Goal: Task Accomplishment & Management: Complete application form

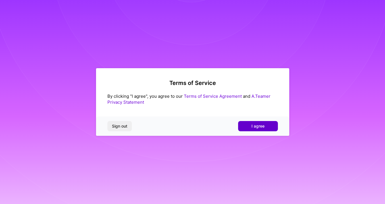
click at [255, 125] on span "I agree" at bounding box center [257, 126] width 13 height 6
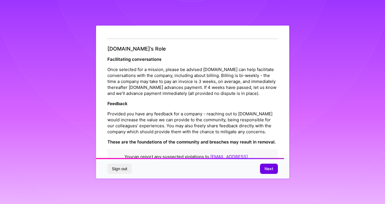
scroll to position [629, 0]
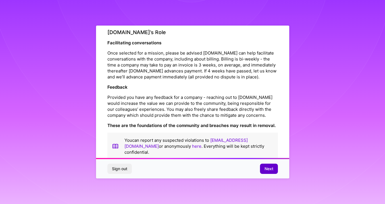
click at [271, 171] on span "Next" at bounding box center [269, 169] width 9 height 6
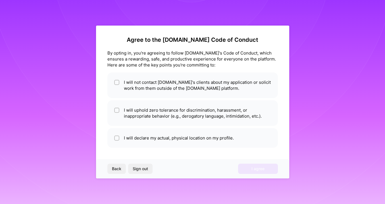
scroll to position [1, 0]
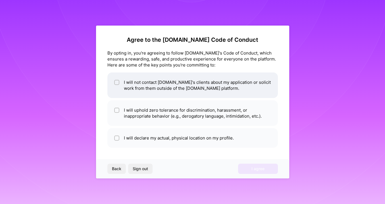
click at [142, 85] on li "I will not contact [DOMAIN_NAME]'s clients about my application or solicit work…" at bounding box center [192, 85] width 171 height 26
checkbox input "true"
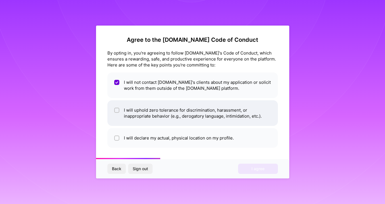
click at [117, 110] on input "checkbox" at bounding box center [117, 111] width 4 height 4
checkbox input "true"
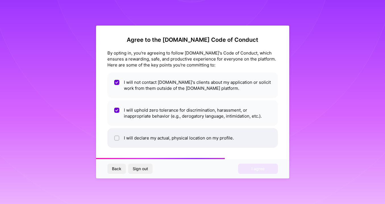
click at [117, 137] on input "checkbox" at bounding box center [117, 138] width 4 height 4
checkbox input "true"
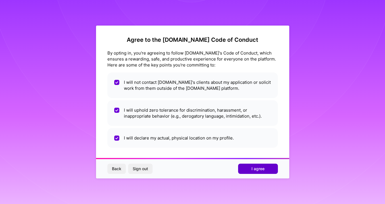
click at [248, 167] on button "I agree" at bounding box center [258, 169] width 40 height 10
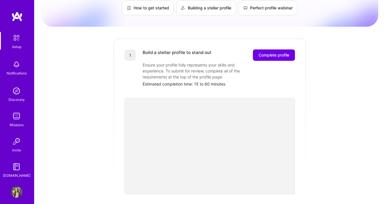
scroll to position [53, 0]
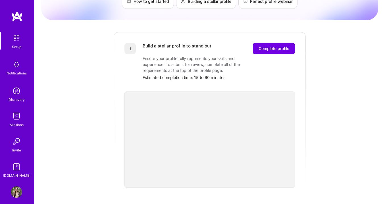
click at [339, 143] on div "Getting started as an [DOMAIN_NAME] Builder Complete the steps below to request…" at bounding box center [209, 168] width 337 height 435
click at [328, 123] on div "Getting started as an [DOMAIN_NAME] Builder Complete the steps below to request…" at bounding box center [209, 168] width 337 height 435
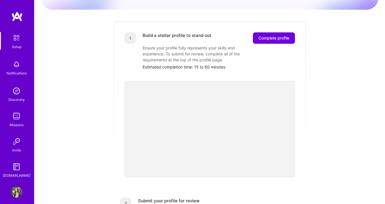
scroll to position [65, 0]
click at [275, 35] on span "Complete profile" at bounding box center [274, 38] width 31 height 6
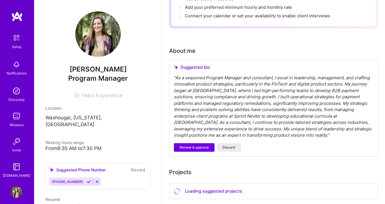
scroll to position [117, 0]
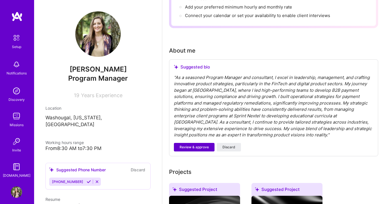
click at [200, 146] on span "Review & approve" at bounding box center [194, 147] width 29 height 5
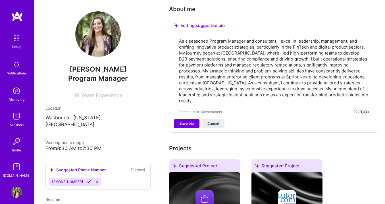
scroll to position [159, 0]
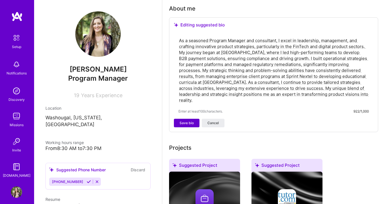
click at [184, 124] on span "Save bio" at bounding box center [187, 122] width 14 height 5
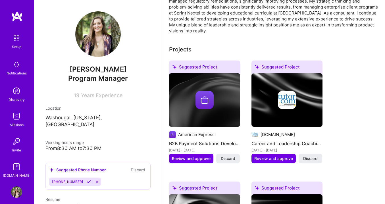
scroll to position [192, 0]
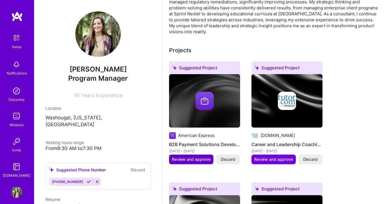
click at [192, 161] on span "Review and approve" at bounding box center [191, 160] width 39 height 6
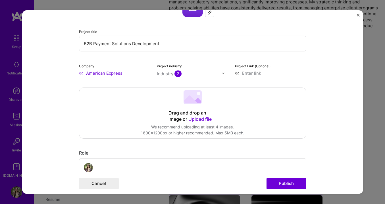
scroll to position [65, 0]
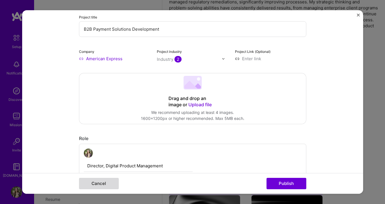
click at [103, 185] on button "Cancel" at bounding box center [99, 183] width 40 height 11
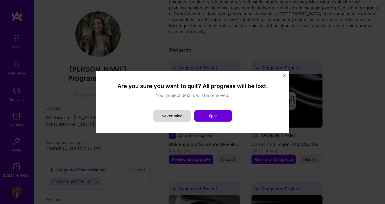
click at [181, 115] on button "Never mind" at bounding box center [172, 115] width 38 height 11
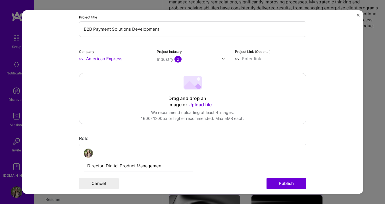
click at [358, 14] on img "Close" at bounding box center [358, 15] width 3 height 3
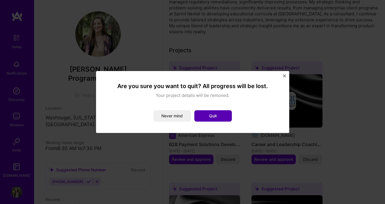
click at [213, 115] on button "Quit" at bounding box center [213, 115] width 38 height 11
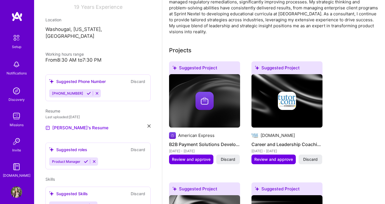
scroll to position [104, 0]
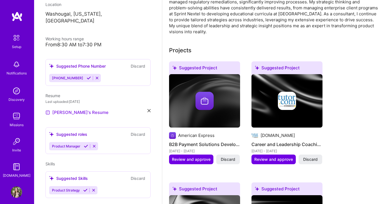
click at [70, 109] on link "[PERSON_NAME]'s Resume" at bounding box center [76, 112] width 63 height 7
click at [108, 142] on div "Product Manager" at bounding box center [98, 146] width 98 height 8
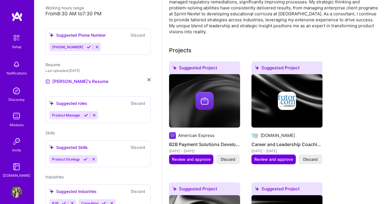
scroll to position [136, 0]
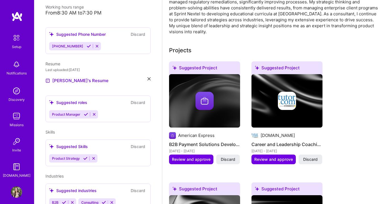
click at [122, 154] on div "Product Strategy" at bounding box center [98, 158] width 98 height 8
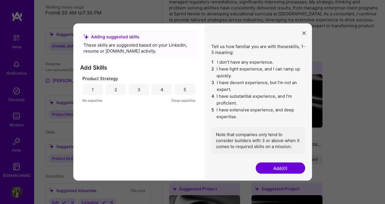
scroll to position [222, 0]
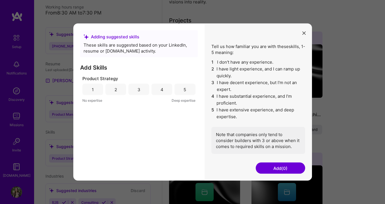
click at [305, 32] on icon "modal" at bounding box center [303, 32] width 3 height 3
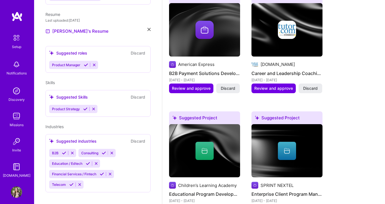
scroll to position [264, 0]
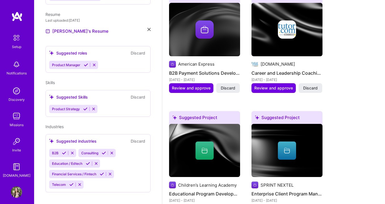
click at [116, 105] on div "Product Strategy" at bounding box center [98, 109] width 98 height 8
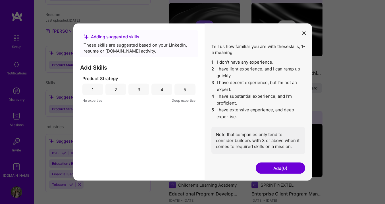
click at [303, 31] on icon "modal" at bounding box center [303, 32] width 3 height 3
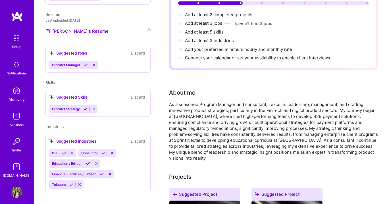
scroll to position [67, 0]
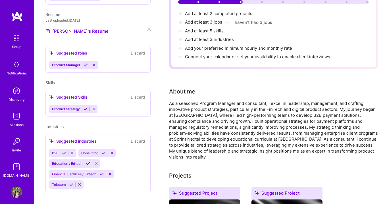
click at [205, 153] on div "As a seasoned Program Manager and consultant, I excel in leadership, management…" at bounding box center [273, 130] width 209 height 60
click at [244, 117] on div "As a seasoned Program Manager and consultant, I excel in leadership, management…" at bounding box center [273, 130] width 209 height 60
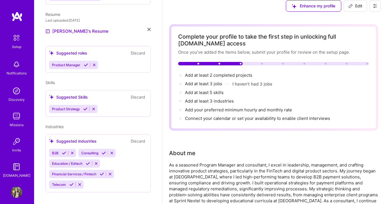
scroll to position [0, 0]
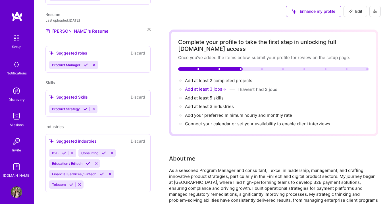
click at [213, 90] on span "Add at least 3 jobs →" at bounding box center [206, 88] width 42 height 5
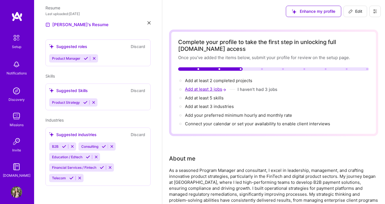
select select "US"
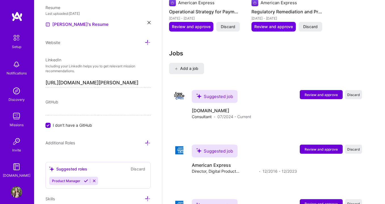
scroll to position [961, 0]
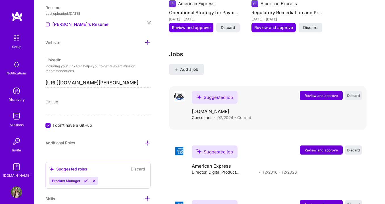
click at [328, 94] on span "Review and approve" at bounding box center [321, 95] width 33 height 5
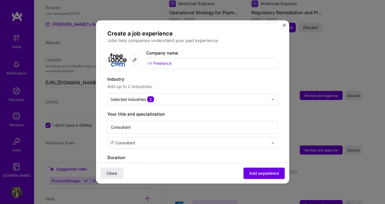
scroll to position [34, 0]
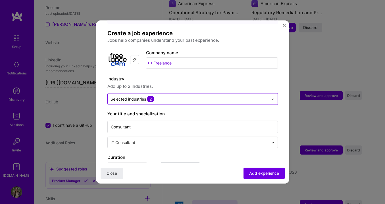
click at [191, 96] on input "text" at bounding box center [190, 99] width 158 height 6
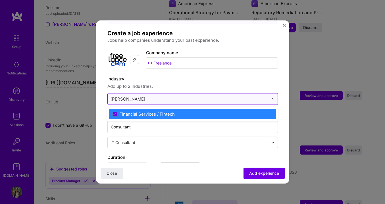
type input "financ"
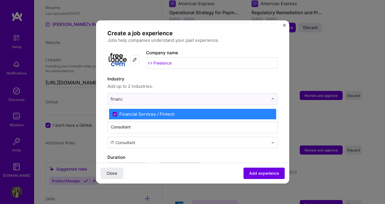
click at [115, 113] on icon at bounding box center [114, 114] width 3 height 2
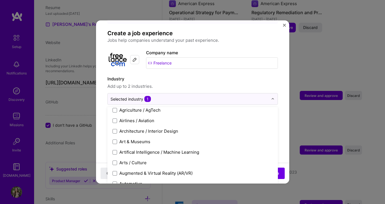
scroll to position [0, 0]
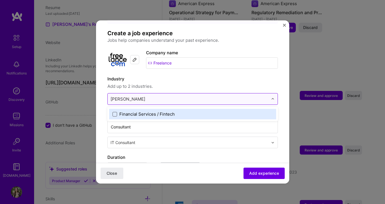
type input "financ"
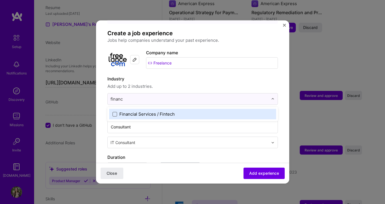
click at [114, 112] on span at bounding box center [115, 114] width 5 height 5
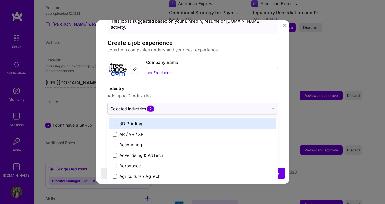
scroll to position [23, 0]
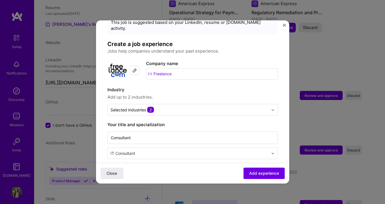
drag, startPoint x: 179, startPoint y: 68, endPoint x: 132, endPoint y: 67, distance: 47.2
click at [132, 67] on div "Company logo Company name Freelance" at bounding box center [192, 70] width 171 height 20
type input "Freelance"
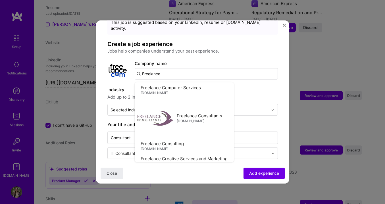
click at [197, 60] on div "Company name Freelance Freelance Computer Services [DOMAIN_NAME] Freelance Cons…" at bounding box center [206, 69] width 143 height 19
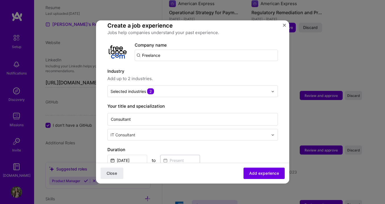
scroll to position [46, 0]
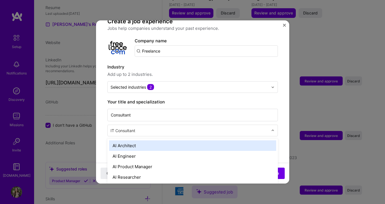
click at [221, 128] on input "text" at bounding box center [190, 131] width 159 height 6
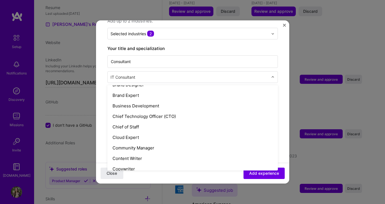
scroll to position [122, 0]
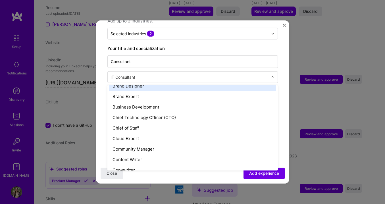
click at [283, 62] on form "Adding suggested job This job is suggested based on your LinkedIn, resume or [D…" at bounding box center [192, 150] width 193 height 434
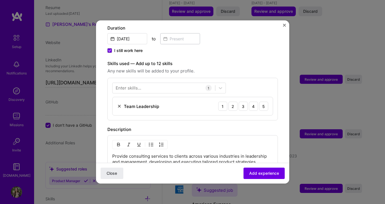
scroll to position [163, 0]
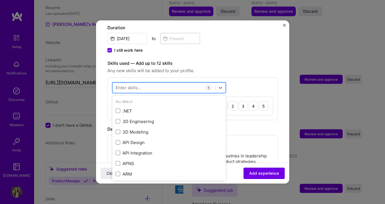
click at [183, 83] on div at bounding box center [164, 87] width 103 height 9
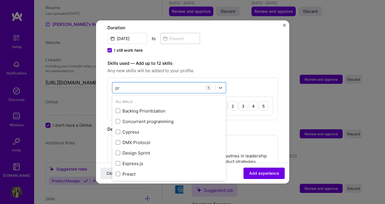
type input "p"
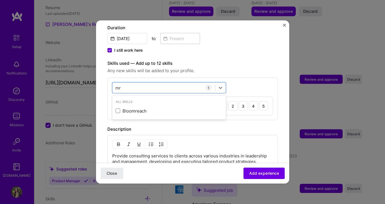
type input "m"
click at [157, 84] on div "program program" at bounding box center [164, 87] width 103 height 9
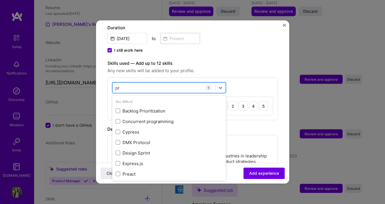
type input "p"
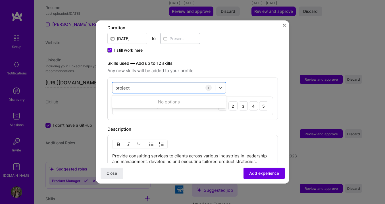
type input "project"
click button "Close" at bounding box center [112, 173] width 23 height 11
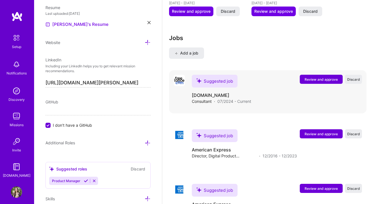
click at [324, 79] on span "Review and approve" at bounding box center [321, 79] width 33 height 5
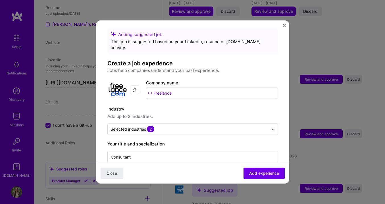
scroll to position [0, 0]
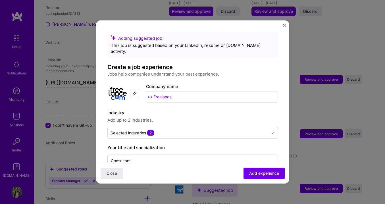
drag, startPoint x: 175, startPoint y: 92, endPoint x: 128, endPoint y: 92, distance: 46.6
click at [128, 92] on div "Company logo Company name Freelance" at bounding box center [192, 93] width 171 height 20
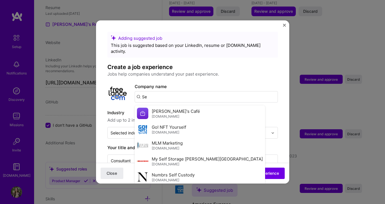
type input "S"
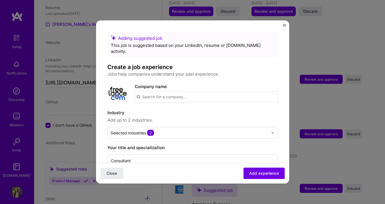
click at [174, 109] on label "Industry" at bounding box center [192, 112] width 171 height 7
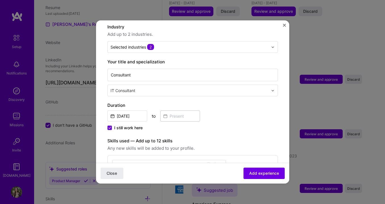
scroll to position [86, 0]
click at [273, 88] on img at bounding box center [272, 89] width 3 height 3
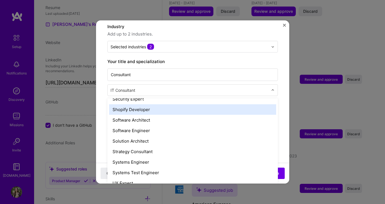
scroll to position [596, 0]
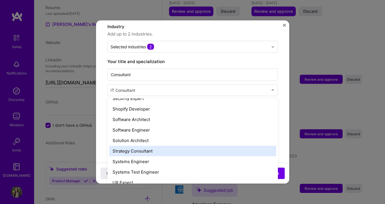
click at [146, 146] on div "Strategy Consultant" at bounding box center [192, 151] width 167 height 11
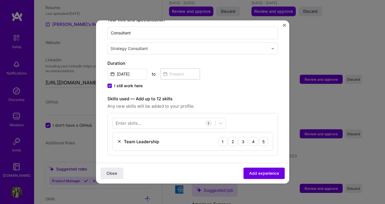
scroll to position [129, 0]
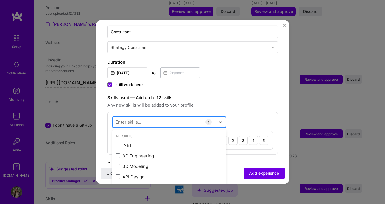
click at [162, 117] on div at bounding box center [164, 121] width 103 height 9
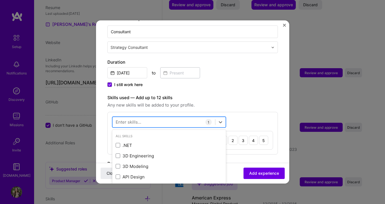
scroll to position [985, 0]
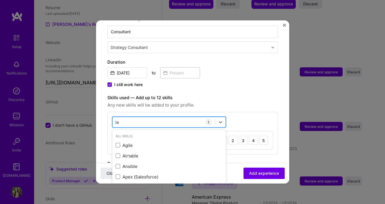
type input "l"
type input "t"
type input "p"
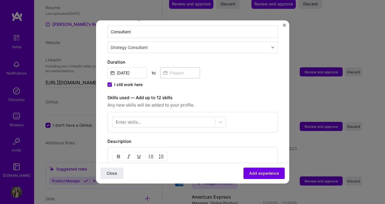
click at [245, 138] on div "Description" at bounding box center [192, 141] width 171 height 7
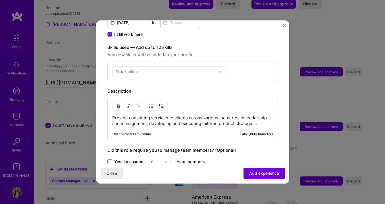
scroll to position [180, 0]
click at [186, 66] on div at bounding box center [164, 70] width 103 height 9
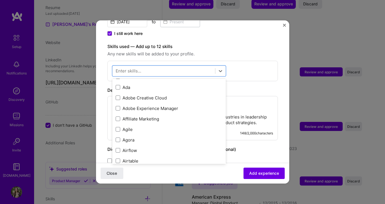
scroll to position [191, 0]
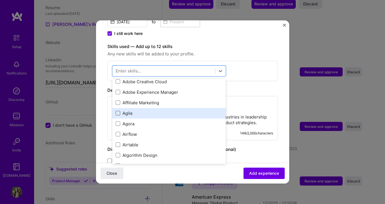
click at [118, 111] on span at bounding box center [118, 113] width 5 height 5
click at [0, 0] on input "checkbox" at bounding box center [0, 0] width 0 height 0
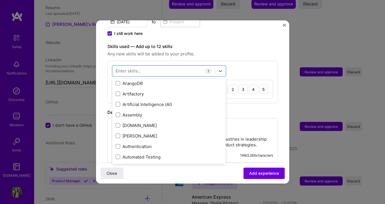
scroll to position [390, 0]
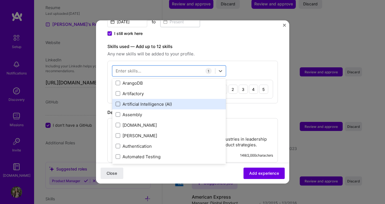
click at [118, 102] on span at bounding box center [118, 104] width 5 height 5
click at [0, 0] on input "checkbox" at bounding box center [0, 0] width 0 height 0
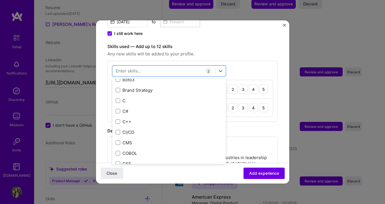
scroll to position [583, 0]
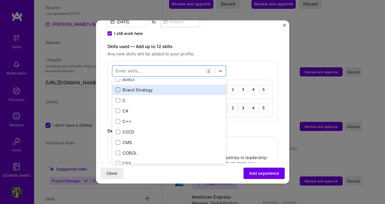
click at [118, 88] on span at bounding box center [118, 90] width 5 height 5
click at [0, 0] on input "checkbox" at bounding box center [0, 0] width 0 height 0
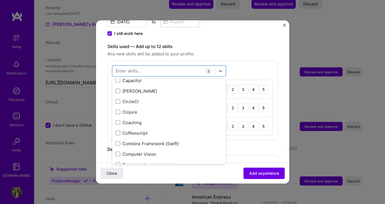
scroll to position [687, 0]
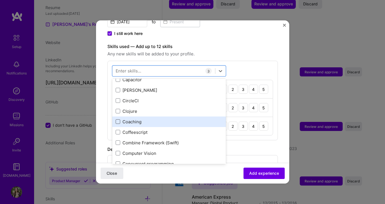
click at [117, 119] on span at bounding box center [118, 121] width 5 height 5
click at [0, 0] on input "checkbox" at bounding box center [0, 0] width 0 height 0
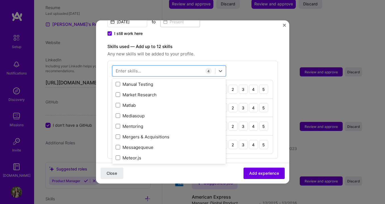
scroll to position [2082, 0]
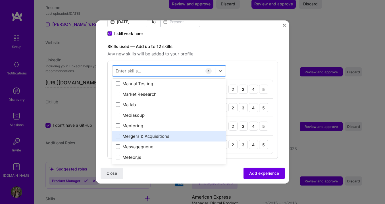
click at [118, 134] on span at bounding box center [118, 136] width 5 height 5
click at [0, 0] on input "checkbox" at bounding box center [0, 0] width 0 height 0
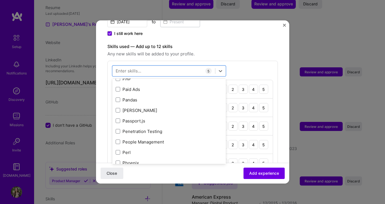
scroll to position [2434, 0]
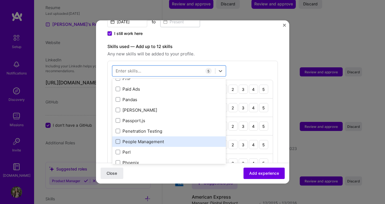
click at [118, 139] on span at bounding box center [118, 141] width 5 height 5
click at [0, 0] on input "checkbox" at bounding box center [0, 0] width 0 height 0
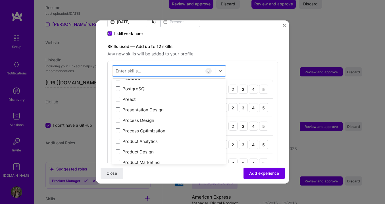
scroll to position [2562, 0]
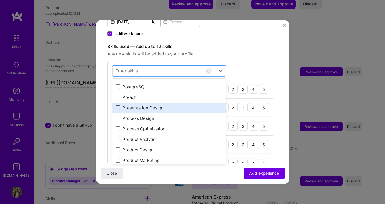
click at [118, 105] on span at bounding box center [118, 107] width 5 height 5
click at [0, 0] on input "checkbox" at bounding box center [0, 0] width 0 height 0
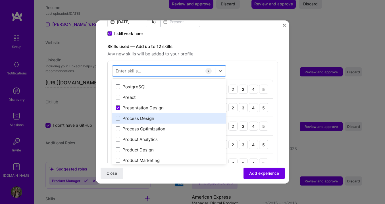
click at [117, 116] on span at bounding box center [118, 118] width 5 height 5
click at [0, 0] on input "checkbox" at bounding box center [0, 0] width 0 height 0
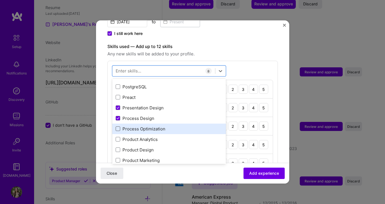
click at [118, 126] on span at bounding box center [118, 128] width 5 height 5
click at [0, 0] on input "checkbox" at bounding box center [0, 0] width 0 height 0
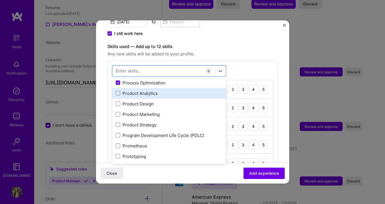
scroll to position [2609, 0]
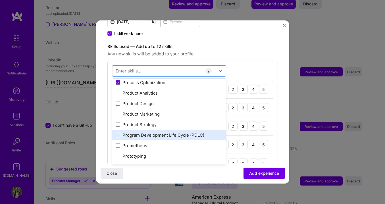
click at [118, 133] on span at bounding box center [118, 135] width 5 height 5
click at [0, 0] on input "checkbox" at bounding box center [0, 0] width 0 height 0
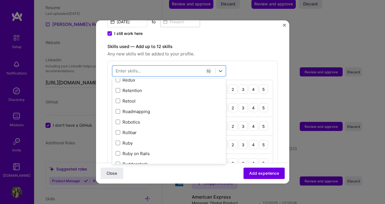
scroll to position [2873, 0]
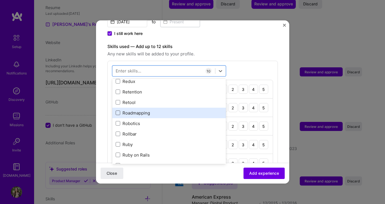
click at [117, 111] on span at bounding box center [118, 113] width 5 height 5
click at [0, 0] on input "checkbox" at bounding box center [0, 0] width 0 height 0
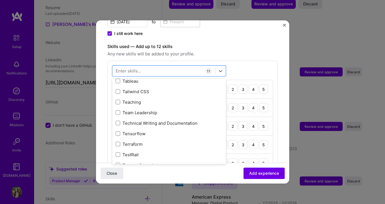
scroll to position [3443, 0]
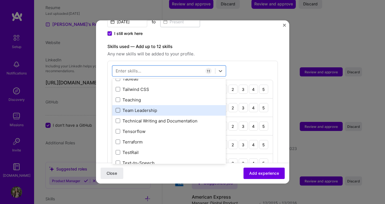
click at [117, 108] on span at bounding box center [118, 110] width 5 height 5
click at [0, 0] on input "checkbox" at bounding box center [0, 0] width 0 height 0
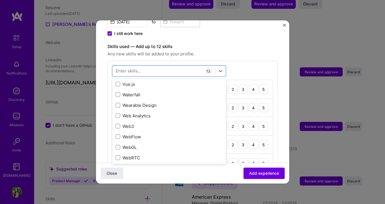
scroll to position [3711, 0]
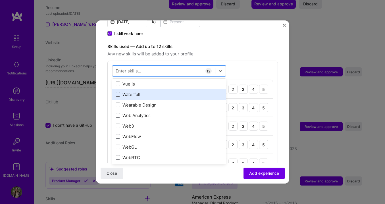
click at [117, 92] on span at bounding box center [118, 94] width 5 height 5
click at [0, 0] on input "checkbox" at bounding box center [0, 0] width 0 height 0
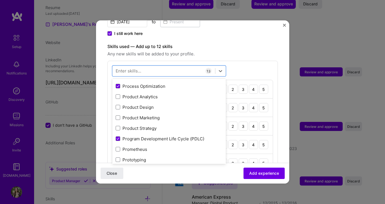
scroll to position [2605, 0]
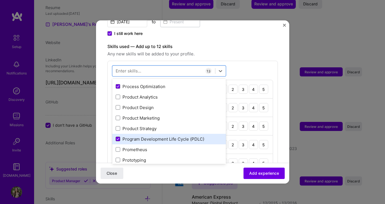
click at [118, 138] on icon at bounding box center [118, 139] width 3 height 2
click at [0, 0] on input "checkbox" at bounding box center [0, 0] width 0 height 0
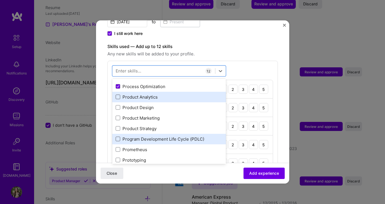
click at [118, 95] on span at bounding box center [118, 97] width 5 height 5
click at [0, 0] on input "checkbox" at bounding box center [0, 0] width 0 height 0
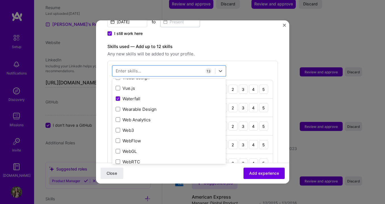
scroll to position [3707, 0]
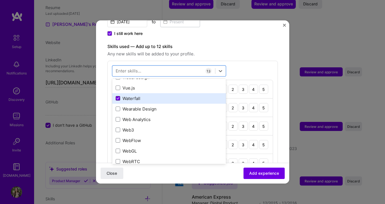
click at [118, 97] on icon at bounding box center [118, 98] width 3 height 2
click at [0, 0] on input "checkbox" at bounding box center [0, 0] width 0 height 0
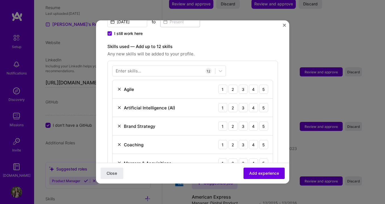
click at [255, 51] on span "Any new skills will be added to your profile." at bounding box center [192, 54] width 171 height 7
click at [261, 85] on div "5" at bounding box center [263, 89] width 9 height 9
click at [245, 103] on div "3" at bounding box center [243, 107] width 9 height 9
click at [256, 122] on div "4" at bounding box center [253, 126] width 9 height 9
click at [264, 140] on div "5" at bounding box center [263, 144] width 9 height 9
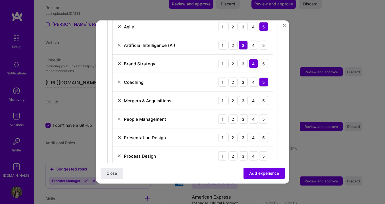
scroll to position [244, 0]
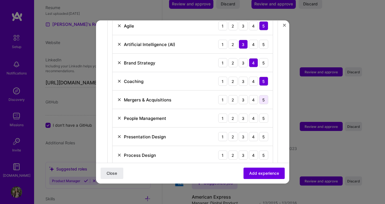
click at [265, 95] on div "5" at bounding box center [263, 99] width 9 height 9
click at [265, 114] on div "5" at bounding box center [263, 118] width 9 height 9
click at [262, 132] on div "5" at bounding box center [263, 136] width 9 height 9
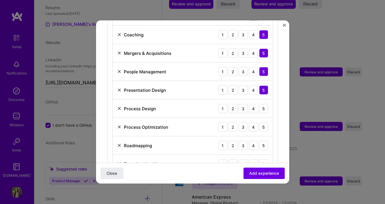
scroll to position [293, 0]
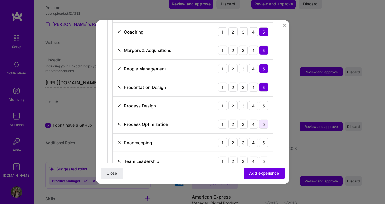
click at [264, 120] on div "5" at bounding box center [263, 124] width 9 height 9
click at [263, 101] on div "5" at bounding box center [263, 105] width 9 height 9
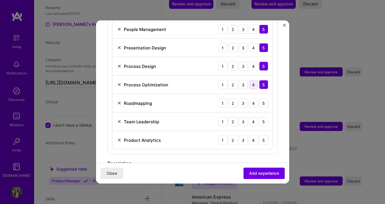
scroll to position [334, 0]
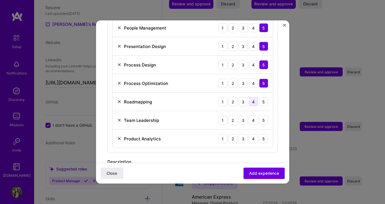
click at [252, 99] on div "4" at bounding box center [253, 101] width 9 height 9
click at [262, 116] on div "5" at bounding box center [263, 120] width 9 height 9
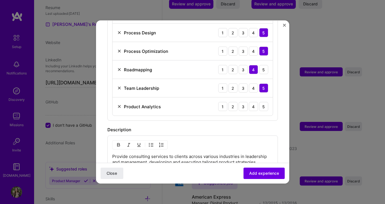
scroll to position [366, 0]
click at [254, 102] on div "4" at bounding box center [253, 106] width 9 height 9
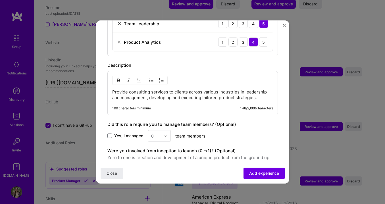
scroll to position [479, 0]
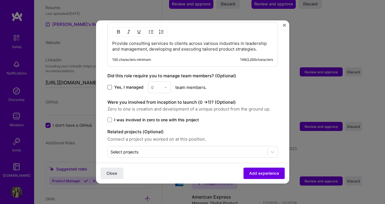
click at [110, 85] on span at bounding box center [109, 87] width 5 height 5
click at [0, 0] on input "Yes, I managed" at bounding box center [0, 0] width 0 height 0
click at [165, 86] on img at bounding box center [165, 87] width 3 height 3
click at [159, 139] on div "5" at bounding box center [159, 144] width 19 height 11
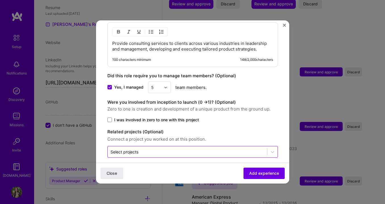
click at [183, 149] on input "text" at bounding box center [188, 152] width 154 height 6
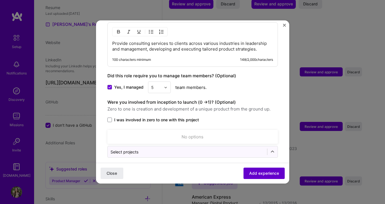
click at [257, 174] on span "Add experience" at bounding box center [264, 174] width 30 height 6
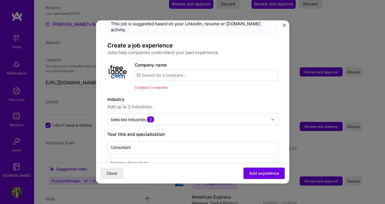
scroll to position [21, 0]
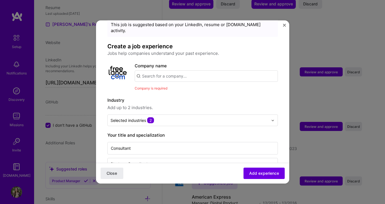
click at [176, 70] on input "text" at bounding box center [206, 75] width 143 height 11
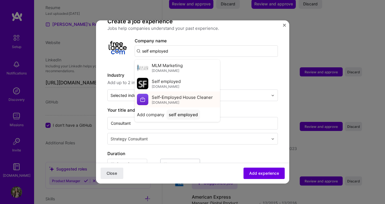
scroll to position [45, 0]
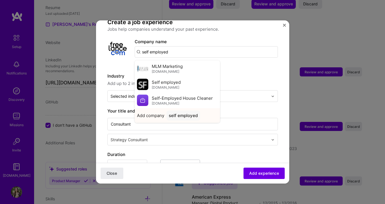
type input "self employed"
click at [185, 113] on div "self employed" at bounding box center [184, 116] width 34 height 10
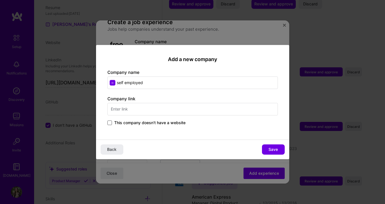
click at [110, 122] on span at bounding box center [109, 122] width 5 height 5
click at [0, 0] on input "This company doesn't have a website" at bounding box center [0, 0] width 0 height 0
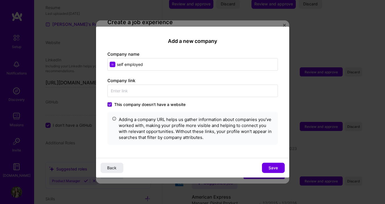
click at [145, 63] on input "self employed" at bounding box center [192, 64] width 171 height 13
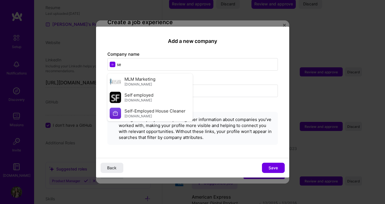
type input "s"
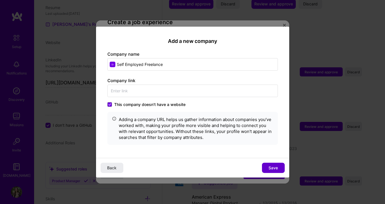
type input "Self Employed Freelance"
click at [273, 167] on span "Save" at bounding box center [273, 168] width 9 height 6
type input "Self Employed Freelance"
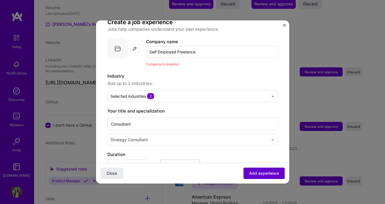
click at [261, 172] on span "Add experience" at bounding box center [264, 174] width 30 height 6
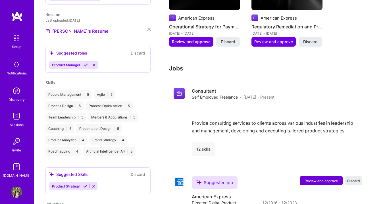
scroll to position [659, 0]
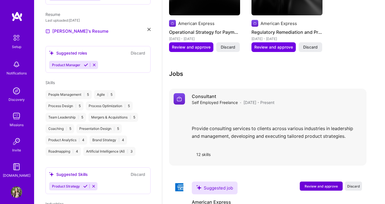
click at [212, 118] on div "Provide consulting services to clients across various industries in leadership …" at bounding box center [277, 126] width 170 height 33
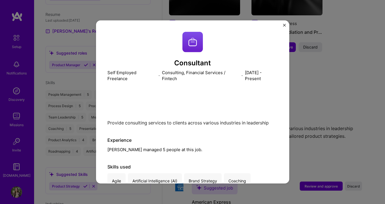
click at [214, 123] on div "Provide consulting services to clients across various industries in leadership …" at bounding box center [192, 109] width 171 height 33
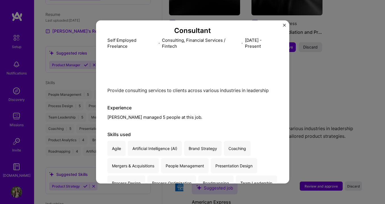
scroll to position [68, 0]
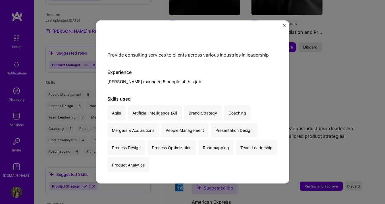
click at [284, 24] on img "Close" at bounding box center [284, 25] width 3 height 3
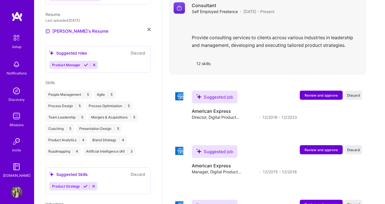
scroll to position [750, 0]
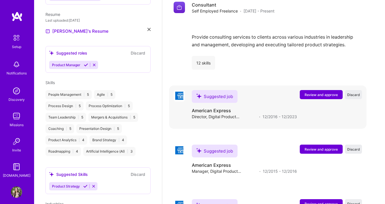
click at [318, 93] on span "Review and approve" at bounding box center [321, 94] width 33 height 5
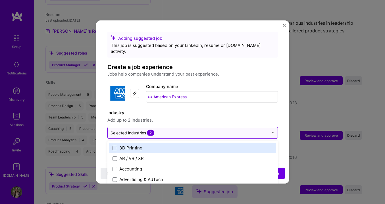
click at [230, 130] on input "text" at bounding box center [190, 133] width 158 height 6
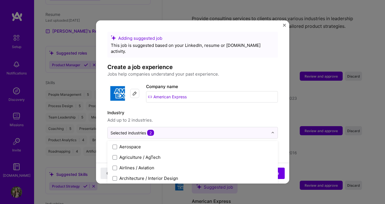
scroll to position [0, 0]
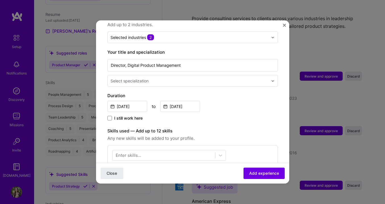
scroll to position [94, 0]
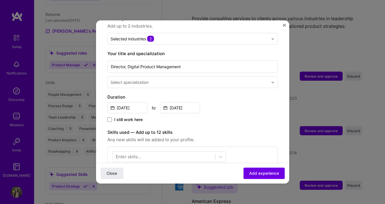
click at [232, 79] on input "text" at bounding box center [190, 82] width 159 height 6
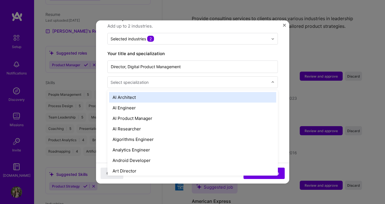
click at [103, 88] on form "Adding suggested job This job is suggested based on your LinkedIn, resume or [D…" at bounding box center [192, 143] width 193 height 411
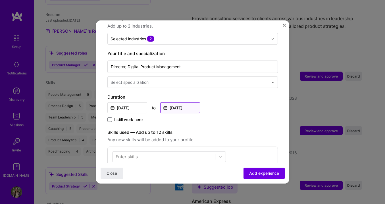
click at [172, 102] on input "[DATE]" at bounding box center [180, 107] width 40 height 11
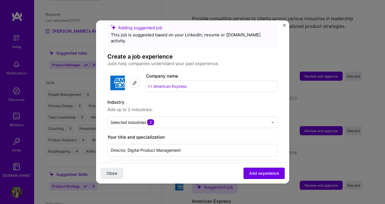
scroll to position [0, 0]
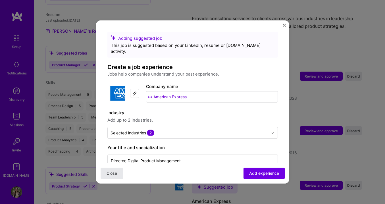
click at [114, 172] on span "Close" at bounding box center [112, 174] width 11 height 6
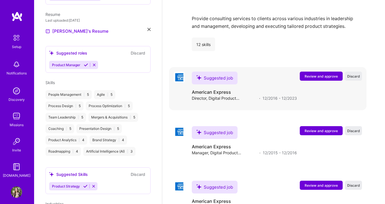
click at [325, 74] on span "Review and approve" at bounding box center [321, 76] width 33 height 5
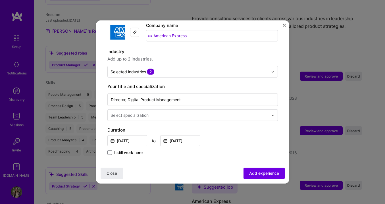
scroll to position [84, 0]
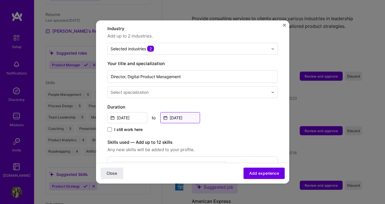
click at [174, 113] on input "[DATE]" at bounding box center [180, 117] width 40 height 11
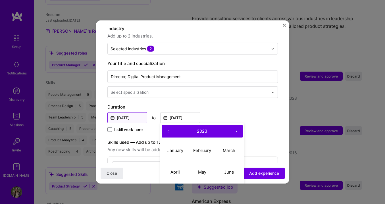
click at [120, 112] on input "[DATE]" at bounding box center [127, 117] width 40 height 11
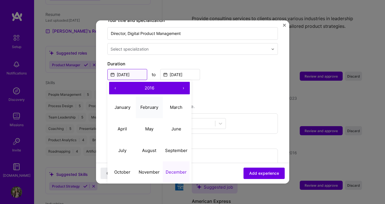
scroll to position [127, 0]
click at [144, 169] on abbr "November" at bounding box center [149, 171] width 21 height 5
type input "[DATE]"
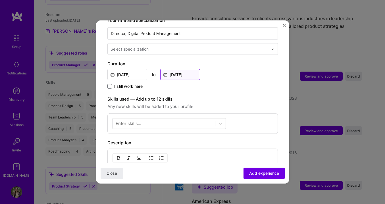
click at [172, 69] on input "[DATE]" at bounding box center [180, 74] width 40 height 11
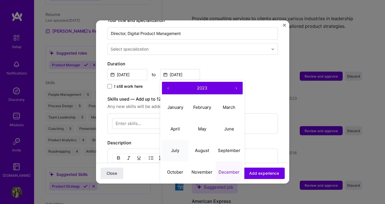
click at [176, 147] on abbr "July" at bounding box center [175, 149] width 8 height 5
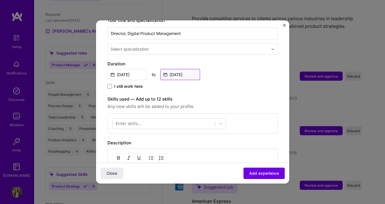
click at [189, 69] on input "[DATE]" at bounding box center [180, 74] width 40 height 11
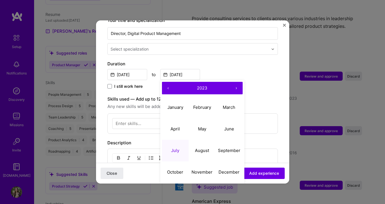
click at [237, 82] on button "›" at bounding box center [236, 88] width 13 height 13
click at [176, 147] on abbr "July" at bounding box center [175, 149] width 8 height 5
type input "[DATE]"
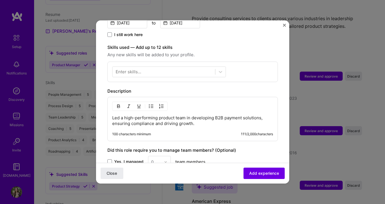
scroll to position [177, 0]
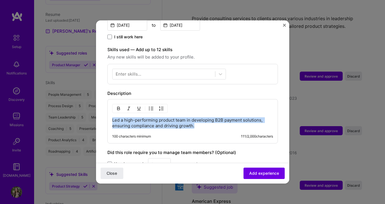
drag, startPoint x: 196, startPoint y: 120, endPoint x: 100, endPoint y: 114, distance: 96.6
click at [100, 114] on form "Adding suggested job This job is suggested based on your LinkedIn, resume or [D…" at bounding box center [192, 60] width 193 height 411
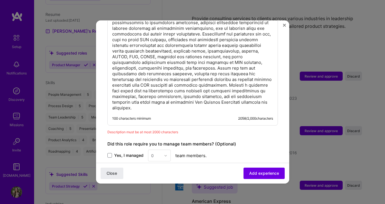
scroll to position [349, 0]
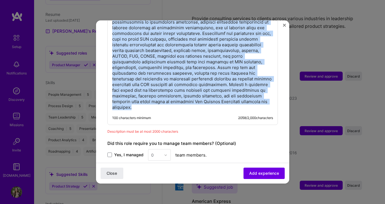
drag, startPoint x: 263, startPoint y: 97, endPoint x: 72, endPoint y: 27, distance: 203.6
click at [72, 27] on div "Adding suggested job This job is suggested based on your LinkedIn, resume or [D…" at bounding box center [192, 102] width 385 height 204
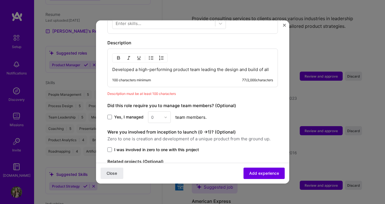
scroll to position [227, 0]
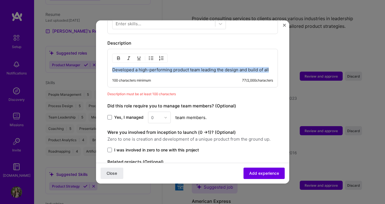
drag, startPoint x: 269, startPoint y: 64, endPoint x: 101, endPoint y: 63, distance: 167.1
click at [101, 63] on form "Adding suggested job This job is suggested based on your LinkedIn, resume or [D…" at bounding box center [192, 12] width 193 height 415
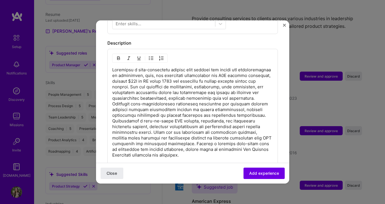
click at [151, 56] on img "button" at bounding box center [151, 58] width 5 height 5
click at [171, 81] on p at bounding box center [192, 112] width 161 height 91
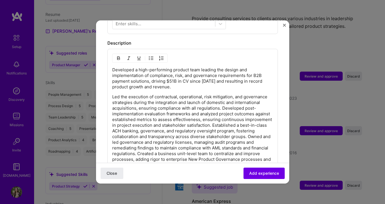
click at [111, 63] on div "Developed a high-performing product team leading the design and implementation …" at bounding box center [192, 116] width 171 height 134
click at [112, 67] on p "Developed a high-performing product team leading the design and implementation …" at bounding box center [192, 78] width 161 height 23
click at [151, 56] on img "button" at bounding box center [151, 58] width 5 height 5
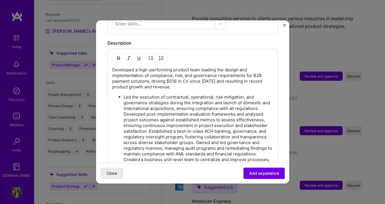
click at [112, 67] on p "Developed a high-performing product team leading the design and implementation …" at bounding box center [192, 78] width 161 height 23
click at [150, 56] on img "button" at bounding box center [151, 58] width 5 height 5
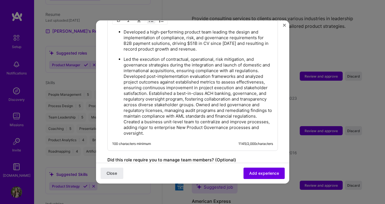
scroll to position [264, 0]
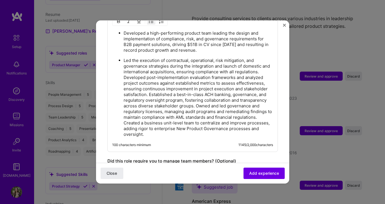
click at [257, 66] on p "Led the execution of contractual, operational, risk mitigation, and governance …" at bounding box center [198, 98] width 149 height 80
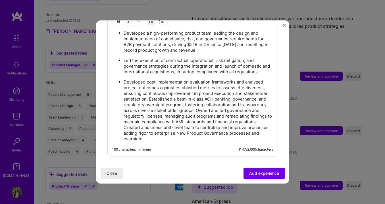
click at [148, 91] on p "Developed post-implementation evaluation frameworks and analyzed project outcom…" at bounding box center [198, 110] width 149 height 63
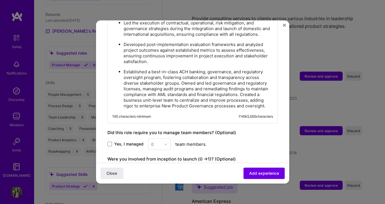
scroll to position [302, 0]
click at [181, 77] on p "Established a best-in-class ACH banking, governance, and regulatory oversight p…" at bounding box center [198, 89] width 149 height 40
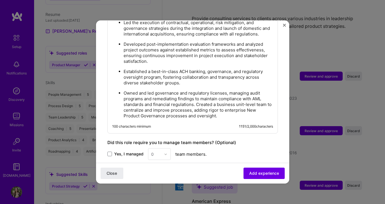
click at [196, 99] on p "Owned and led governance and regulatory licenses, managing audit programs and r…" at bounding box center [198, 104] width 149 height 28
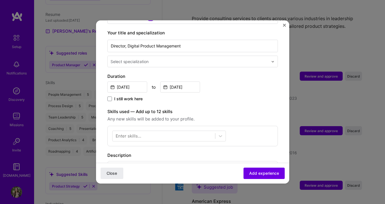
scroll to position [113, 0]
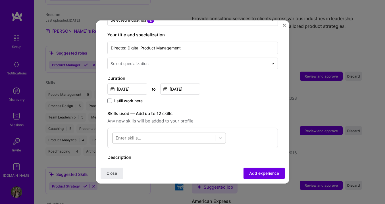
click at [157, 133] on div at bounding box center [164, 137] width 103 height 9
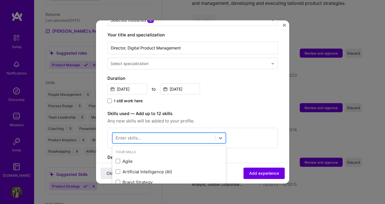
scroll to position [792, 0]
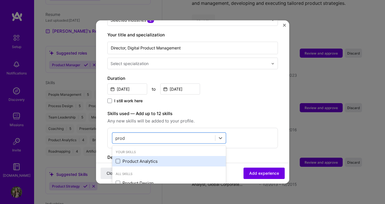
click at [118, 159] on span at bounding box center [118, 161] width 5 height 5
click at [0, 0] on input "checkbox" at bounding box center [0, 0] width 0 height 0
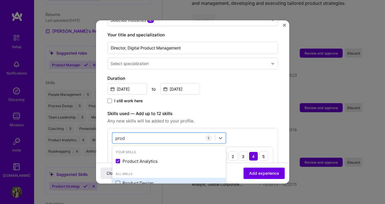
click at [117, 181] on span at bounding box center [118, 183] width 5 height 5
click at [0, 0] on input "checkbox" at bounding box center [0, 0] width 0 height 0
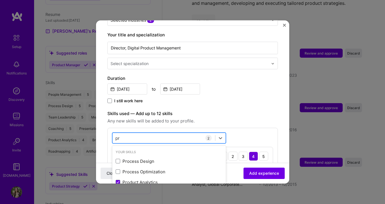
type input "p"
type input "f"
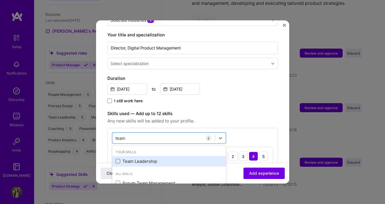
click at [117, 159] on span at bounding box center [118, 161] width 5 height 5
click at [0, 0] on input "checkbox" at bounding box center [0, 0] width 0 height 0
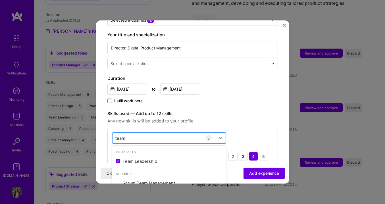
click at [170, 133] on div "team team" at bounding box center [164, 137] width 103 height 9
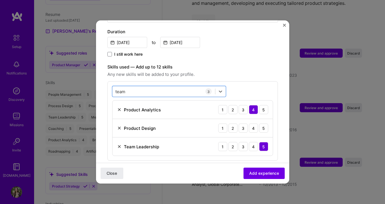
scroll to position [162, 0]
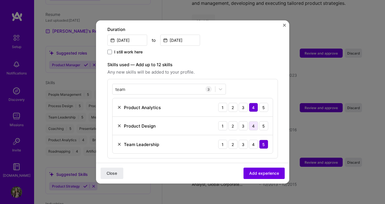
click at [255, 121] on div "4" at bounding box center [253, 125] width 9 height 9
click at [157, 85] on div "team team" at bounding box center [164, 88] width 103 height 9
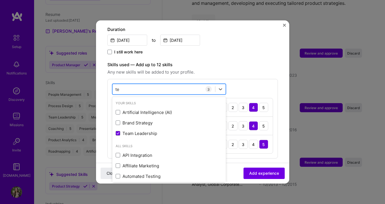
type input "t"
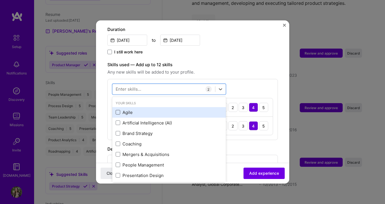
click at [118, 110] on span at bounding box center [118, 112] width 5 height 5
click at [0, 0] on input "checkbox" at bounding box center [0, 0] width 0 height 0
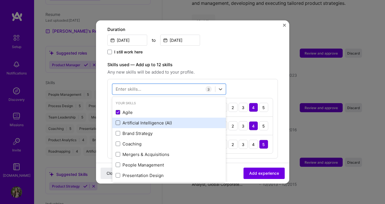
click at [118, 120] on span at bounding box center [118, 122] width 5 height 5
click at [0, 0] on input "checkbox" at bounding box center [0, 0] width 0 height 0
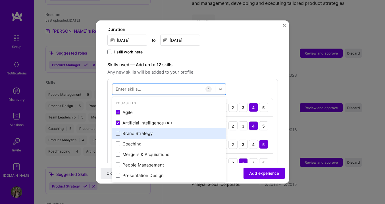
click at [118, 131] on span at bounding box center [118, 133] width 5 height 5
click at [0, 0] on input "checkbox" at bounding box center [0, 0] width 0 height 0
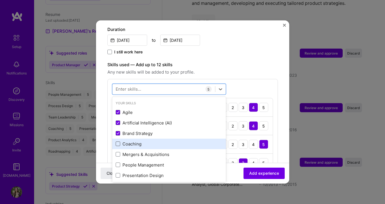
click at [118, 142] on span at bounding box center [118, 144] width 5 height 5
click at [0, 0] on input "checkbox" at bounding box center [0, 0] width 0 height 0
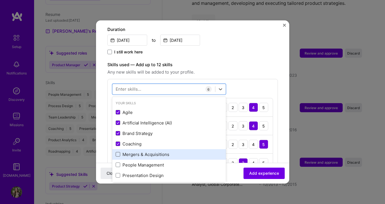
click at [118, 152] on span at bounding box center [118, 154] width 5 height 5
click at [0, 0] on input "checkbox" at bounding box center [0, 0] width 0 height 0
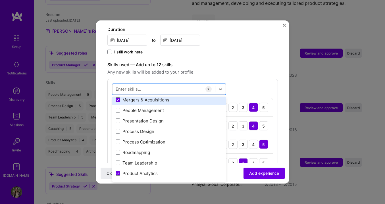
scroll to position [57, 0]
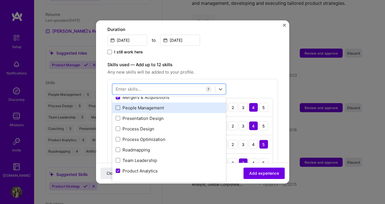
click at [118, 105] on span at bounding box center [118, 107] width 5 height 5
click at [0, 0] on input "checkbox" at bounding box center [0, 0] width 0 height 0
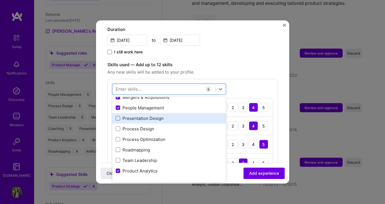
click at [117, 116] on span at bounding box center [118, 118] width 5 height 5
click at [0, 0] on input "checkbox" at bounding box center [0, 0] width 0 height 0
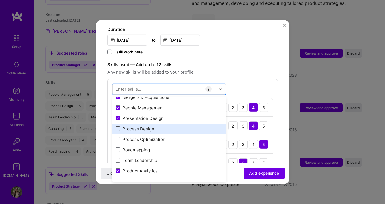
click at [118, 126] on span at bounding box center [118, 128] width 5 height 5
click at [0, 0] on input "checkbox" at bounding box center [0, 0] width 0 height 0
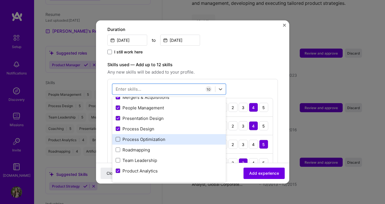
click at [118, 137] on span at bounding box center [118, 139] width 5 height 5
click at [0, 0] on input "checkbox" at bounding box center [0, 0] width 0 height 0
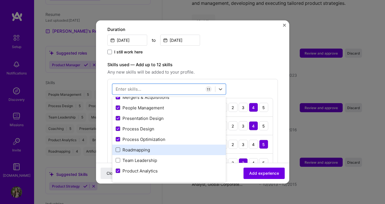
click at [118, 147] on span at bounding box center [118, 149] width 5 height 5
click at [0, 0] on input "checkbox" at bounding box center [0, 0] width 0 height 0
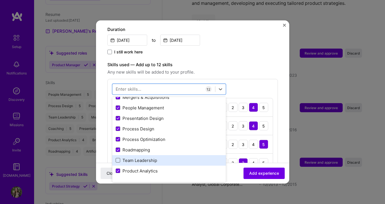
click at [118, 158] on span at bounding box center [118, 160] width 5 height 5
click at [0, 0] on input "checkbox" at bounding box center [0, 0] width 0 height 0
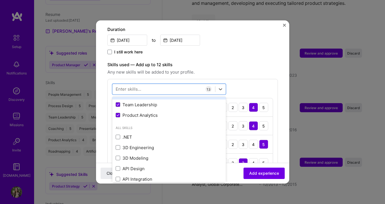
scroll to position [113, 0]
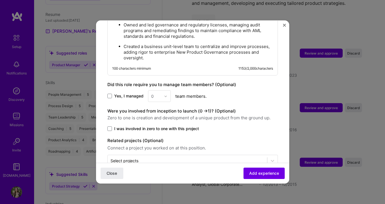
scroll to position [622, 0]
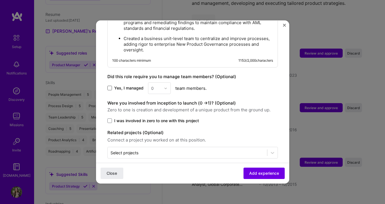
click at [110, 86] on span at bounding box center [109, 88] width 5 height 5
click at [0, 0] on input "Yes, I managed" at bounding box center [0, 0] width 0 height 0
click at [165, 86] on img at bounding box center [165, 87] width 3 height 3
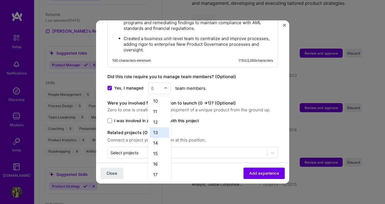
scroll to position [97, 0]
click at [158, 159] on div "16" at bounding box center [159, 164] width 19 height 11
click at [109, 118] on span at bounding box center [109, 120] width 5 height 5
click at [0, 0] on input "I was involved in zero to one with this project" at bounding box center [0, 0] width 0 height 0
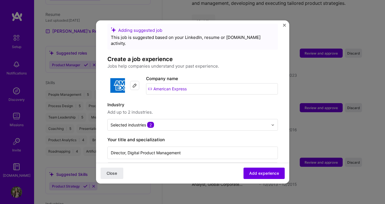
scroll to position [4, 0]
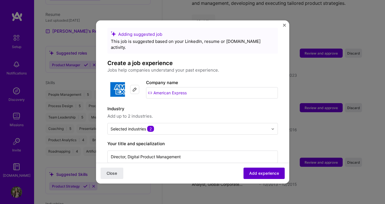
click at [263, 175] on span "Add experience" at bounding box center [264, 174] width 30 height 6
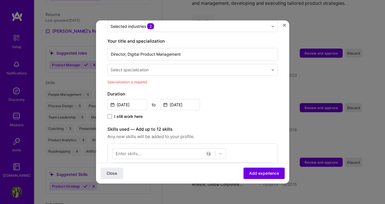
scroll to position [106, 0]
click at [151, 67] on input "text" at bounding box center [190, 70] width 159 height 6
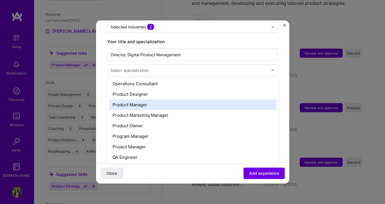
scroll to position [515, 0]
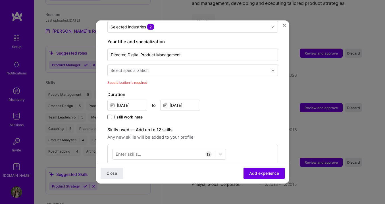
click at [177, 67] on input "text" at bounding box center [190, 70] width 159 height 6
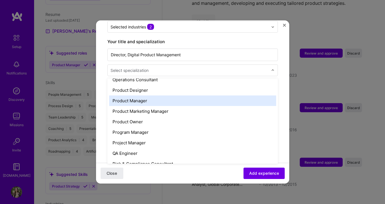
scroll to position [502, 0]
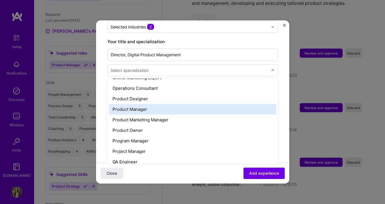
click at [157, 104] on div "Product Manager" at bounding box center [192, 109] width 167 height 11
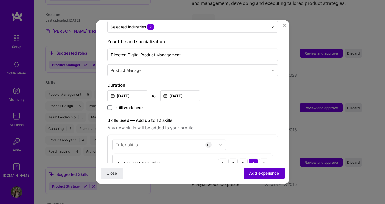
click at [261, 175] on span "Add experience" at bounding box center [264, 174] width 30 height 6
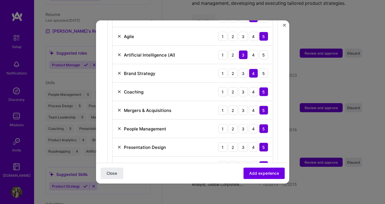
scroll to position [271, 0]
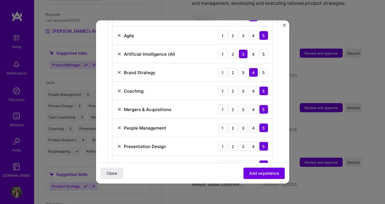
click at [119, 89] on img at bounding box center [119, 91] width 5 height 5
click at [268, 174] on span "Add experience" at bounding box center [264, 174] width 30 height 6
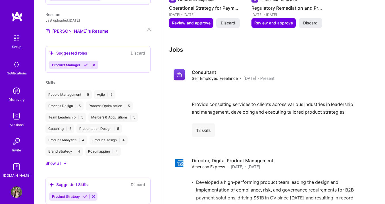
scroll to position [683, 0]
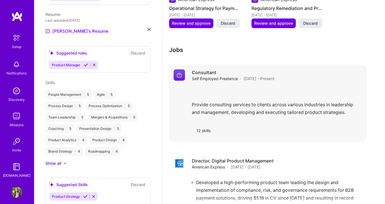
click at [277, 86] on div "Consultant Self Employed Freelance · [DATE] - Present Provide consulting servic…" at bounding box center [277, 103] width 170 height 68
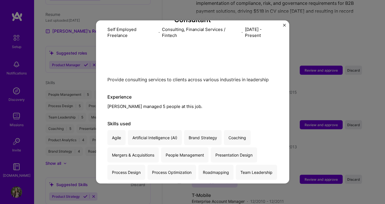
scroll to position [68, 0]
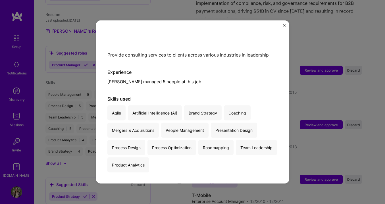
click at [258, 89] on div "Consultant Self Employed Freelance · Consulting, Financial Services / Fintech ·…" at bounding box center [192, 68] width 171 height 209
click at [285, 25] on img "Close" at bounding box center [284, 25] width 3 height 3
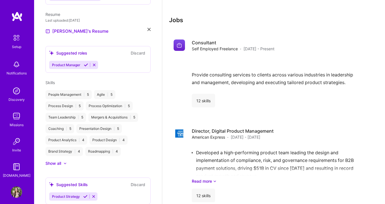
scroll to position [706, 0]
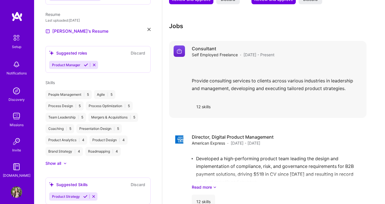
click at [199, 57] on span "Self Employed Freelance" at bounding box center [215, 55] width 46 height 6
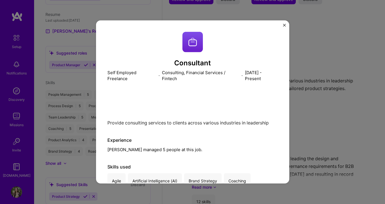
scroll to position [68, 0]
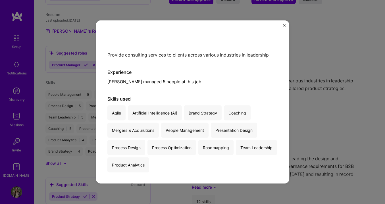
click at [222, 88] on div "Consultant Self Employed Freelance · Consulting, Financial Services / Fintech ·…" at bounding box center [192, 68] width 171 height 209
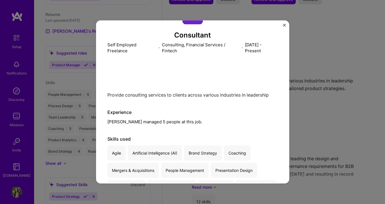
scroll to position [0, 0]
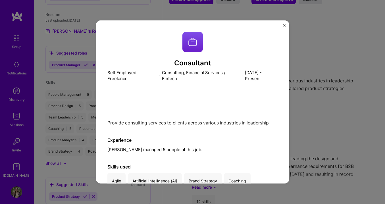
click at [283, 24] on img "Close" at bounding box center [284, 25] width 3 height 3
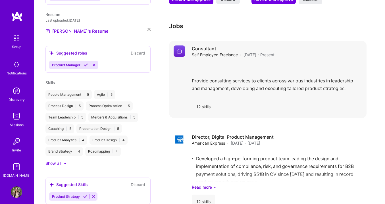
click at [307, 66] on div "Provide consulting services to clients across various industries in leadership …" at bounding box center [277, 78] width 170 height 33
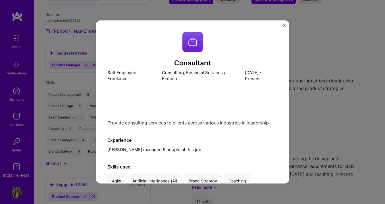
click at [246, 81] on p "[DATE] - Present" at bounding box center [261, 76] width 33 height 12
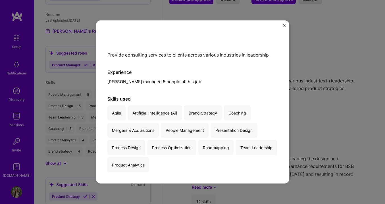
click at [227, 129] on div "Presentation Design" at bounding box center [234, 130] width 46 height 15
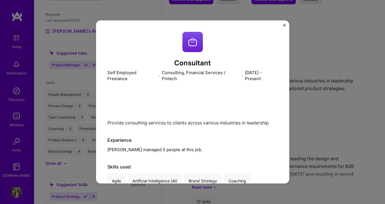
click at [284, 24] on img "Close" at bounding box center [284, 25] width 3 height 3
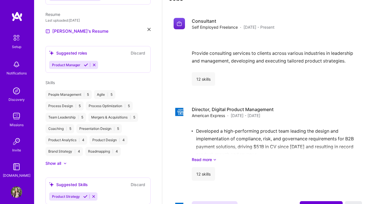
scroll to position [741, 0]
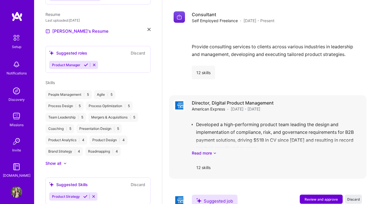
click at [286, 108] on div "Director, Digital Product Management American Express · [DATE] - [DATE]" at bounding box center [277, 106] width 170 height 12
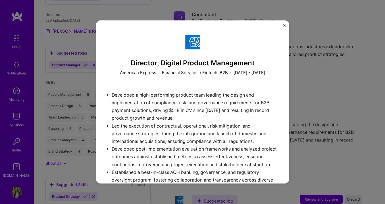
click at [285, 25] on img "Close" at bounding box center [284, 25] width 3 height 3
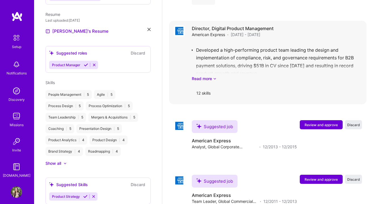
scroll to position [817, 0]
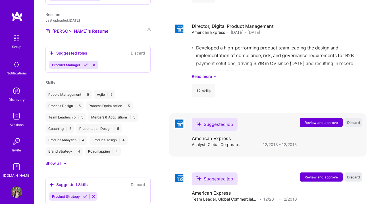
click at [311, 122] on span "Review and approve" at bounding box center [321, 122] width 33 height 5
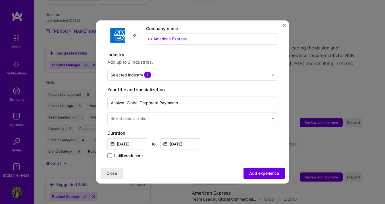
scroll to position [59, 0]
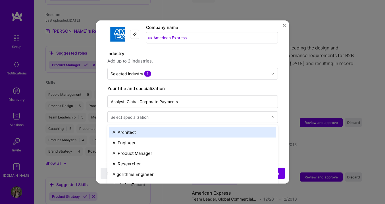
click at [225, 114] on input "text" at bounding box center [190, 117] width 159 height 6
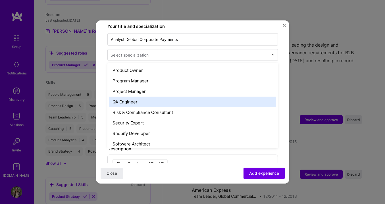
scroll to position [513, 0]
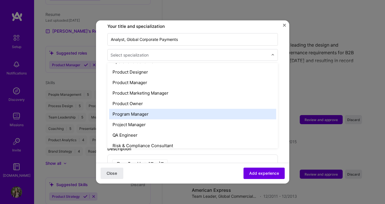
click at [137, 109] on div "Program Manager" at bounding box center [192, 114] width 167 height 11
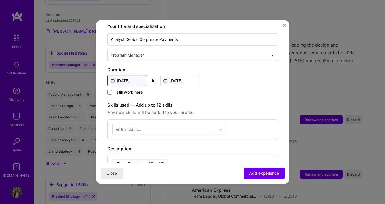
click at [120, 75] on input "[DATE]" at bounding box center [127, 80] width 40 height 11
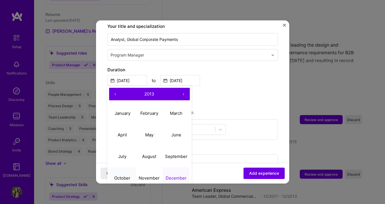
click at [119, 175] on abbr "October" at bounding box center [122, 177] width 16 height 5
type input "[DATE]"
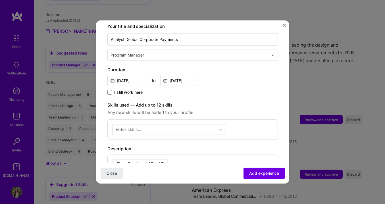
click at [284, 24] on img "Close" at bounding box center [284, 25] width 3 height 3
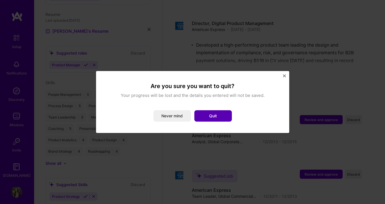
click at [218, 115] on button "Quit" at bounding box center [213, 115] width 38 height 11
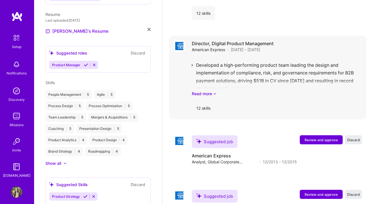
scroll to position [804, 0]
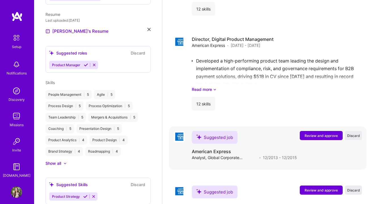
click at [314, 134] on span "Review and approve" at bounding box center [321, 135] width 33 height 5
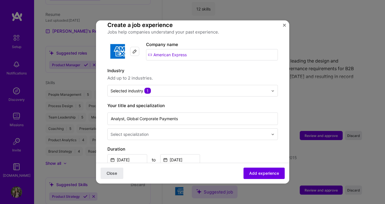
scroll to position [44, 0]
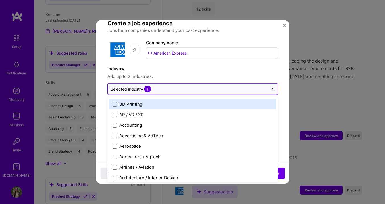
click at [203, 86] on input "text" at bounding box center [190, 89] width 158 height 6
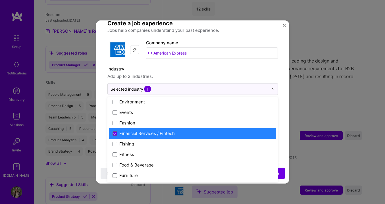
scroll to position [583, 0]
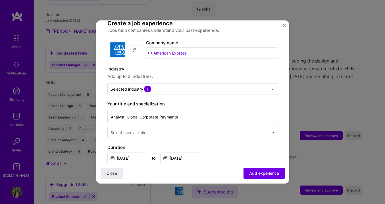
click at [223, 73] on span "Add up to 2 industries." at bounding box center [192, 76] width 171 height 7
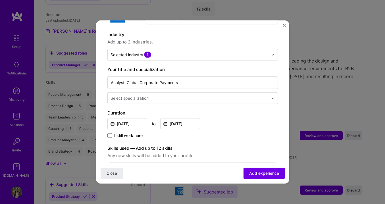
click at [189, 95] on input "text" at bounding box center [190, 98] width 159 height 6
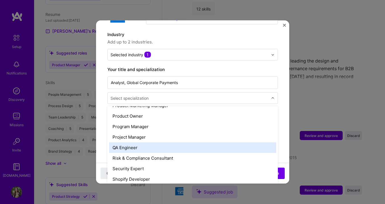
scroll to position [537, 0]
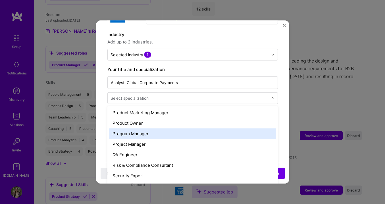
click at [146, 128] on div "Program Manager" at bounding box center [192, 133] width 167 height 11
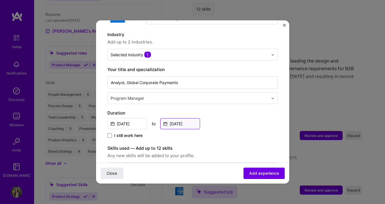
click at [172, 118] on input "[DATE]" at bounding box center [180, 123] width 40 height 11
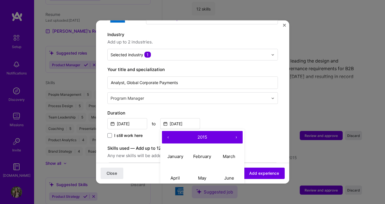
click at [236, 131] on button "›" at bounding box center [236, 137] width 13 height 13
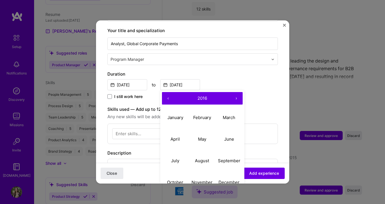
scroll to position [118, 0]
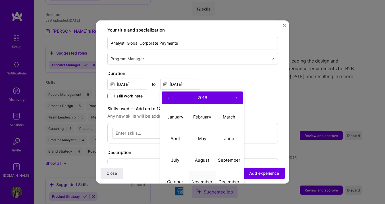
click at [197, 179] on abbr "November" at bounding box center [202, 181] width 21 height 5
type input "[DATE]"
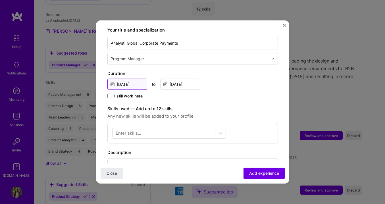
click at [128, 79] on input "[DATE]" at bounding box center [127, 84] width 40 height 11
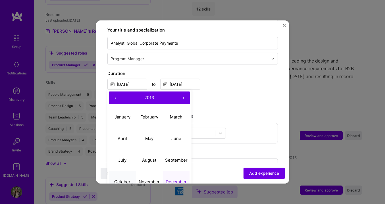
click at [123, 172] on button "October" at bounding box center [122, 182] width 27 height 22
type input "[DATE]"
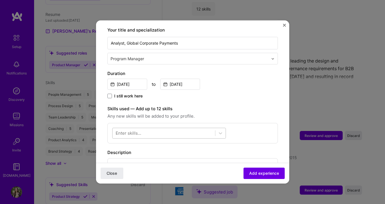
click at [187, 128] on div at bounding box center [164, 132] width 103 height 9
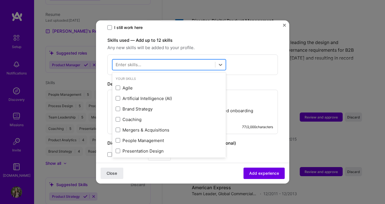
scroll to position [187, 0]
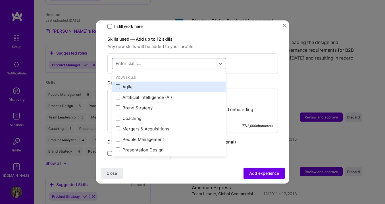
click at [117, 84] on span at bounding box center [118, 86] width 5 height 5
click at [0, 0] on input "checkbox" at bounding box center [0, 0] width 0 height 0
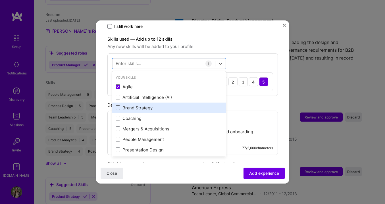
click at [118, 105] on span at bounding box center [118, 107] width 5 height 5
click at [0, 0] on input "checkbox" at bounding box center [0, 0] width 0 height 0
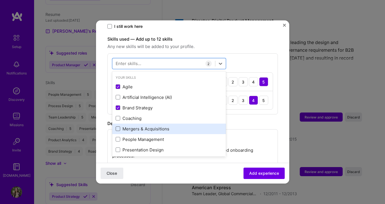
click at [118, 126] on span at bounding box center [118, 128] width 5 height 5
click at [0, 0] on input "checkbox" at bounding box center [0, 0] width 0 height 0
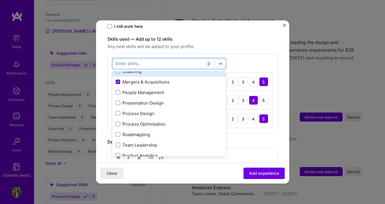
scroll to position [43, 0]
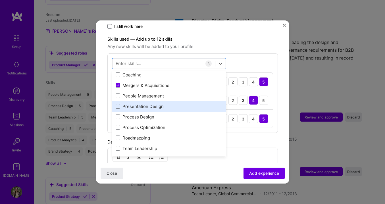
click at [119, 104] on span at bounding box center [118, 106] width 5 height 5
click at [0, 0] on input "checkbox" at bounding box center [0, 0] width 0 height 0
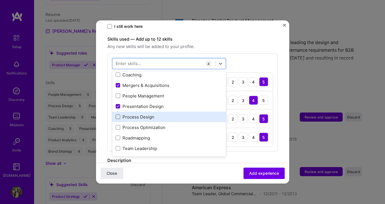
click at [119, 115] on span at bounding box center [118, 117] width 5 height 5
click at [0, 0] on input "checkbox" at bounding box center [0, 0] width 0 height 0
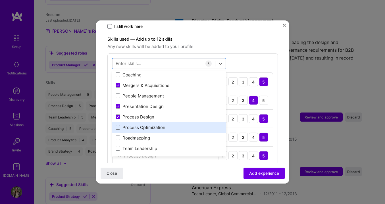
click at [117, 125] on span at bounding box center [118, 127] width 5 height 5
click at [0, 0] on input "checkbox" at bounding box center [0, 0] width 0 height 0
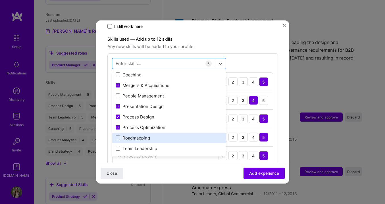
click at [119, 136] on span at bounding box center [118, 138] width 5 height 5
click at [0, 0] on input "checkbox" at bounding box center [0, 0] width 0 height 0
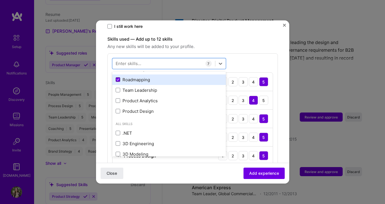
scroll to position [102, 0]
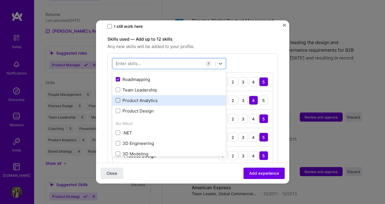
click at [116, 98] on span at bounding box center [118, 100] width 5 height 5
click at [0, 0] on input "checkbox" at bounding box center [0, 0] width 0 height 0
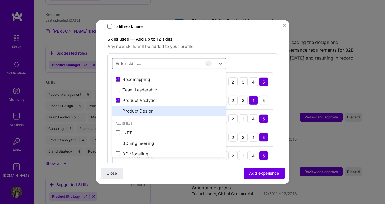
click at [118, 108] on div "Product Design" at bounding box center [169, 111] width 107 height 6
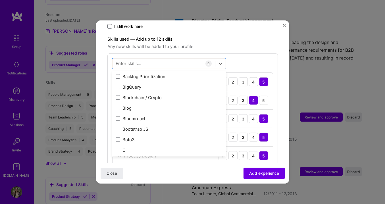
scroll to position [625, 0]
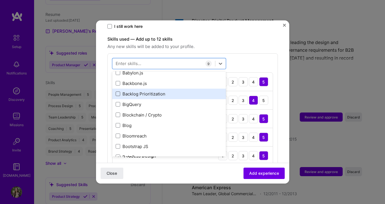
click at [117, 92] on span at bounding box center [118, 94] width 5 height 5
click at [0, 0] on input "checkbox" at bounding box center [0, 0] width 0 height 0
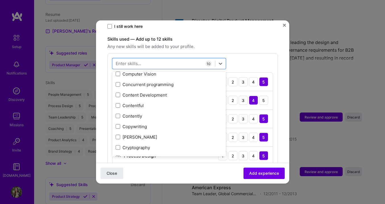
scroll to position [872, 0]
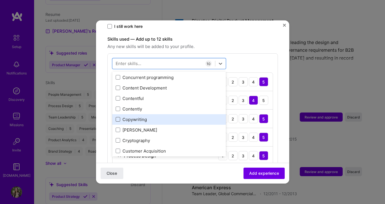
click at [118, 117] on span at bounding box center [118, 119] width 5 height 5
click at [0, 0] on input "checkbox" at bounding box center [0, 0] width 0 height 0
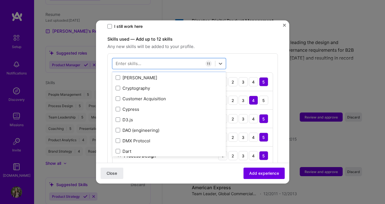
scroll to position [923, 0]
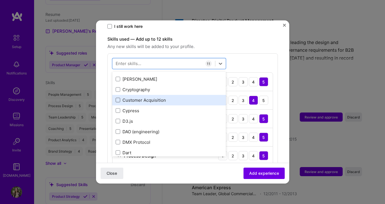
click at [118, 98] on span at bounding box center [118, 100] width 5 height 5
click at [0, 0] on input "checkbox" at bounding box center [0, 0] width 0 height 0
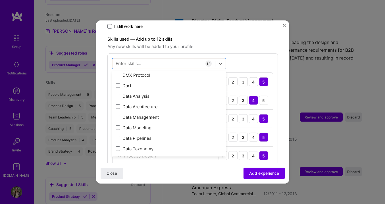
scroll to position [991, 0]
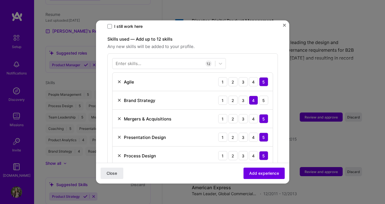
click at [281, 111] on form "Adding suggested job This job is suggested based on your LinkedIn, resume or [D…" at bounding box center [192, 163] width 193 height 637
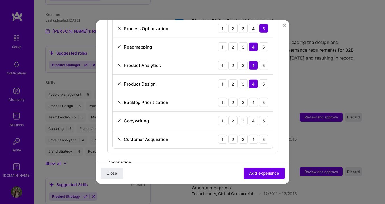
scroll to position [350, 0]
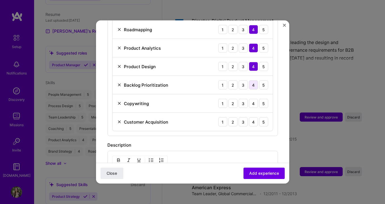
click at [254, 80] on div "4" at bounding box center [253, 84] width 9 height 9
click at [262, 99] on div "5" at bounding box center [263, 103] width 9 height 9
click at [254, 117] on div "4" at bounding box center [253, 121] width 9 height 9
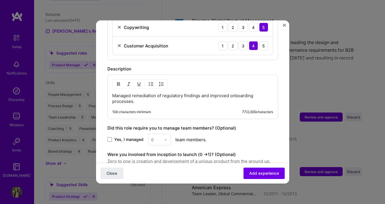
scroll to position [427, 0]
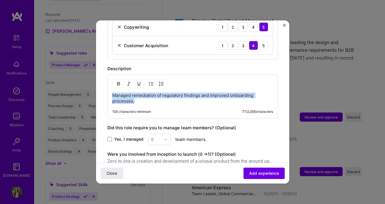
drag, startPoint x: 147, startPoint y: 94, endPoint x: 109, endPoint y: 87, distance: 39.3
click at [109, 87] on div "Managed remediation of regulatory findings and improved onboarding processes. 1…" at bounding box center [192, 96] width 171 height 44
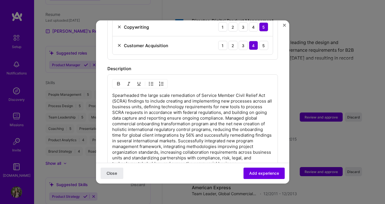
click at [112, 93] on p "Spearheaded the large scale remediation of Service Member Civil Relief Act (SCR…" at bounding box center [192, 130] width 161 height 74
click at [151, 82] on img "button" at bounding box center [151, 84] width 5 height 5
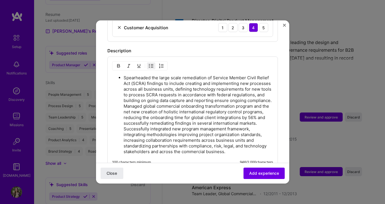
scroll to position [448, 0]
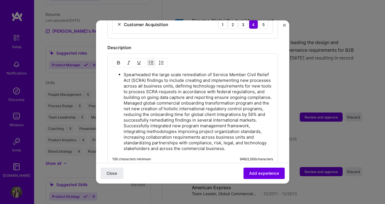
click at [123, 98] on ul "Spearheaded the large scale remediation of Service Member Civil Relief Act (SCR…" at bounding box center [192, 112] width 161 height 80
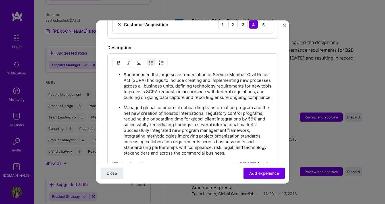
scroll to position [478, 0]
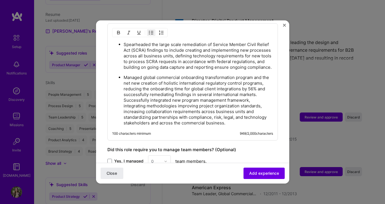
click at [124, 94] on p "Managed global commercial onboarding transformation program and the net new cre…" at bounding box center [198, 100] width 149 height 51
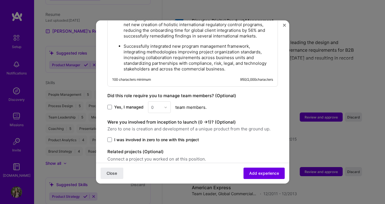
scroll to position [537, 0]
click at [110, 137] on span at bounding box center [109, 139] width 5 height 5
click at [0, 0] on input "I was involved in zero to one with this project" at bounding box center [0, 0] width 0 height 0
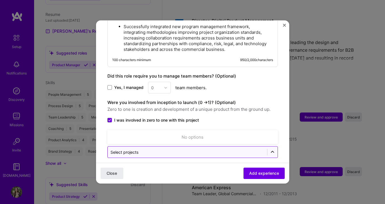
click at [271, 149] on icon at bounding box center [273, 152] width 6 height 6
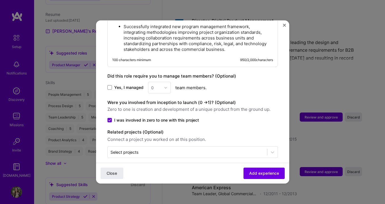
click at [266, 175] on span "Add experience" at bounding box center [264, 174] width 30 height 6
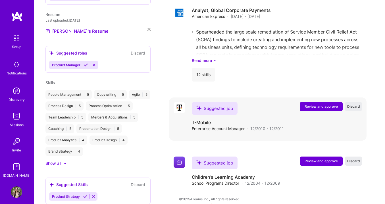
scroll to position [924, 0]
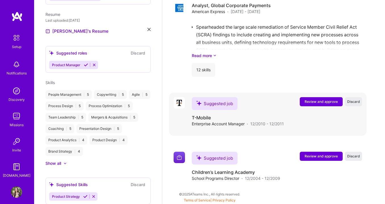
click at [323, 101] on span "Review and approve" at bounding box center [321, 101] width 33 height 5
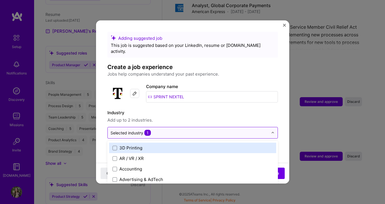
click at [170, 130] on input "text" at bounding box center [190, 133] width 158 height 6
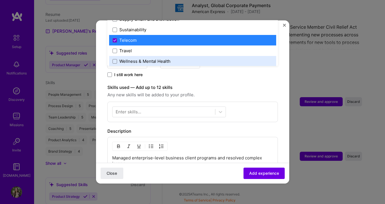
scroll to position [144, 0]
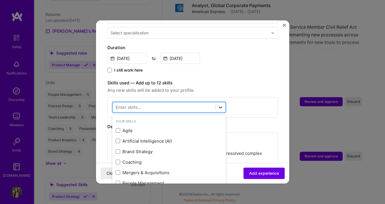
click at [219, 107] on icon at bounding box center [220, 108] width 3 height 2
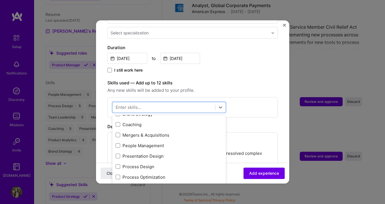
scroll to position [41, 0]
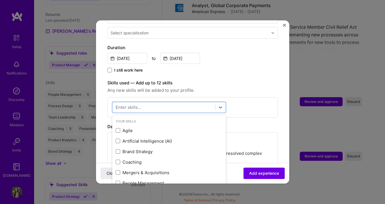
click at [284, 24] on img "Close" at bounding box center [284, 25] width 3 height 3
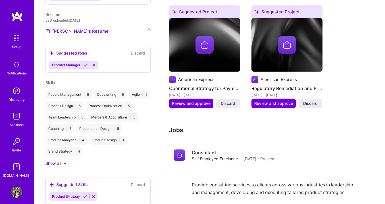
scroll to position [581, 0]
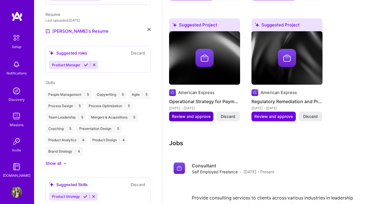
click at [189, 118] on span "Review and approve" at bounding box center [191, 117] width 39 height 6
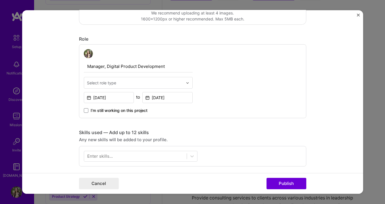
scroll to position [163, 0]
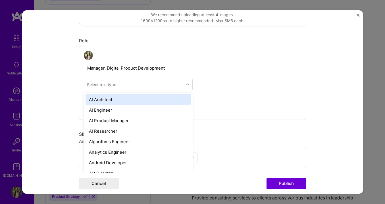
click at [188, 84] on img at bounding box center [187, 84] width 3 height 3
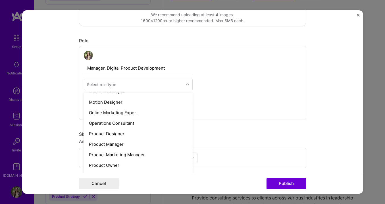
scroll to position [484, 0]
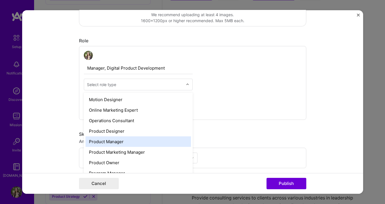
click at [116, 142] on div "Product Manager" at bounding box center [138, 141] width 105 height 11
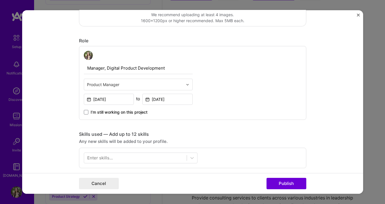
click at [189, 84] on img at bounding box center [187, 84] width 3 height 3
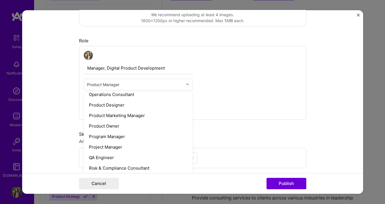
scroll to position [510, 0]
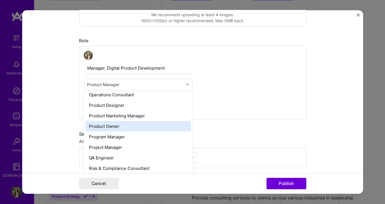
click at [115, 125] on div "Product Owner" at bounding box center [138, 126] width 105 height 11
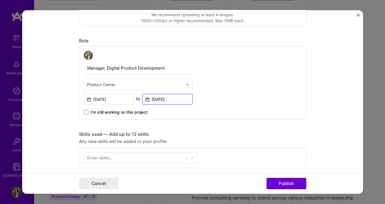
click at [157, 99] on input "[DATE]" at bounding box center [167, 99] width 50 height 11
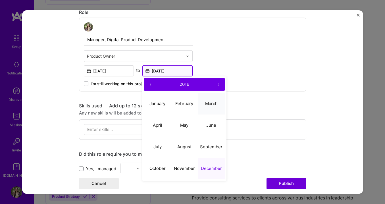
scroll to position [193, 0]
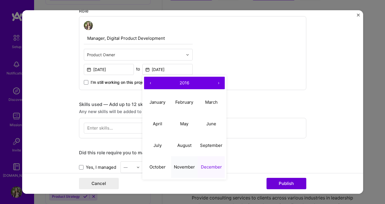
click at [185, 166] on abbr "November" at bounding box center [184, 166] width 21 height 5
type input "[DATE]"
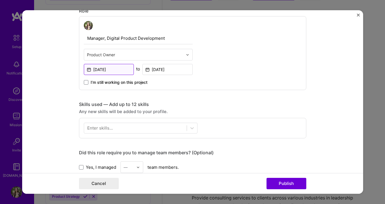
click at [104, 71] on input "[DATE]" at bounding box center [109, 69] width 50 height 11
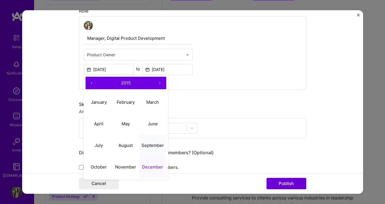
click at [153, 146] on abbr "September" at bounding box center [153, 144] width 22 height 5
type input "[DATE]"
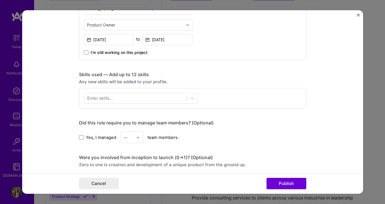
scroll to position [225, 0]
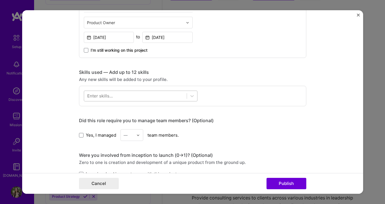
click at [175, 97] on div at bounding box center [135, 95] width 103 height 9
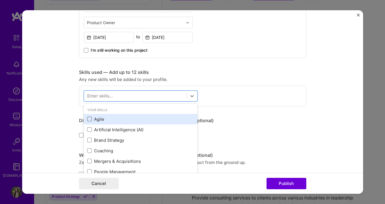
click at [89, 119] on span at bounding box center [89, 119] width 5 height 5
click at [0, 0] on input "checkbox" at bounding box center [0, 0] width 0 height 0
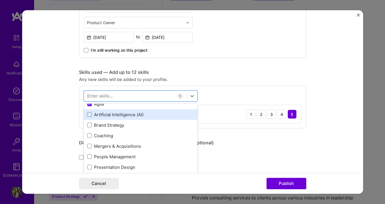
scroll to position [13, 0]
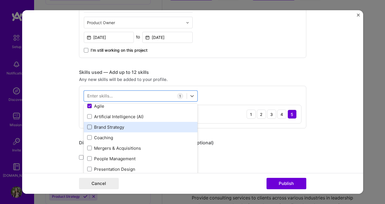
click at [90, 127] on span at bounding box center [89, 127] width 5 height 5
click at [0, 0] on input "checkbox" at bounding box center [0, 0] width 0 height 0
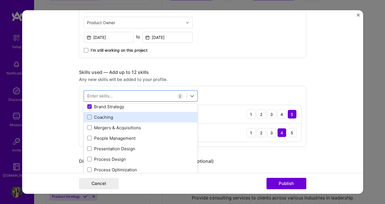
scroll to position [36, 0]
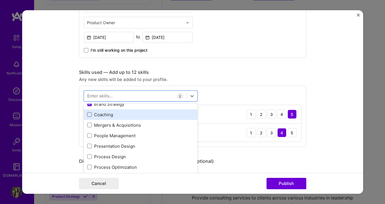
click at [89, 116] on span at bounding box center [89, 114] width 5 height 5
click at [0, 0] on input "checkbox" at bounding box center [0, 0] width 0 height 0
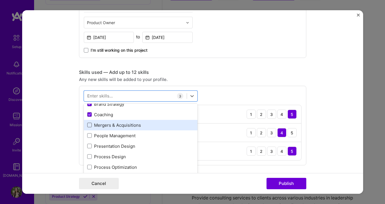
click at [89, 125] on span at bounding box center [89, 125] width 5 height 5
click at [0, 0] on input "checkbox" at bounding box center [0, 0] width 0 height 0
click at [89, 125] on icon at bounding box center [89, 125] width 3 height 2
click at [0, 0] on input "checkbox" at bounding box center [0, 0] width 0 height 0
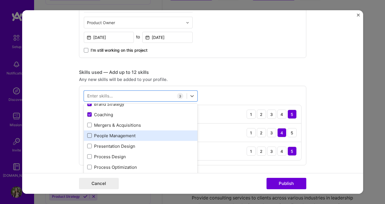
click at [89, 136] on span at bounding box center [89, 135] width 5 height 5
click at [0, 0] on input "checkbox" at bounding box center [0, 0] width 0 height 0
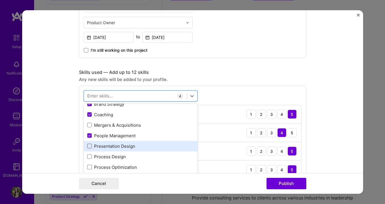
click at [89, 148] on span at bounding box center [89, 146] width 5 height 5
click at [0, 0] on input "checkbox" at bounding box center [0, 0] width 0 height 0
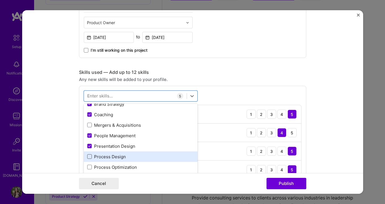
click at [90, 157] on span at bounding box center [89, 156] width 5 height 5
click at [0, 0] on input "checkbox" at bounding box center [0, 0] width 0 height 0
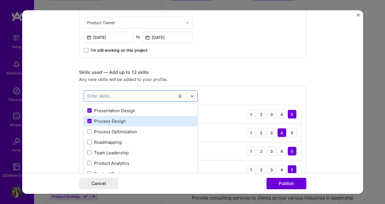
scroll to position [78, 0]
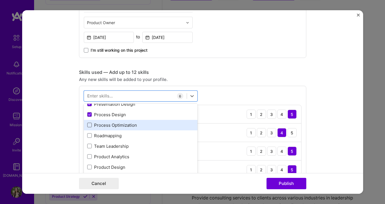
click at [90, 126] on span at bounding box center [89, 125] width 5 height 5
click at [0, 0] on input "checkbox" at bounding box center [0, 0] width 0 height 0
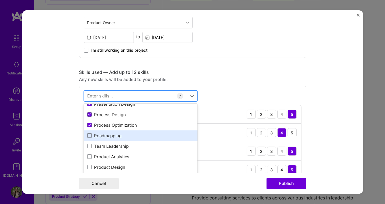
click at [90, 135] on span at bounding box center [89, 135] width 5 height 5
click at [0, 0] on input "checkbox" at bounding box center [0, 0] width 0 height 0
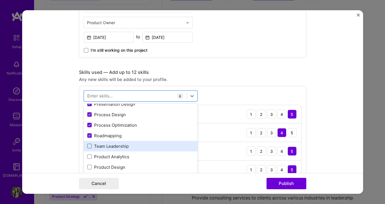
click at [90, 147] on span at bounding box center [89, 146] width 5 height 5
click at [0, 0] on input "checkbox" at bounding box center [0, 0] width 0 height 0
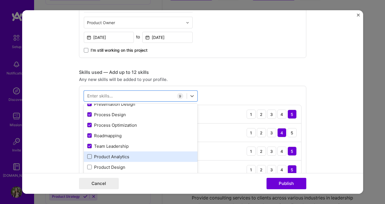
click at [90, 158] on span at bounding box center [89, 156] width 5 height 5
click at [0, 0] on input "checkbox" at bounding box center [0, 0] width 0 height 0
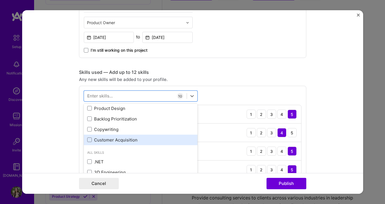
scroll to position [139, 0]
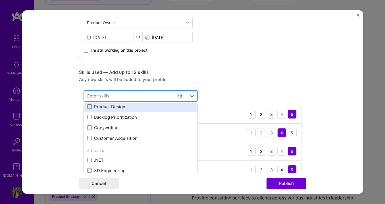
click at [91, 108] on span at bounding box center [89, 106] width 5 height 5
click at [0, 0] on input "checkbox" at bounding box center [0, 0] width 0 height 0
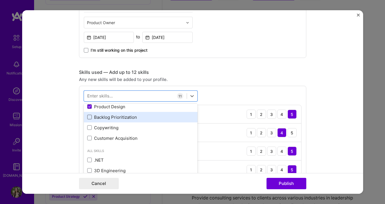
click at [89, 117] on span at bounding box center [89, 117] width 5 height 5
click at [0, 0] on input "checkbox" at bounding box center [0, 0] width 0 height 0
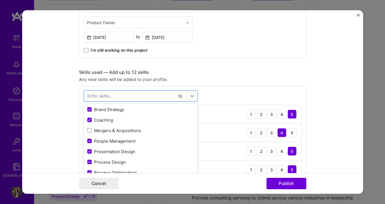
scroll to position [31, 0]
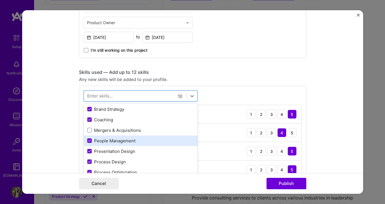
click at [90, 141] on icon at bounding box center [89, 141] width 2 height 2
click at [0, 0] on input "checkbox" at bounding box center [0, 0] width 0 height 0
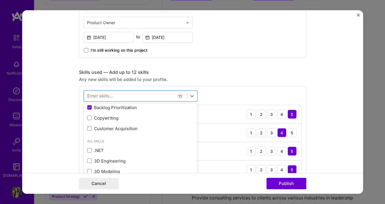
scroll to position [147, 0]
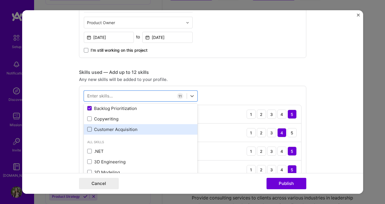
click at [88, 129] on span at bounding box center [89, 129] width 5 height 5
click at [0, 0] on input "checkbox" at bounding box center [0, 0] width 0 height 0
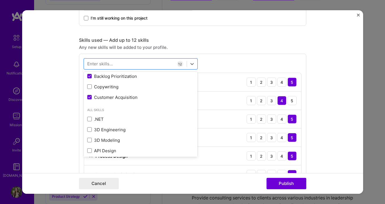
scroll to position [256, 0]
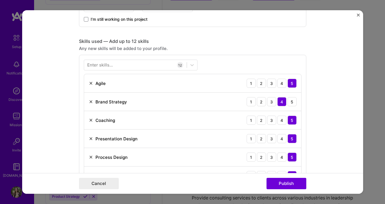
click at [224, 40] on div "Skills used — Add up to 12 skills" at bounding box center [192, 41] width 227 height 6
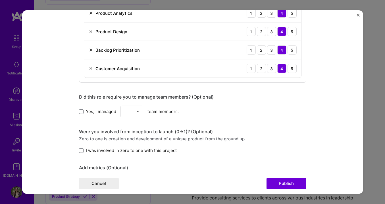
scroll to position [476, 0]
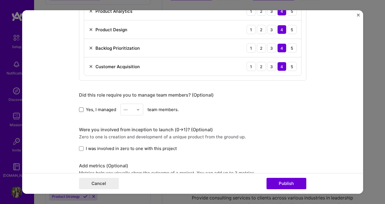
click at [82, 109] on span at bounding box center [81, 109] width 5 height 5
click at [0, 0] on input "Yes, I managed" at bounding box center [0, 0] width 0 height 0
click at [138, 111] on img at bounding box center [137, 109] width 3 height 3
click at [130, 146] on div "7" at bounding box center [131, 144] width 19 height 11
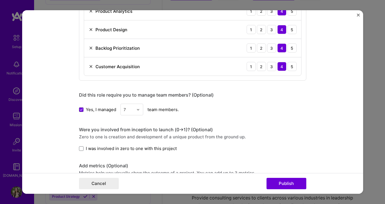
click at [242, 129] on div "Were you involved from inception to launch (0 -> 1)? (Optional)" at bounding box center [192, 130] width 227 height 6
click at [81, 149] on span at bounding box center [81, 148] width 5 height 5
click at [0, 0] on input "I was involved in zero to one with this project" at bounding box center [0, 0] width 0 height 0
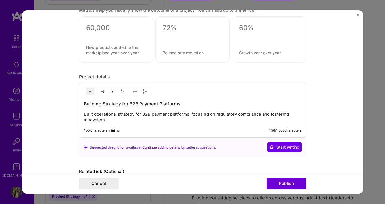
scroll to position [640, 0]
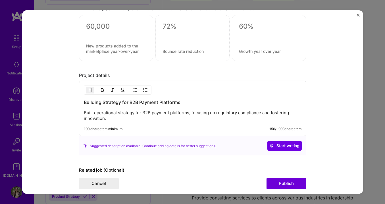
click at [106, 119] on p "Built operational strategy for B2B payment platforms, focusing on regulatory co…" at bounding box center [193, 115] width 218 height 11
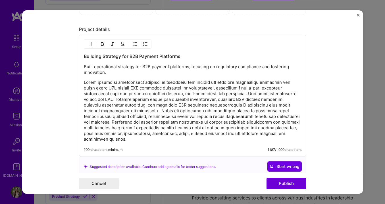
scroll to position [685, 0]
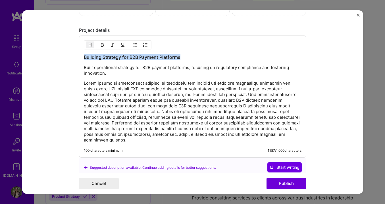
drag, startPoint x: 183, startPoint y: 57, endPoint x: 76, endPoint y: 49, distance: 107.1
click at [74, 52] on form "Editing suggested project This project is suggested based on your LinkedIn, res…" at bounding box center [192, 102] width 341 height 184
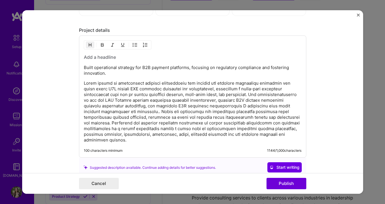
click at [109, 73] on p "Built operational strategy for B2B payment platforms, focusing on regulatory co…" at bounding box center [193, 70] width 218 height 11
click at [84, 67] on p "Built operational strategy for B2B payment platforms, focusing on regulatory co…" at bounding box center [193, 70] width 218 height 11
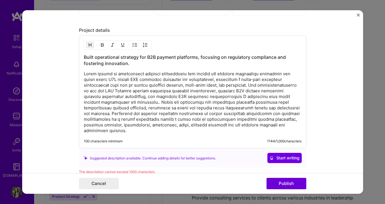
click at [84, 74] on p at bounding box center [193, 102] width 218 height 63
click at [134, 44] on img "button" at bounding box center [135, 45] width 5 height 5
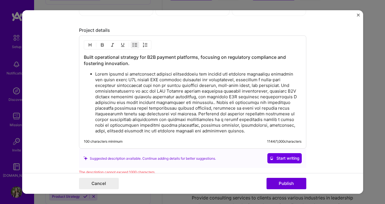
click at [265, 85] on p at bounding box center [198, 102] width 206 height 63
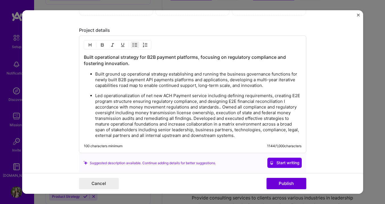
click at [223, 107] on p "Led operationalization of net new ACH Payment service including defining requir…" at bounding box center [198, 115] width 206 height 45
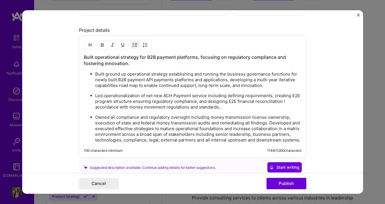
click at [221, 109] on p "Led operationalization of net new ACH Payment service including defining requir…" at bounding box center [198, 101] width 206 height 17
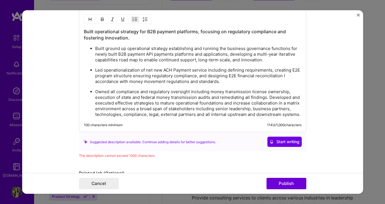
scroll to position [712, 0]
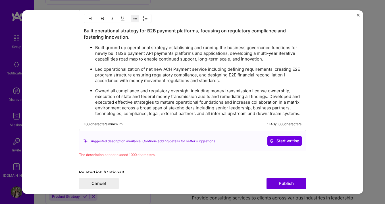
click at [269, 97] on p "Owned all compliance and regulatory oversight including money transmission lice…" at bounding box center [198, 102] width 206 height 28
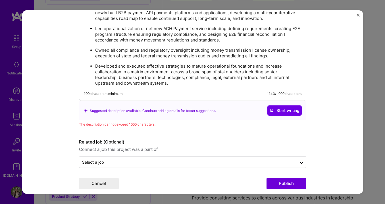
scroll to position [753, 0]
click at [291, 88] on div "Built operational strategy for B2B payment platforms, focusing on regulatory co…" at bounding box center [192, 34] width 227 height 132
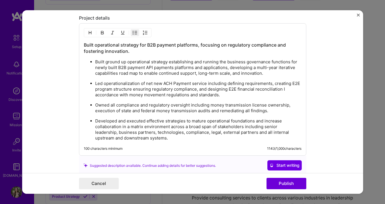
scroll to position [694, 0]
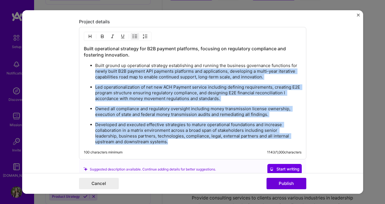
drag, startPoint x: 143, startPoint y: 141, endPoint x: 95, endPoint y: 72, distance: 84.0
click at [95, 72] on ul "Built ground up operational strategy establishing and running the business gove…" at bounding box center [193, 104] width 218 height 82
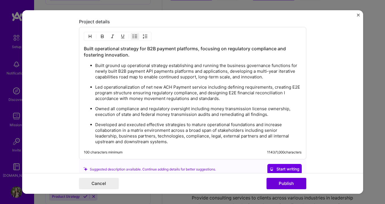
click at [141, 142] on p "Developed and executed effective strategies to mature operational foundations a…" at bounding box center [198, 133] width 206 height 23
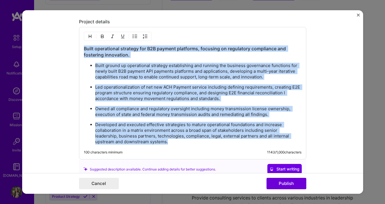
drag, startPoint x: 141, startPoint y: 142, endPoint x: 76, endPoint y: 46, distance: 116.1
click at [76, 46] on form "Editing suggested project This project is suggested based on your LinkedIn, res…" at bounding box center [192, 102] width 341 height 184
copy div "Built operational strategy for B2B payment platforms, focusing on regulatory co…"
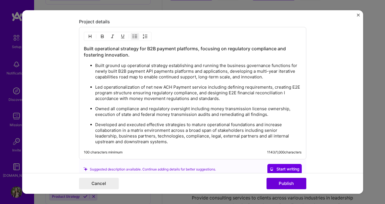
click at [152, 143] on p "Developed and executed effective strategies to mature operational foundations a…" at bounding box center [198, 133] width 206 height 23
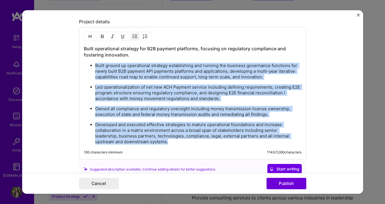
drag, startPoint x: 152, startPoint y: 143, endPoint x: 91, endPoint y: 66, distance: 98.1
click at [91, 66] on ul "Built ground up operational strategy establishing and running the business gove…" at bounding box center [193, 104] width 218 height 82
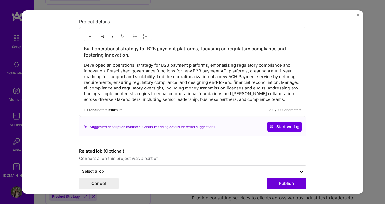
click at [224, 78] on p "Developed an operational strategy for B2B payment platforms, emphasizing regula…" at bounding box center [193, 83] width 218 height 40
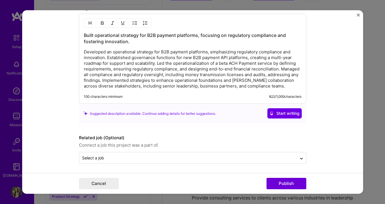
scroll to position [709, 0]
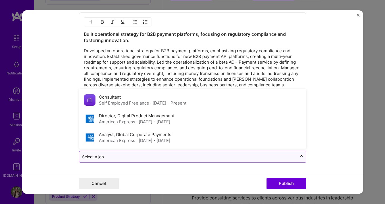
click at [247, 158] on input "text" at bounding box center [188, 157] width 212 height 6
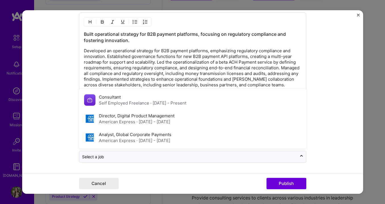
click at [330, 118] on form "Editing suggested project This project is suggested based on your LinkedIn, res…" at bounding box center [192, 102] width 341 height 184
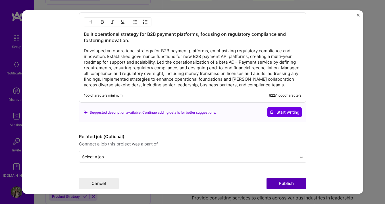
click at [286, 182] on button "Publish" at bounding box center [287, 183] width 40 height 11
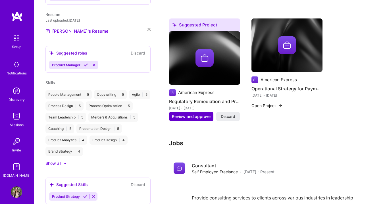
click at [203, 117] on span "Review and approve" at bounding box center [191, 117] width 39 height 6
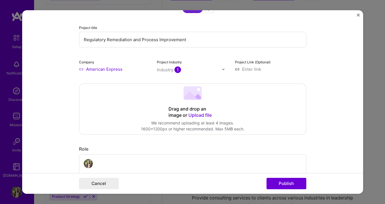
scroll to position [56, 0]
click at [359, 14] on img "Close" at bounding box center [358, 15] width 3 height 3
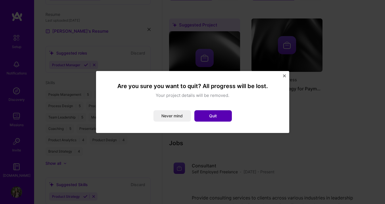
click at [218, 113] on button "Quit" at bounding box center [213, 115] width 38 height 11
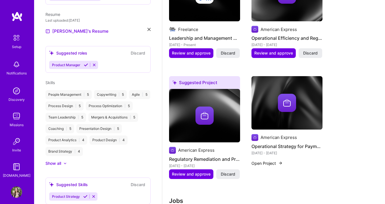
scroll to position [523, 0]
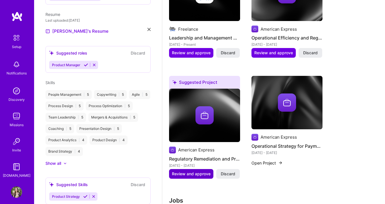
click at [194, 173] on span "Review and approve" at bounding box center [191, 174] width 39 height 6
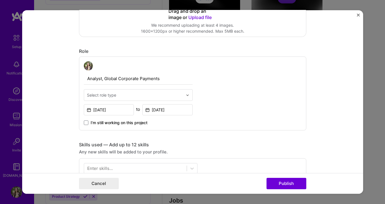
scroll to position [157, 0]
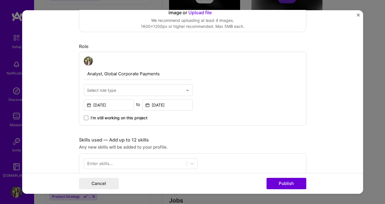
click at [186, 90] on img at bounding box center [187, 89] width 3 height 3
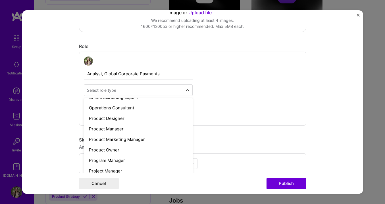
scroll to position [573, 0]
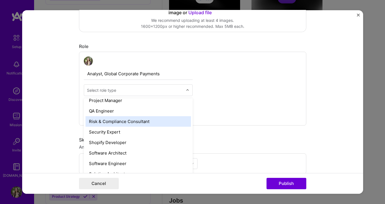
click at [127, 122] on div "Risk & Compliance Consultant" at bounding box center [138, 121] width 105 height 11
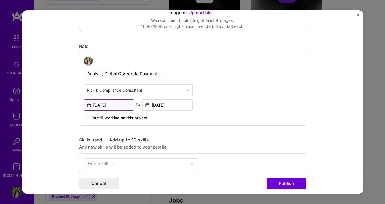
click at [98, 104] on input "[DATE]" at bounding box center [109, 104] width 50 height 11
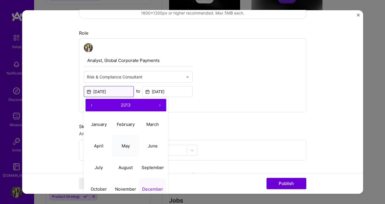
scroll to position [174, 0]
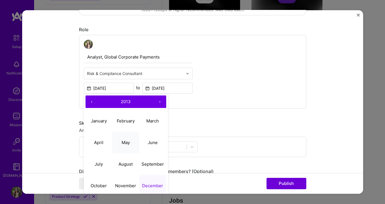
click at [125, 142] on abbr "May" at bounding box center [126, 142] width 8 height 5
type input "[DATE]"
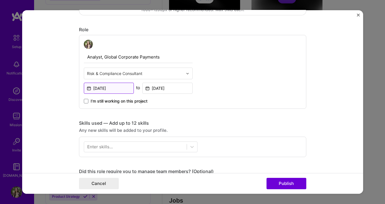
click at [112, 89] on input "[DATE]" at bounding box center [109, 88] width 50 height 11
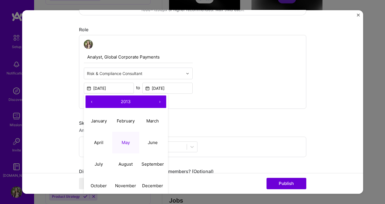
click at [160, 101] on button "›" at bounding box center [160, 101] width 13 height 13
click at [190, 106] on div "Analyst, Global Corporate Payments Risk & Compliance Consultant [DATE] ‹ 2014 ›…" at bounding box center [192, 72] width 227 height 74
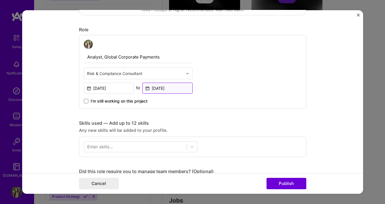
click at [176, 89] on input "[DATE]" at bounding box center [167, 88] width 50 height 11
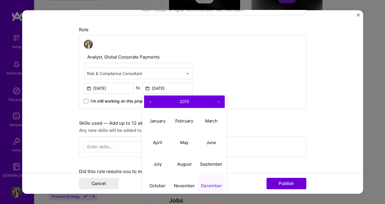
click at [218, 101] on button "›" at bounding box center [218, 101] width 13 height 13
click at [153, 121] on abbr "January" at bounding box center [157, 120] width 16 height 5
type input "[DATE]"
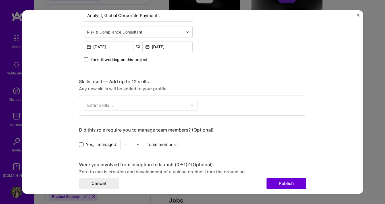
scroll to position [217, 0]
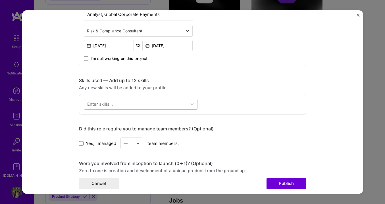
click at [169, 103] on div at bounding box center [135, 103] width 103 height 9
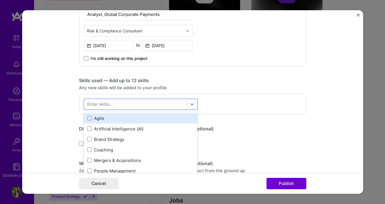
scroll to position [7, 0]
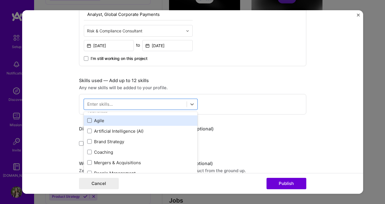
click at [88, 120] on span at bounding box center [89, 120] width 5 height 5
click at [0, 0] on input "checkbox" at bounding box center [0, 0] width 0 height 0
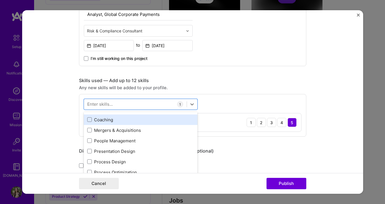
scroll to position [38, 0]
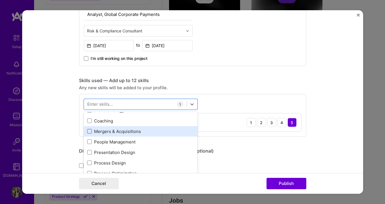
click at [90, 132] on span at bounding box center [89, 131] width 5 height 5
click at [0, 0] on input "checkbox" at bounding box center [0, 0] width 0 height 0
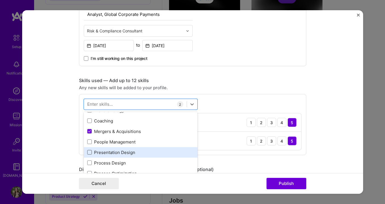
click at [90, 152] on span at bounding box center [89, 152] width 5 height 5
click at [0, 0] on input "checkbox" at bounding box center [0, 0] width 0 height 0
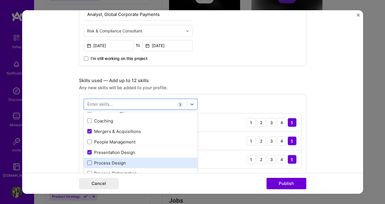
click at [90, 162] on span at bounding box center [89, 163] width 5 height 5
click at [0, 0] on input "checkbox" at bounding box center [0, 0] width 0 height 0
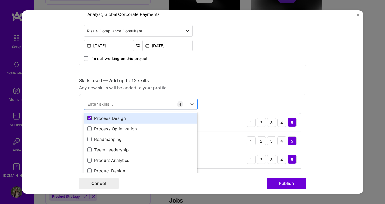
scroll to position [84, 0]
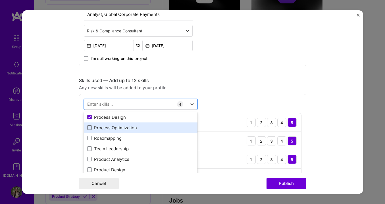
click at [89, 128] on span at bounding box center [89, 127] width 5 height 5
click at [0, 0] on input "checkbox" at bounding box center [0, 0] width 0 height 0
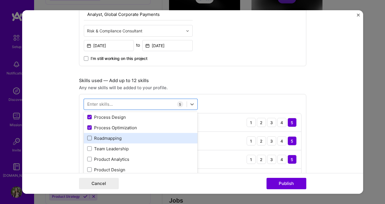
click at [89, 139] on span at bounding box center [89, 138] width 5 height 5
click at [0, 0] on input "checkbox" at bounding box center [0, 0] width 0 height 0
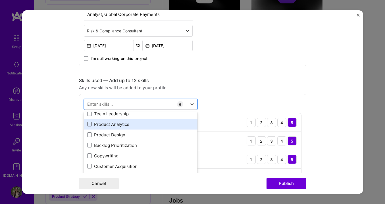
scroll to position [120, 0]
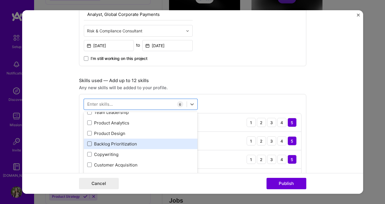
click at [89, 144] on span at bounding box center [89, 144] width 5 height 5
click at [0, 0] on input "checkbox" at bounding box center [0, 0] width 0 height 0
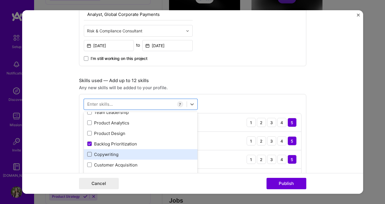
click at [90, 155] on span at bounding box center [89, 154] width 5 height 5
click at [0, 0] on input "checkbox" at bounding box center [0, 0] width 0 height 0
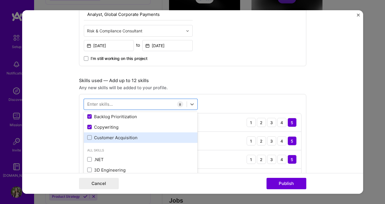
scroll to position [148, 0]
click at [89, 139] on span at bounding box center [89, 137] width 5 height 5
click at [0, 0] on input "checkbox" at bounding box center [0, 0] width 0 height 0
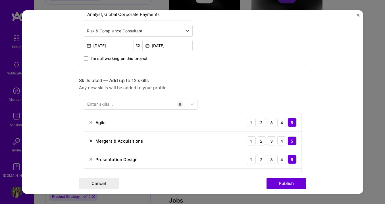
click at [257, 95] on div "Enter skills... 9 Agile 1 2 3 4 5 Mergers & Acquisitions 1 2 3 4 5 Presentation…" at bounding box center [192, 189] width 227 height 190
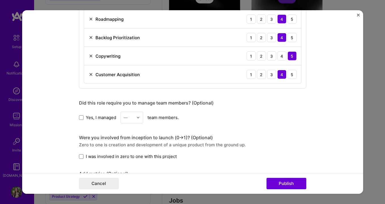
scroll to position [459, 0]
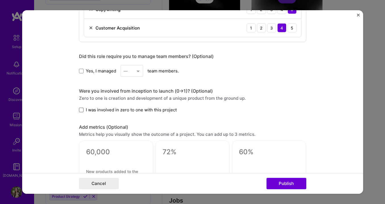
click at [82, 111] on span at bounding box center [81, 110] width 5 height 5
click at [0, 0] on input "I was involved in zero to one with this project" at bounding box center [0, 0] width 0 height 0
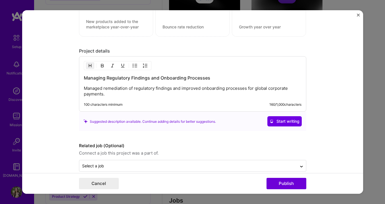
scroll to position [610, 0]
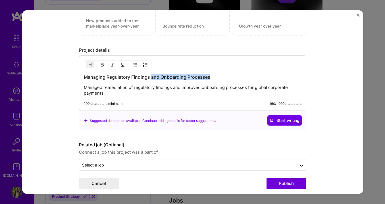
drag, startPoint x: 210, startPoint y: 77, endPoint x: 151, endPoint y: 80, distance: 58.9
click at [151, 80] on h3 "Managing Regulatory Findings and Onboarding Processes" at bounding box center [193, 77] width 218 height 6
click at [173, 89] on p "Managed remediation of regulatory findings and improved onboarding processes fo…" at bounding box center [193, 90] width 218 height 11
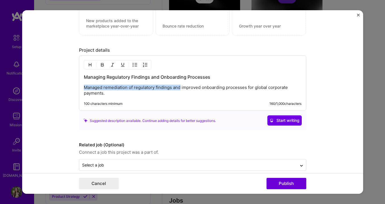
drag, startPoint x: 181, startPoint y: 88, endPoint x: 82, endPoint y: 89, distance: 99.5
click at [82, 89] on div "Managing Regulatory Findings and Onboarding Processes Managed remediation of re…" at bounding box center [192, 82] width 227 height 55
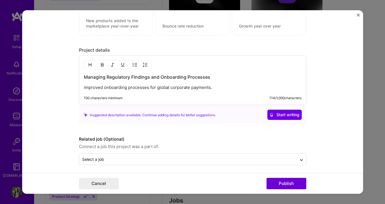
click at [86, 88] on p "improved onboarding processes for global corporate payments." at bounding box center [193, 88] width 218 height 6
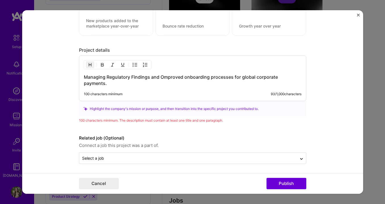
scroll to position [606, 0]
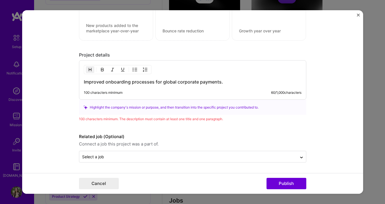
click at [226, 82] on h3 "Improved onboarding processes for global corporate payments." at bounding box center [193, 82] width 218 height 6
click at [163, 83] on h3 "Improved onboarding processes for global corporate payments" at bounding box center [193, 82] width 218 height 6
click at [95, 82] on h3 "Improved onboarding processes for Global Client Group global corporate payments" at bounding box center [193, 82] width 218 height 6
drag, startPoint x: 213, startPoint y: 83, endPoint x: 276, endPoint y: 84, distance: 62.5
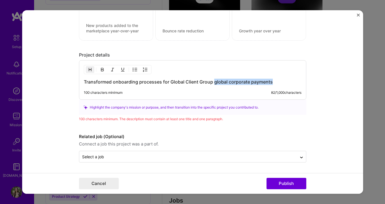
click at [276, 84] on h3 "Transformed onboarding processes for Global Client Group global corporate payme…" at bounding box center [193, 82] width 218 height 6
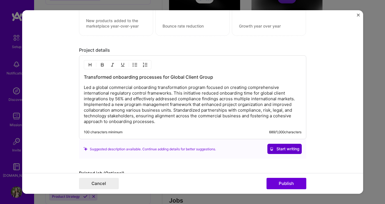
scroll to position [647, 0]
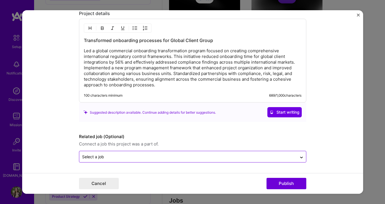
click at [252, 156] on input "text" at bounding box center [188, 157] width 212 height 6
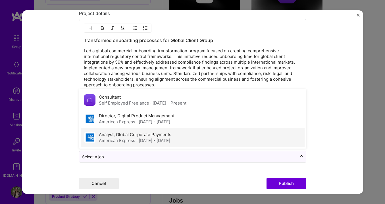
click at [160, 137] on label "Analyst, Global Corporate Payments" at bounding box center [135, 134] width 72 height 5
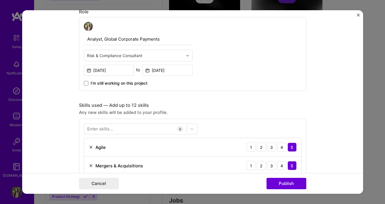
scroll to position [190, 0]
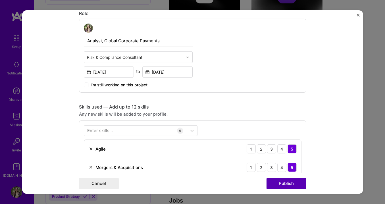
click at [290, 182] on button "Publish" at bounding box center [287, 183] width 40 height 11
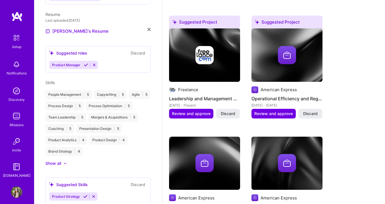
scroll to position [454, 0]
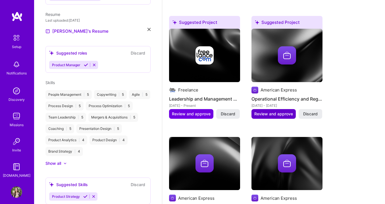
click at [271, 114] on span "Review and approve" at bounding box center [273, 114] width 39 height 6
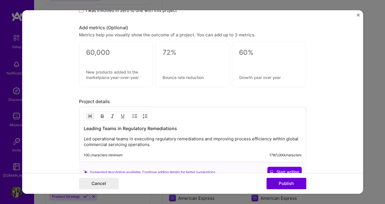
scroll to position [372, 0]
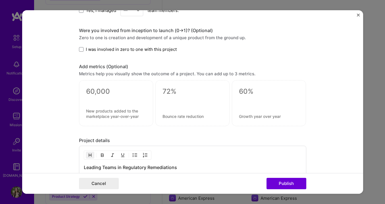
click at [359, 14] on img "Close" at bounding box center [358, 15] width 3 height 3
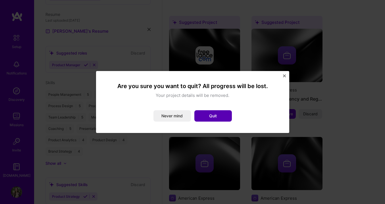
click at [208, 115] on button "Quit" at bounding box center [213, 115] width 38 height 11
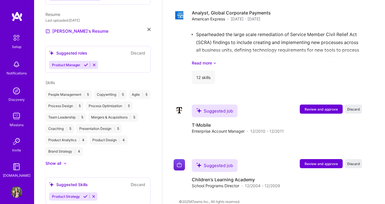
scroll to position [903, 0]
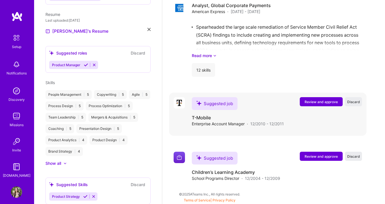
click at [317, 103] on span "Review and approve" at bounding box center [321, 101] width 33 height 5
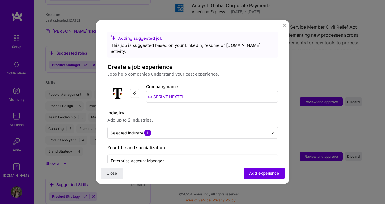
drag, startPoint x: 192, startPoint y: 90, endPoint x: 134, endPoint y: 88, distance: 57.7
click at [134, 88] on div "Company logo Company name SPRINT NEXTEL" at bounding box center [192, 93] width 171 height 20
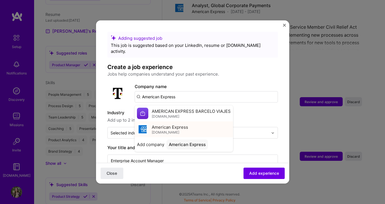
type input "American Express"
click at [161, 124] on span "American Express" at bounding box center [170, 127] width 36 height 6
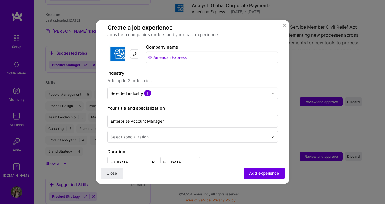
scroll to position [40, 0]
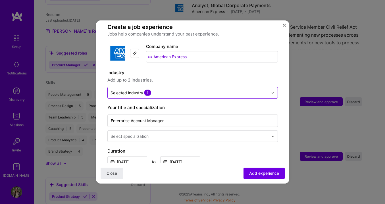
click at [167, 90] on input "text" at bounding box center [190, 93] width 158 height 6
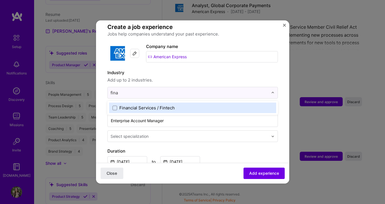
type input "[PERSON_NAME]"
click at [113, 105] on span at bounding box center [115, 107] width 5 height 5
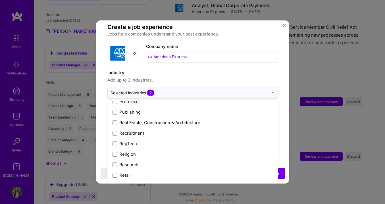
scroll to position [1180, 0]
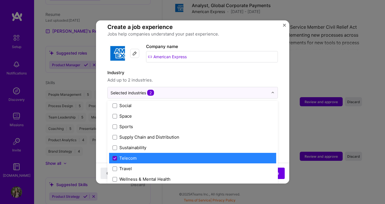
click at [115, 157] on icon at bounding box center [115, 158] width 2 height 2
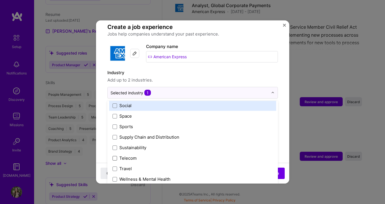
click at [213, 77] on span "Add up to 2 industries." at bounding box center [192, 80] width 171 height 7
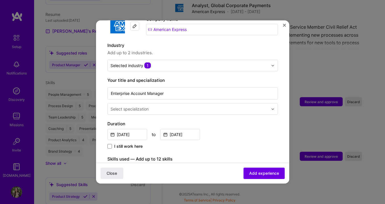
scroll to position [84, 0]
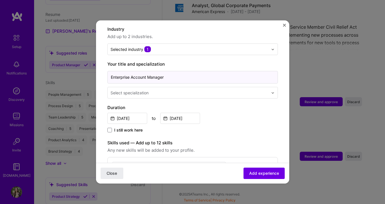
drag, startPoint x: 173, startPoint y: 72, endPoint x: 102, endPoint y: 72, distance: 70.8
click at [102, 72] on form "Adding suggested job This job is suggested based on your LinkedIn, resume or [D…" at bounding box center [192, 153] width 193 height 411
paste input "Manager, Digital Product Development, Global Commercial Services Business Payme…"
type input "Manager, Digital Product Development, Global Commercial Services Business Payme…"
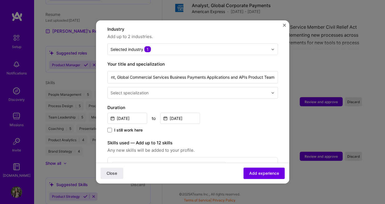
click at [234, 90] on input "text" at bounding box center [190, 93] width 159 height 6
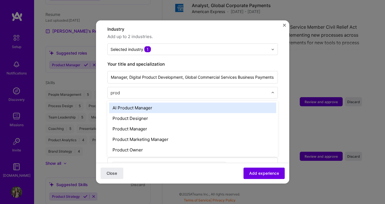
type input "produ"
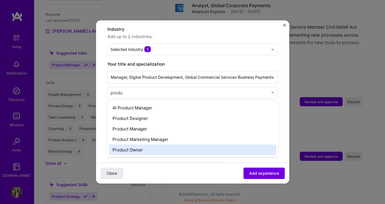
click at [145, 145] on div "Product Owner" at bounding box center [192, 150] width 167 height 11
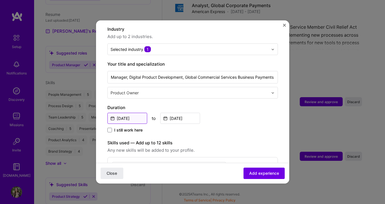
click at [133, 113] on input "[DATE]" at bounding box center [127, 118] width 40 height 11
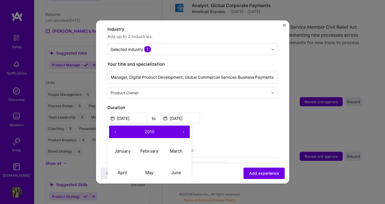
click at [182, 126] on button "›" at bounding box center [183, 132] width 13 height 13
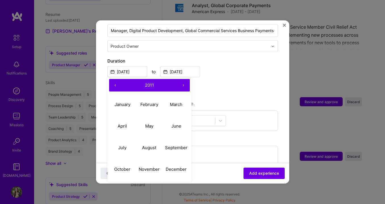
scroll to position [130, 0]
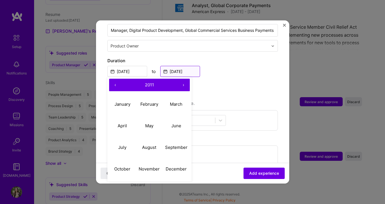
click at [190, 66] on input "[DATE]" at bounding box center [180, 71] width 40 height 11
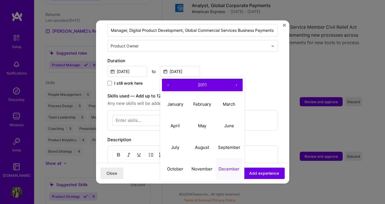
click at [238, 79] on button "›" at bounding box center [236, 85] width 13 height 13
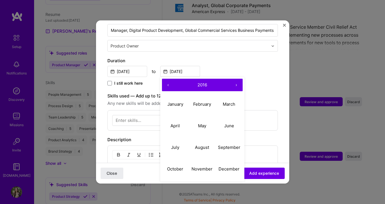
click at [238, 79] on button "›" at bounding box center [236, 85] width 13 height 13
click at [173, 144] on abbr "July" at bounding box center [175, 146] width 8 height 5
type input "[DATE]"
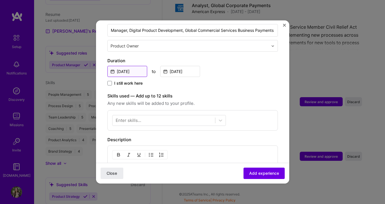
click at [131, 66] on input "[DATE]" at bounding box center [127, 71] width 40 height 11
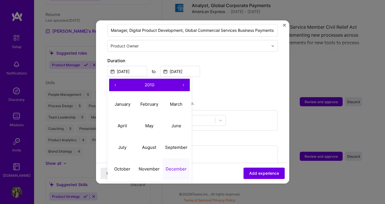
click at [184, 79] on button "›" at bounding box center [183, 85] width 13 height 13
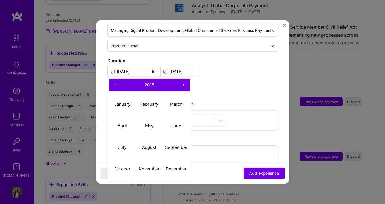
click at [184, 79] on button "›" at bounding box center [183, 85] width 13 height 13
click at [116, 166] on abbr "October" at bounding box center [122, 168] width 16 height 5
type input "[DATE]"
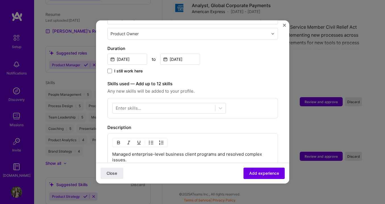
scroll to position [151, 0]
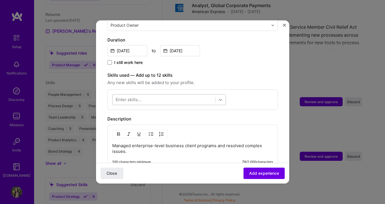
click at [221, 97] on icon at bounding box center [221, 100] width 6 height 6
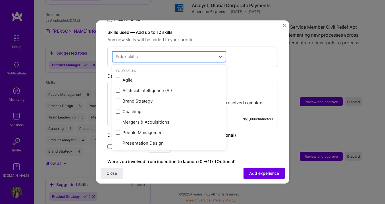
scroll to position [195, 0]
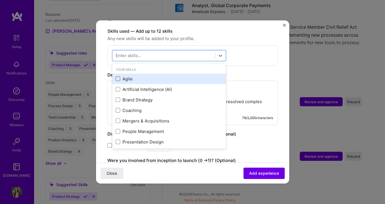
click at [119, 76] on span at bounding box center [118, 78] width 5 height 5
click at [0, 0] on input "checkbox" at bounding box center [0, 0] width 0 height 0
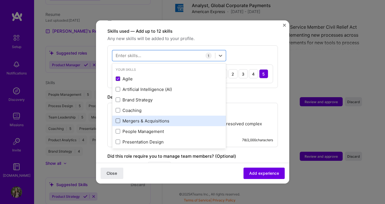
click at [118, 118] on span at bounding box center [118, 120] width 5 height 5
click at [0, 0] on input "checkbox" at bounding box center [0, 0] width 0 height 0
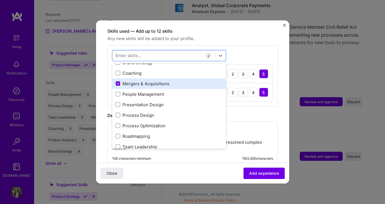
scroll to position [41, 0]
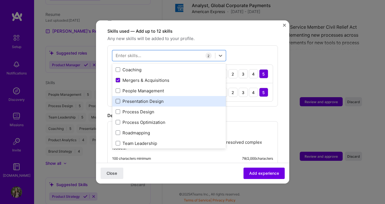
click at [118, 99] on span at bounding box center [118, 101] width 5 height 5
click at [0, 0] on input "checkbox" at bounding box center [0, 0] width 0 height 0
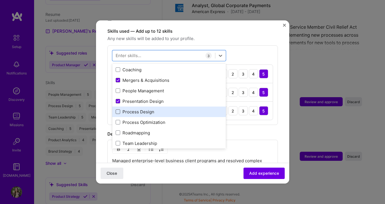
click at [118, 109] on span at bounding box center [118, 111] width 5 height 5
click at [0, 0] on input "checkbox" at bounding box center [0, 0] width 0 height 0
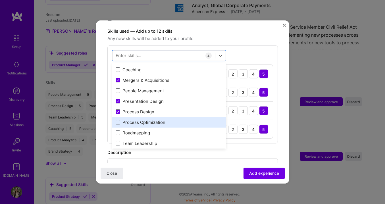
click at [118, 120] on span at bounding box center [118, 122] width 5 height 5
click at [0, 0] on input "checkbox" at bounding box center [0, 0] width 0 height 0
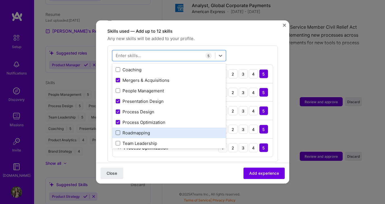
click at [117, 130] on span at bounding box center [118, 132] width 5 height 5
click at [0, 0] on input "checkbox" at bounding box center [0, 0] width 0 height 0
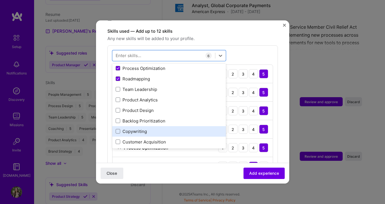
scroll to position [105, 0]
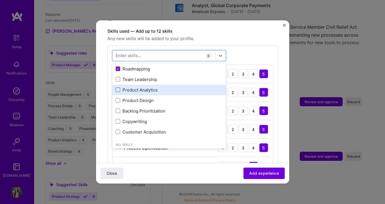
click at [117, 88] on span at bounding box center [118, 90] width 5 height 5
click at [0, 0] on input "checkbox" at bounding box center [0, 0] width 0 height 0
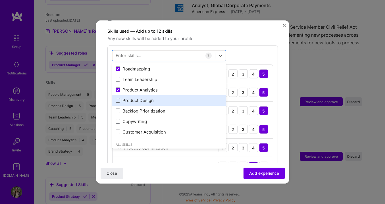
click at [117, 98] on span at bounding box center [118, 100] width 5 height 5
click at [0, 0] on input "checkbox" at bounding box center [0, 0] width 0 height 0
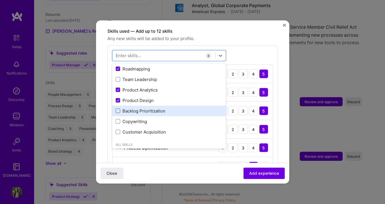
click at [119, 109] on span at bounding box center [118, 111] width 5 height 5
click at [0, 0] on input "checkbox" at bounding box center [0, 0] width 0 height 0
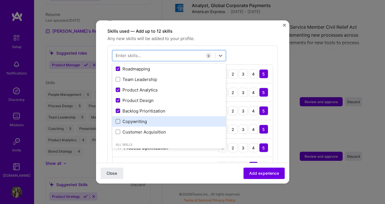
click at [118, 119] on span at bounding box center [118, 121] width 5 height 5
click at [0, 0] on input "checkbox" at bounding box center [0, 0] width 0 height 0
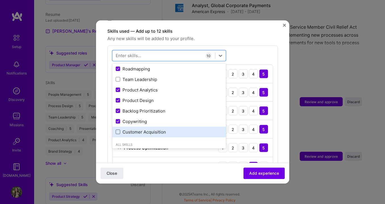
click at [119, 130] on span at bounding box center [118, 132] width 5 height 5
click at [0, 0] on input "checkbox" at bounding box center [0, 0] width 0 height 0
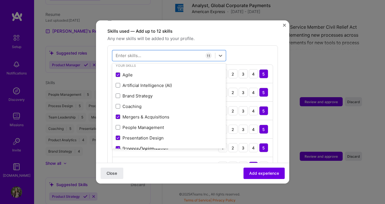
scroll to position [0, 0]
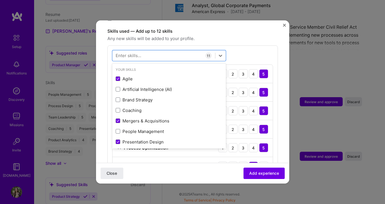
click at [279, 51] on form "Adding suggested job This job is suggested based on your LinkedIn, resume or [D…" at bounding box center [192, 146] width 193 height 618
click at [171, 51] on div at bounding box center [164, 55] width 103 height 9
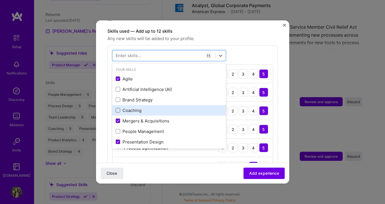
click at [118, 108] on span at bounding box center [118, 110] width 5 height 5
click at [0, 0] on input "checkbox" at bounding box center [0, 0] width 0 height 0
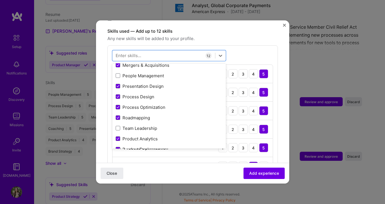
scroll to position [58, 0]
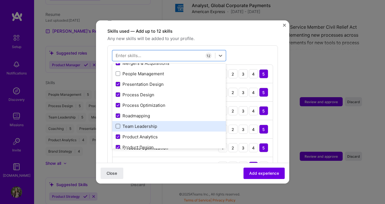
click at [118, 124] on span at bounding box center [118, 126] width 5 height 5
click at [0, 0] on input "checkbox" at bounding box center [0, 0] width 0 height 0
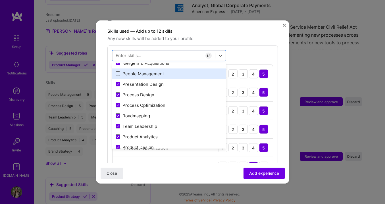
click at [118, 71] on span at bounding box center [118, 73] width 5 height 5
click at [0, 0] on input "checkbox" at bounding box center [0, 0] width 0 height 0
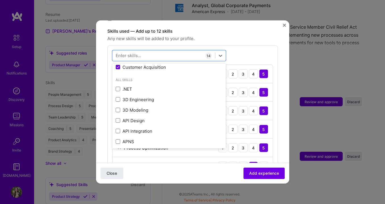
scroll to position [171, 0]
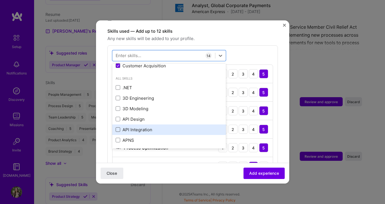
click at [117, 127] on span at bounding box center [118, 129] width 5 height 5
click at [0, 0] on input "checkbox" at bounding box center [0, 0] width 0 height 0
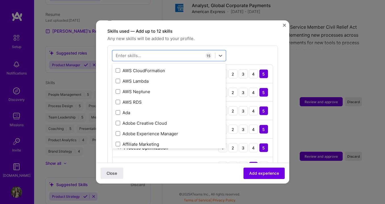
scroll to position [372, 0]
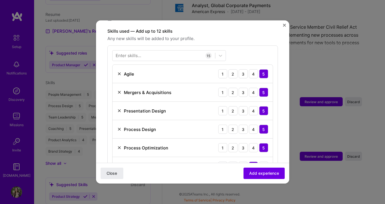
click at [261, 50] on div "Enter skills... 15 Agile 1 2 3 4 5 Mergers & Acquisitions 1 2 3 4 5 Presentatio…" at bounding box center [192, 195] width 171 height 301
click at [174, 51] on div at bounding box center [164, 55] width 103 height 9
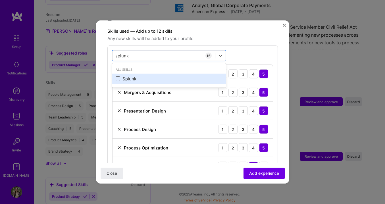
click at [117, 76] on span at bounding box center [118, 78] width 5 height 5
click at [0, 0] on input "checkbox" at bounding box center [0, 0] width 0 height 0
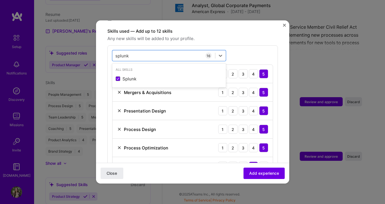
type input "splunk"
click at [254, 46] on div "option Splunk, selected. option Splunk selected, 0 of 2. 1 result available for…" at bounding box center [192, 205] width 171 height 320
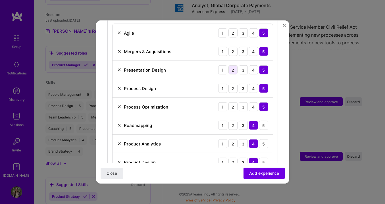
scroll to position [236, 0]
click at [119, 68] on img at bounding box center [119, 70] width 5 height 5
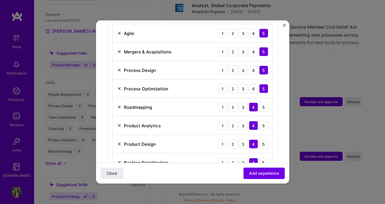
click at [119, 86] on img at bounding box center [119, 88] width 5 height 5
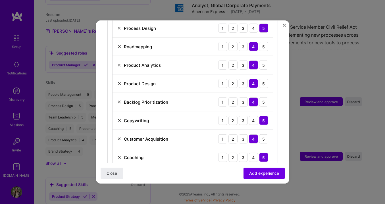
scroll to position [285, 0]
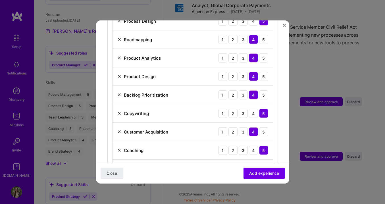
click at [119, 111] on img at bounding box center [119, 113] width 5 height 5
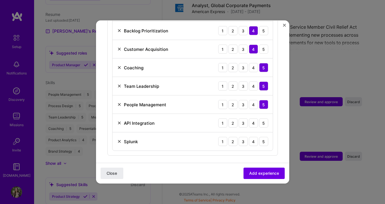
scroll to position [338, 0]
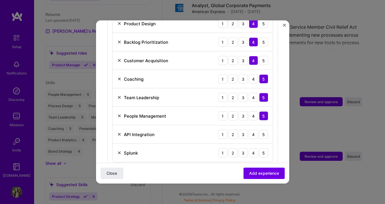
click at [119, 77] on img at bounding box center [119, 79] width 5 height 5
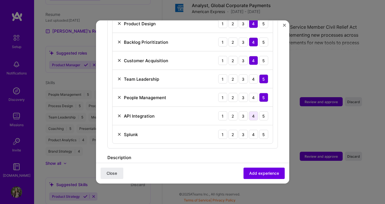
click at [253, 111] on div "4" at bounding box center [253, 115] width 9 height 9
click at [257, 130] on div "4" at bounding box center [253, 134] width 9 height 9
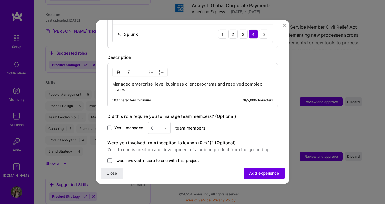
scroll to position [440, 0]
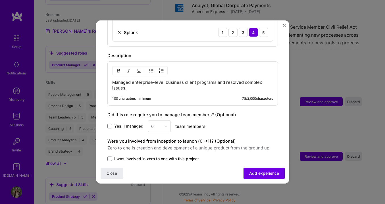
click at [135, 84] on p "Managed enterprise-level business client programs and resolved complex issues." at bounding box center [192, 85] width 161 height 11
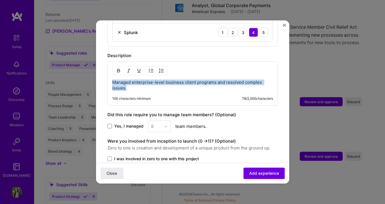
drag, startPoint x: 134, startPoint y: 84, endPoint x: 106, endPoint y: 75, distance: 28.8
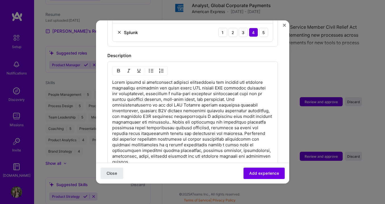
click at [112, 80] on p at bounding box center [192, 122] width 161 height 85
click at [151, 68] on img "button" at bounding box center [151, 70] width 5 height 5
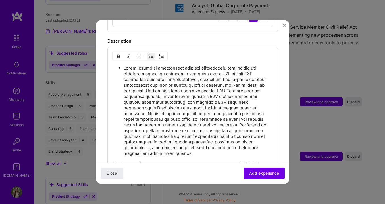
scroll to position [456, 0]
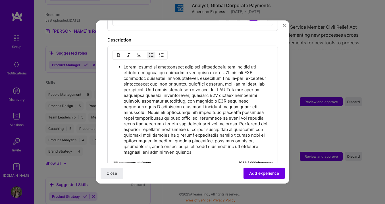
click at [147, 83] on p at bounding box center [198, 109] width 149 height 91
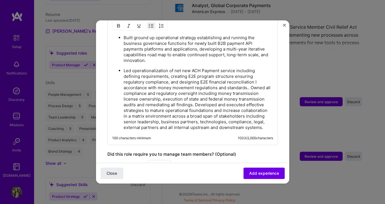
scroll to position [486, 0]
click at [250, 82] on p "Led operationalization of net new ACH Payment service including defining requir…" at bounding box center [198, 98] width 149 height 63
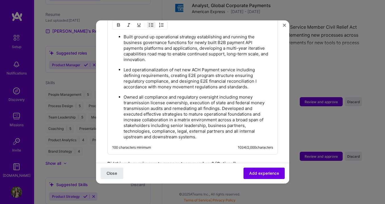
click at [222, 101] on p "Owned all compliance and regulatory oversight including money transmission lice…" at bounding box center [198, 116] width 149 height 45
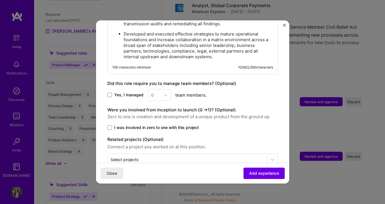
scroll to position [577, 0]
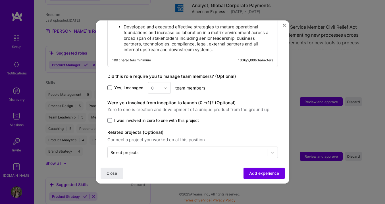
click at [110, 86] on span at bounding box center [109, 88] width 5 height 5
click at [0, 0] on input "Yes, I managed" at bounding box center [0, 0] width 0 height 0
click at [161, 82] on div "0" at bounding box center [156, 87] width 16 height 11
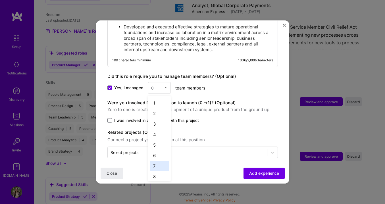
click at [157, 161] on div "7" at bounding box center [159, 166] width 19 height 11
click at [110, 118] on span at bounding box center [109, 120] width 5 height 5
click at [0, 0] on input "I was involved in zero to one with this project" at bounding box center [0, 0] width 0 height 0
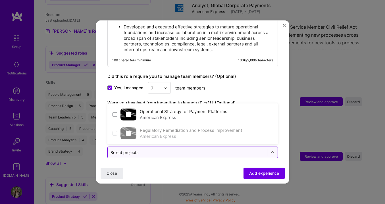
click at [183, 149] on input "text" at bounding box center [188, 152] width 154 height 6
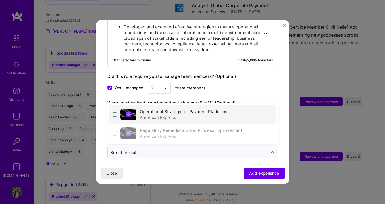
click at [185, 115] on div "American Express" at bounding box center [184, 118] width 88 height 6
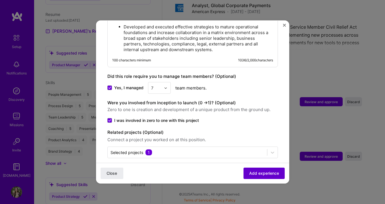
click at [258, 172] on span "Add experience" at bounding box center [264, 174] width 30 height 6
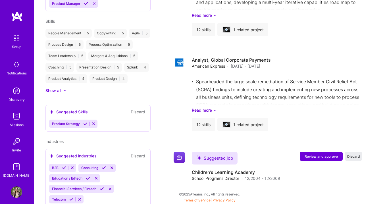
scroll to position [272, 0]
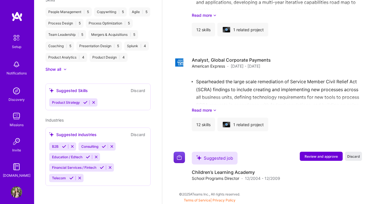
click at [113, 102] on div "Product Strategy" at bounding box center [98, 102] width 98 height 8
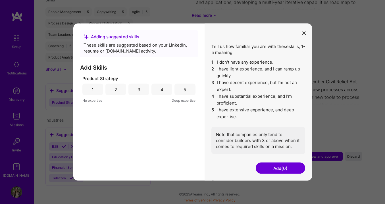
click at [181, 91] on div "5" at bounding box center [184, 89] width 21 height 11
click at [280, 169] on button "Add (1)" at bounding box center [280, 168] width 49 height 11
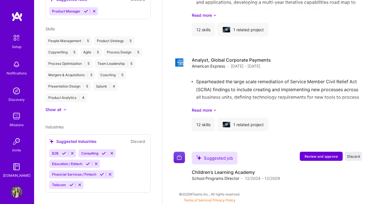
click at [60, 149] on div "B2B" at bounding box center [54, 153] width 11 height 8
click at [61, 138] on div "Suggested industries" at bounding box center [72, 141] width 47 height 6
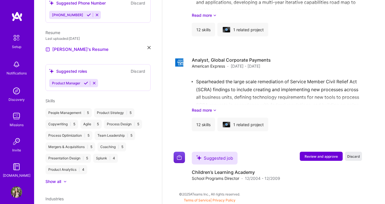
scroll to position [166, 0]
click at [76, 69] on div "Suggested roles" at bounding box center [68, 72] width 38 height 6
click at [107, 80] on div "Product Manager" at bounding box center [98, 84] width 98 height 8
click at [86, 82] on icon at bounding box center [86, 84] width 4 height 4
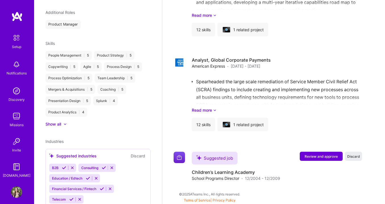
scroll to position [236, 0]
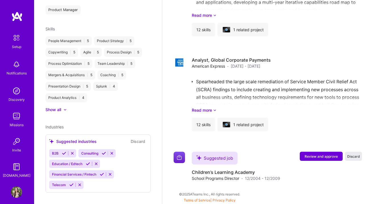
click at [63, 151] on icon at bounding box center [64, 153] width 4 height 4
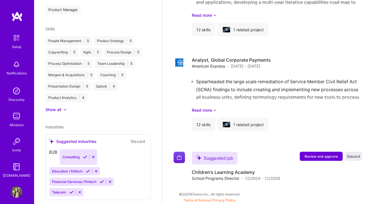
scroll to position [226, 0]
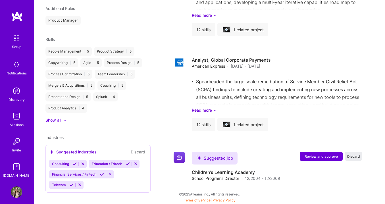
click at [75, 162] on icon at bounding box center [74, 164] width 4 height 4
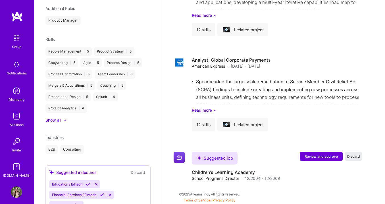
click at [88, 182] on icon at bounding box center [88, 184] width 4 height 4
click at [102, 182] on icon at bounding box center [102, 184] width 4 height 4
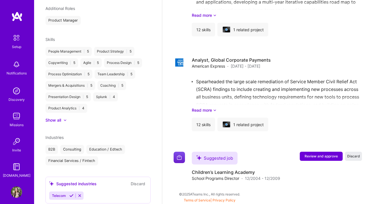
click at [72, 194] on icon at bounding box center [71, 196] width 4 height 4
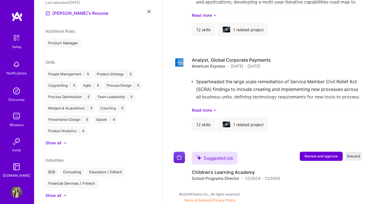
scroll to position [213, 0]
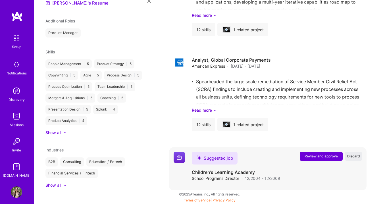
click at [328, 157] on span "Review and approve" at bounding box center [321, 156] width 33 height 5
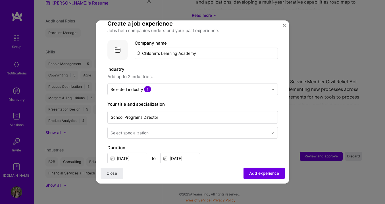
scroll to position [45, 0]
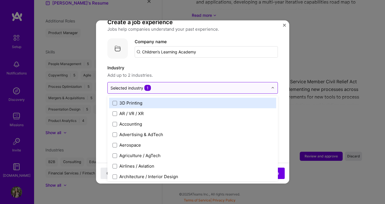
click at [194, 85] on input "text" at bounding box center [190, 88] width 158 height 6
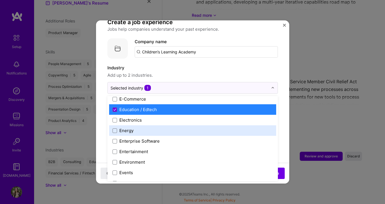
scroll to position [513, 0]
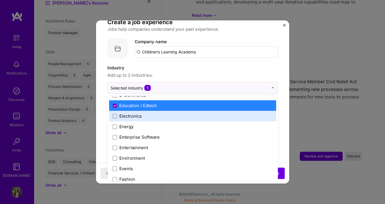
click at [224, 72] on span "Add up to 2 industries." at bounding box center [192, 75] width 171 height 7
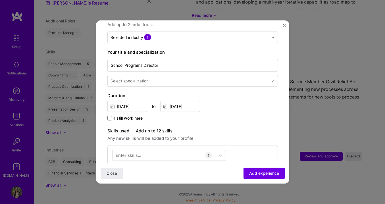
scroll to position [96, 0]
click at [185, 100] on input "[DATE]" at bounding box center [180, 105] width 40 height 11
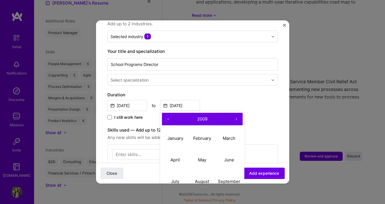
click at [236, 113] on button "›" at bounding box center [236, 119] width 13 height 13
click at [228, 149] on button "June" at bounding box center [229, 160] width 27 height 22
type input "[DATE]"
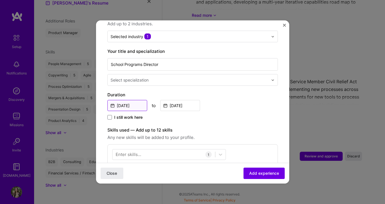
click at [136, 100] on input "[DATE]" at bounding box center [127, 105] width 40 height 11
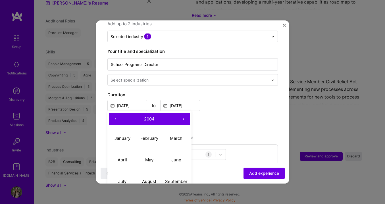
click at [183, 113] on button "›" at bounding box center [183, 119] width 13 height 13
click at [123, 135] on abbr "January" at bounding box center [123, 137] width 16 height 5
type input "[DATE]"
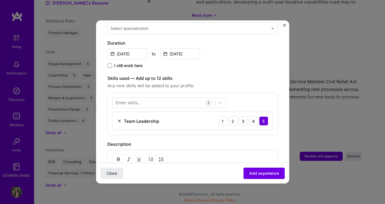
scroll to position [149, 0]
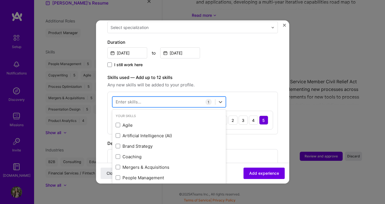
click at [194, 97] on div at bounding box center [164, 101] width 103 height 9
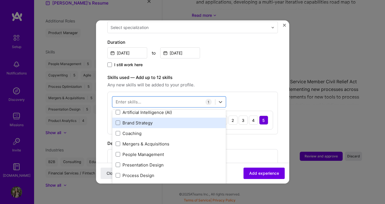
scroll to position [19, 0]
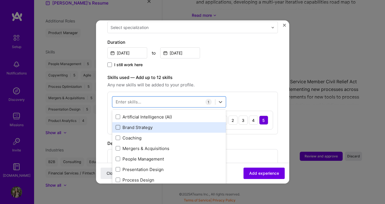
click at [119, 125] on span at bounding box center [118, 127] width 5 height 5
click at [0, 0] on input "checkbox" at bounding box center [0, 0] width 0 height 0
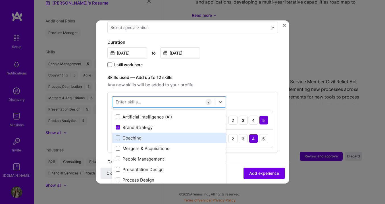
click at [118, 136] on span at bounding box center [118, 138] width 5 height 5
click at [0, 0] on input "checkbox" at bounding box center [0, 0] width 0 height 0
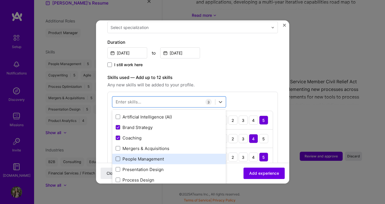
click at [117, 157] on span at bounding box center [118, 159] width 5 height 5
click at [0, 0] on input "checkbox" at bounding box center [0, 0] width 0 height 0
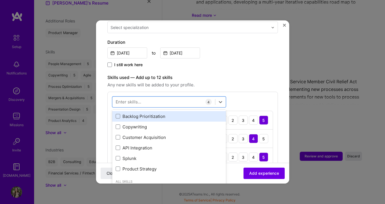
scroll to position [149, 0]
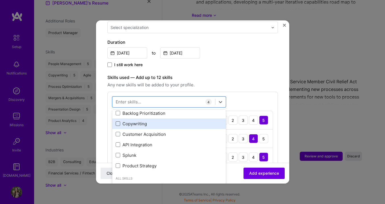
click at [118, 121] on span at bounding box center [118, 123] width 5 height 5
click at [0, 0] on input "checkbox" at bounding box center [0, 0] width 0 height 0
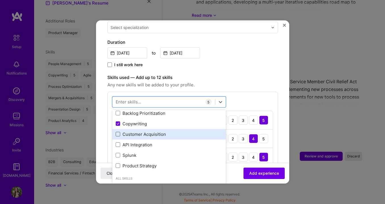
click at [117, 132] on span at bounding box center [118, 134] width 5 height 5
click at [0, 0] on input "checkbox" at bounding box center [0, 0] width 0 height 0
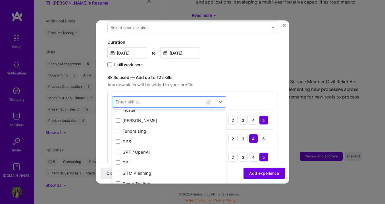
scroll to position [1559, 0]
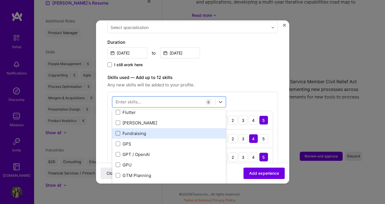
click at [117, 131] on span at bounding box center [118, 133] width 5 height 5
click at [0, 0] on input "checkbox" at bounding box center [0, 0] width 0 height 0
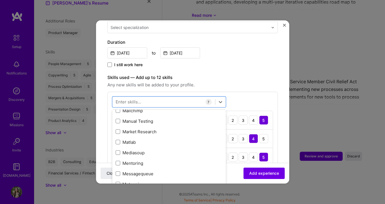
scroll to position [2204, 0]
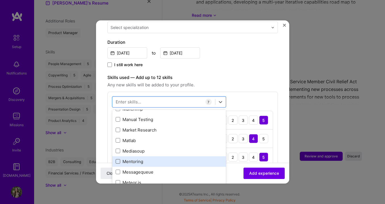
click at [118, 159] on span at bounding box center [118, 161] width 5 height 5
click at [0, 0] on input "checkbox" at bounding box center [0, 0] width 0 height 0
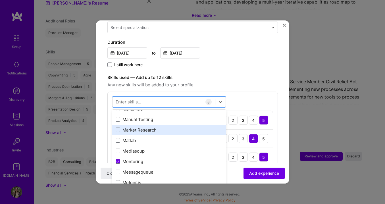
click at [118, 128] on span at bounding box center [118, 130] width 5 height 5
click at [0, 0] on input "checkbox" at bounding box center [0, 0] width 0 height 0
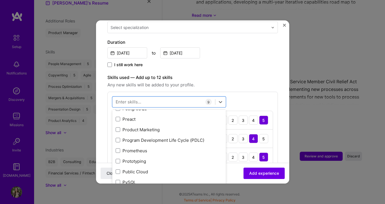
scroll to position [2678, 0]
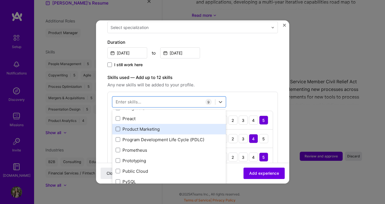
click at [119, 127] on span at bounding box center [118, 129] width 5 height 5
click at [0, 0] on input "checkbox" at bounding box center [0, 0] width 0 height 0
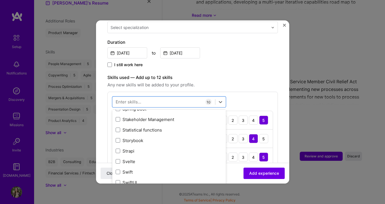
scroll to position [3375, 0]
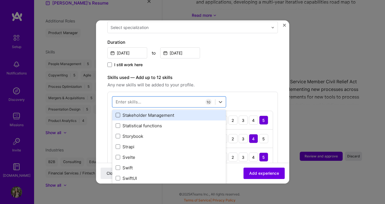
click at [117, 113] on span at bounding box center [118, 115] width 5 height 5
click at [0, 0] on input "checkbox" at bounding box center [0, 0] width 0 height 0
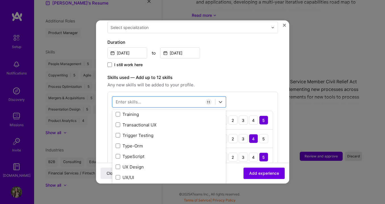
scroll to position [3564, 0]
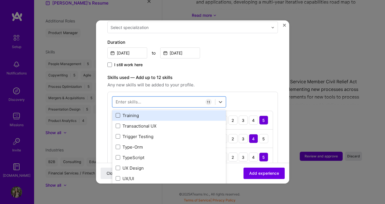
click at [119, 113] on span at bounding box center [118, 115] width 5 height 5
click at [0, 0] on input "checkbox" at bounding box center [0, 0] width 0 height 0
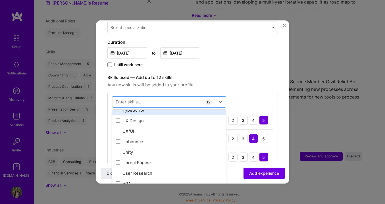
scroll to position [3612, 0]
click at [263, 83] on div "Skills used — Add up to 12 skills Any new skills will be added to your profile.…" at bounding box center [192, 205] width 171 height 263
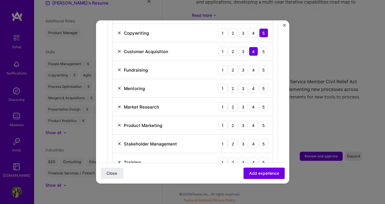
scroll to position [311, 0]
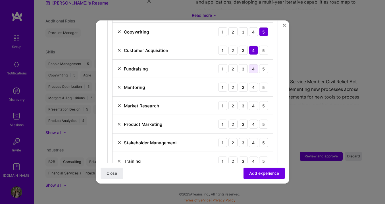
click at [255, 64] on div "4" at bounding box center [253, 68] width 9 height 9
click at [265, 83] on div "5" at bounding box center [263, 87] width 9 height 9
click at [264, 101] on div "5" at bounding box center [263, 105] width 9 height 9
click at [263, 120] on div "5" at bounding box center [263, 124] width 9 height 9
click at [264, 138] on div "5" at bounding box center [263, 142] width 9 height 9
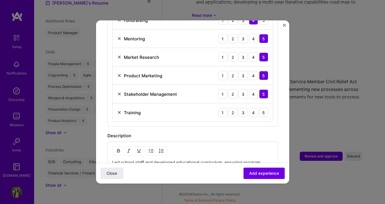
scroll to position [363, 0]
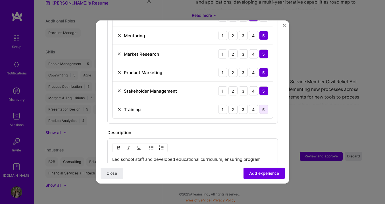
click at [263, 105] on div "5" at bounding box center [263, 109] width 9 height 9
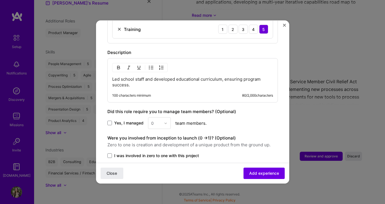
scroll to position [444, 0]
click at [135, 79] on p "Led school staff and developed educational curriculum, ensuring program success." at bounding box center [192, 81] width 161 height 11
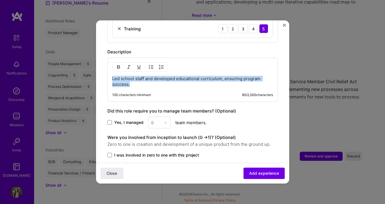
drag, startPoint x: 135, startPoint y: 79, endPoint x: 109, endPoint y: 73, distance: 27.0
click at [109, 73] on div "Led school staff and developed educational curriculum, ensuring program success…" at bounding box center [192, 80] width 171 height 44
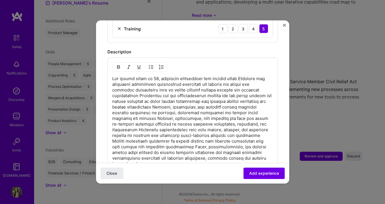
click at [112, 72] on div "100 characters minimum 1126 / 2,000 characters" at bounding box center [192, 120] width 171 height 124
click at [112, 76] on p at bounding box center [192, 121] width 161 height 91
click at [150, 65] on img "button" at bounding box center [151, 67] width 5 height 5
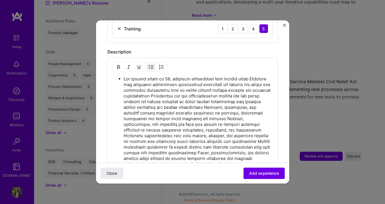
click at [168, 90] on p at bounding box center [198, 124] width 149 height 97
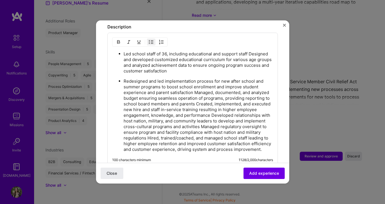
scroll to position [469, 0]
click at [251, 50] on p "Led school staff of 36, including educational and support staff Designed and de…" at bounding box center [198, 61] width 149 height 23
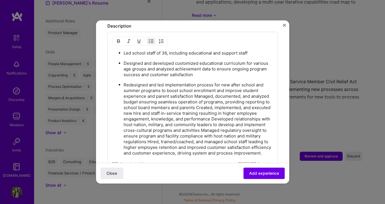
click at [195, 90] on p "Redesigned and led implementation process for new after school and summer progr…" at bounding box center [198, 119] width 149 height 74
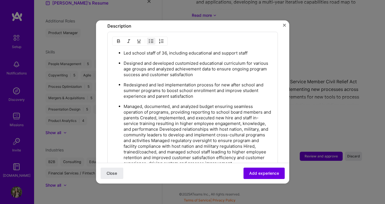
click at [140, 112] on p "Managed, documented, and analyzed budget ensuring seamless operation of program…" at bounding box center [198, 135] width 149 height 63
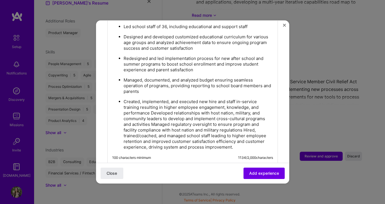
scroll to position [512, 0]
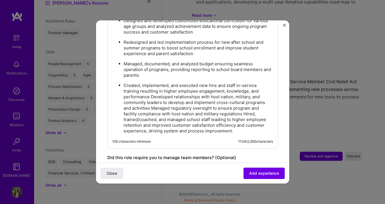
click at [151, 90] on p "Created, implemented, and executed new hire and staff in-service training resul…" at bounding box center [198, 108] width 149 height 51
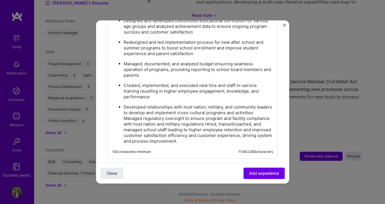
click at [123, 111] on ul "Led school staff of 36, including educational and support staff Designed and de…" at bounding box center [192, 75] width 161 height 137
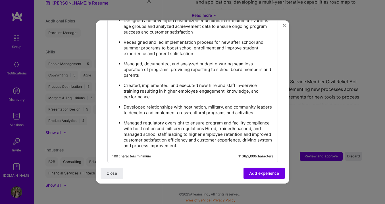
click at [206, 121] on p "Managed regulatory oversight to ensure program and facility compliance with hos…" at bounding box center [198, 134] width 149 height 28
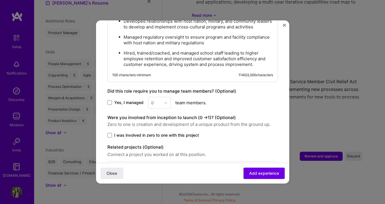
scroll to position [612, 0]
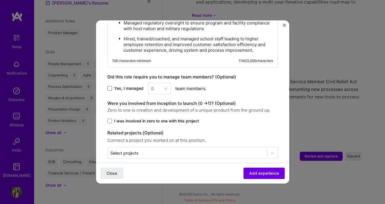
click at [110, 86] on span at bounding box center [109, 88] width 5 height 5
click at [0, 0] on input "Yes, I managed" at bounding box center [0, 0] width 0 height 0
click at [164, 87] on img at bounding box center [165, 88] width 3 height 3
click at [158, 170] on div "25+" at bounding box center [159, 175] width 19 height 11
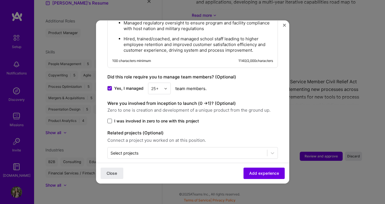
click at [109, 119] on span at bounding box center [109, 121] width 5 height 5
click at [0, 0] on input "I was involved in zero to one with this project" at bounding box center [0, 0] width 0 height 0
click at [275, 172] on span "Add experience" at bounding box center [264, 174] width 30 height 6
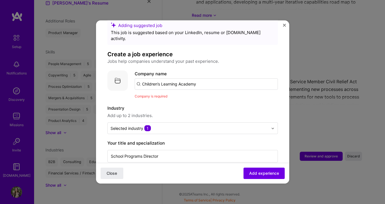
scroll to position [14, 0]
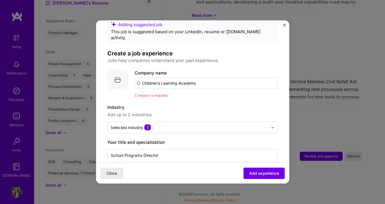
click at [202, 78] on input "Children’s Learning Academy" at bounding box center [206, 83] width 143 height 11
type input "Children’s Learning Academy"
click at [157, 96] on span "Add company" at bounding box center [150, 99] width 27 height 6
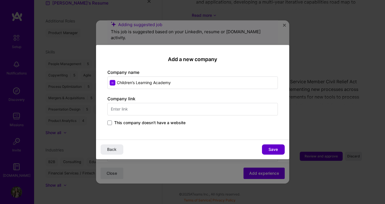
click at [273, 149] on span "Save" at bounding box center [273, 150] width 9 height 6
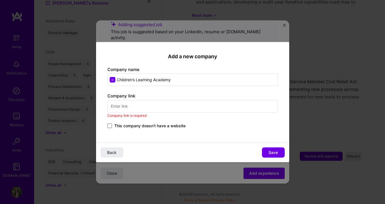
click at [110, 125] on span at bounding box center [109, 125] width 5 height 5
click at [0, 0] on input "This company doesn't have a website" at bounding box center [0, 0] width 0 height 0
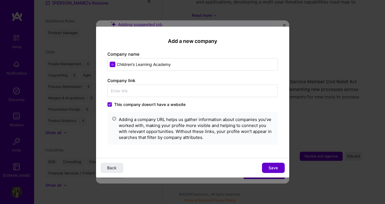
click at [272, 169] on span "Save" at bounding box center [273, 168] width 9 height 6
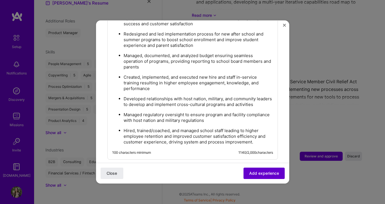
click at [271, 176] on span "Add experience" at bounding box center [264, 174] width 30 height 6
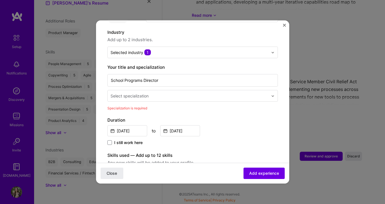
scroll to position [77, 0]
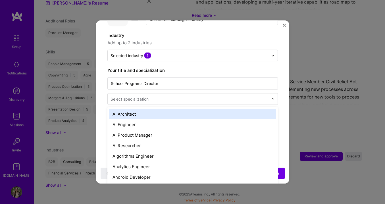
click at [169, 96] on input "text" at bounding box center [190, 99] width 159 height 6
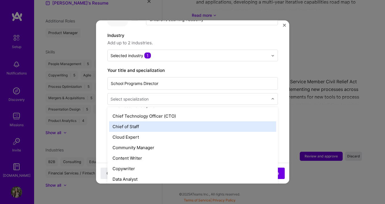
scroll to position [146, 0]
click at [132, 121] on div "Chief of Staff" at bounding box center [192, 126] width 167 height 11
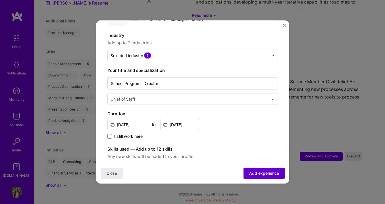
click at [265, 173] on span "Add experience" at bounding box center [264, 174] width 30 height 6
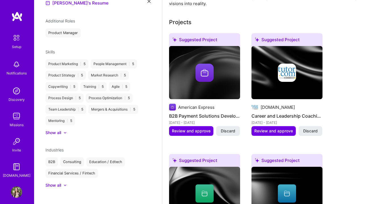
scroll to position [188, 0]
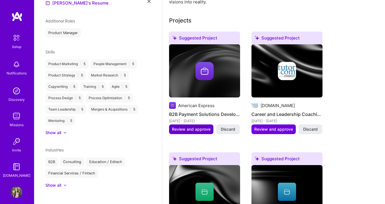
click at [201, 129] on span "Review and approve" at bounding box center [191, 129] width 39 height 6
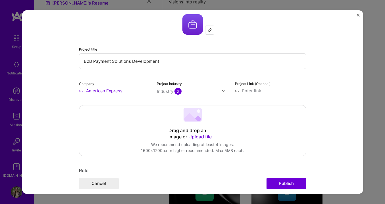
scroll to position [0, 0]
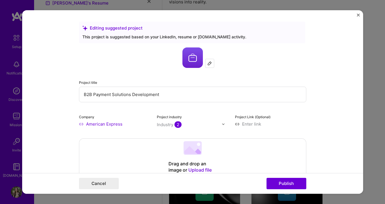
click at [359, 14] on img "Close" at bounding box center [358, 15] width 3 height 3
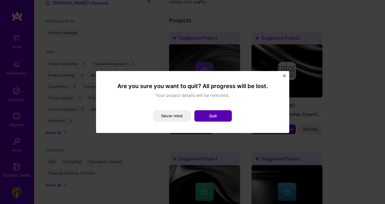
click at [211, 117] on button "Quit" at bounding box center [213, 115] width 38 height 11
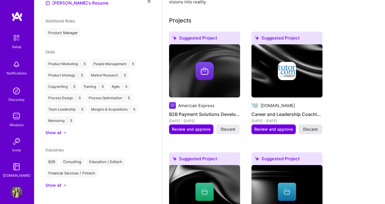
click at [308, 129] on span "Discard" at bounding box center [310, 129] width 14 height 6
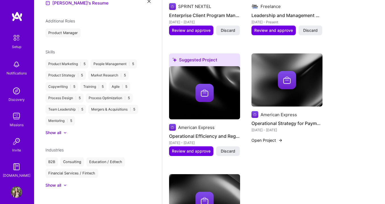
scroll to position [404, 0]
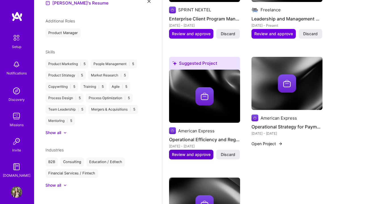
click at [197, 157] on span "Review and approve" at bounding box center [191, 155] width 39 height 6
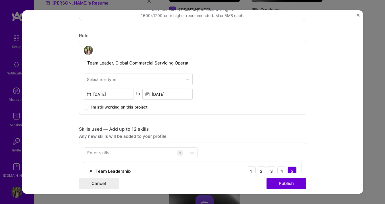
scroll to position [89, 0]
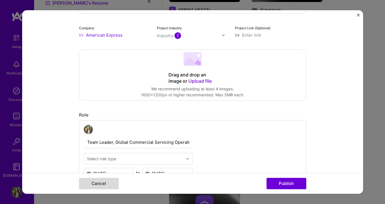
click at [106, 182] on button "Cancel" at bounding box center [99, 183] width 40 height 11
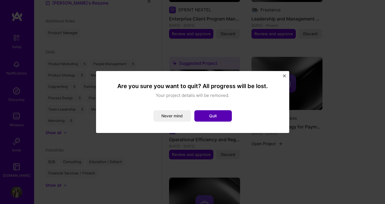
click at [215, 118] on button "Quit" at bounding box center [213, 115] width 38 height 11
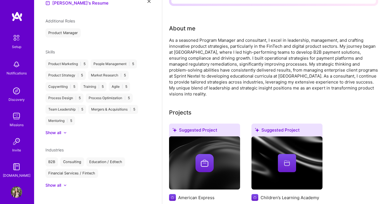
scroll to position [0, 0]
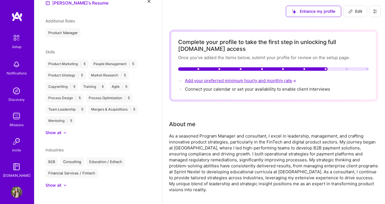
click at [243, 81] on span "Add your preferred minimum hourly and monthly rate →" at bounding box center [241, 80] width 112 height 5
select select "US"
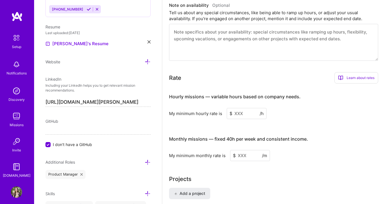
scroll to position [286, 0]
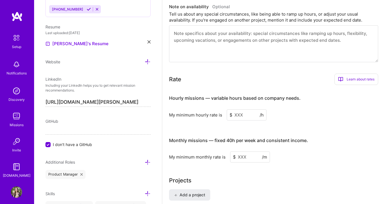
click at [360, 79] on div "Learn about rates" at bounding box center [356, 79] width 44 height 11
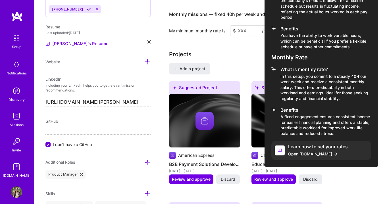
scroll to position [413, 0]
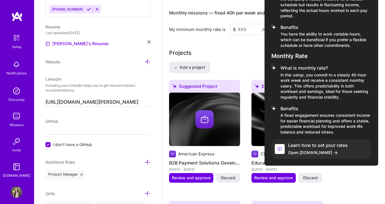
click at [307, 151] on span "Open [DOMAIN_NAME]" at bounding box center [318, 152] width 60 height 6
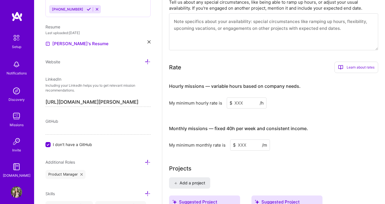
scroll to position [296, 0]
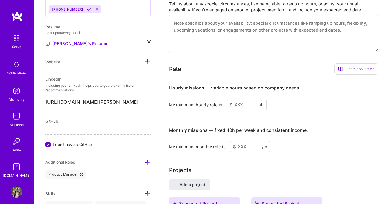
click at [360, 69] on div "Learn about rates" at bounding box center [356, 68] width 44 height 11
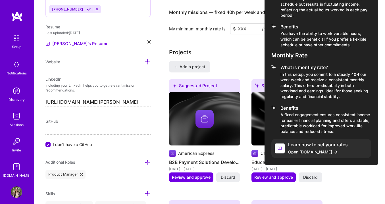
scroll to position [415, 0]
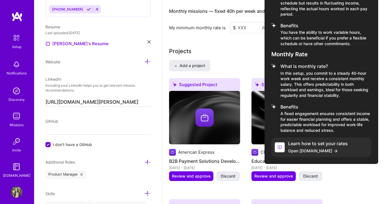
click at [325, 147] on div "Learn how to set your rates Open [DOMAIN_NAME]" at bounding box center [318, 147] width 60 height 13
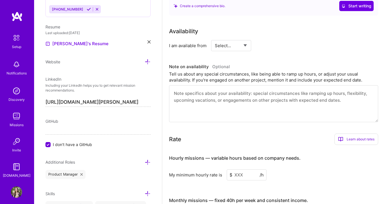
scroll to position [222, 0]
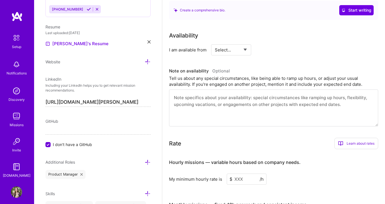
click at [245, 50] on select "Select... Right Now Future Date Not Available" at bounding box center [231, 50] width 33 height 14
select select "Right Now"
click at [215, 43] on select "Select... Right Now Future Date Not Available" at bounding box center [231, 50] width 33 height 14
click at [275, 51] on input at bounding box center [283, 49] width 34 height 11
type input "30"
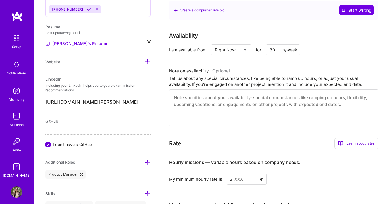
click at [338, 56] on div "Availability I am available from Select... Right Now Future Date Not Available …" at bounding box center [273, 78] width 209 height 95
click at [246, 98] on textarea at bounding box center [273, 108] width 209 height 37
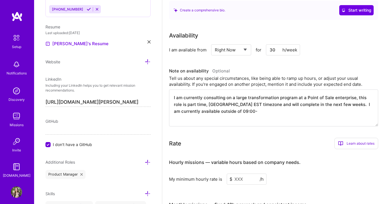
click at [200, 111] on textarea "I am currently consulting on a large transformation program at a Point of Sale …" at bounding box center [273, 108] width 209 height 37
click at [215, 113] on textarea "I am currently consulting on a large transformation program at a Point of Sale …" at bounding box center [273, 108] width 209 height 37
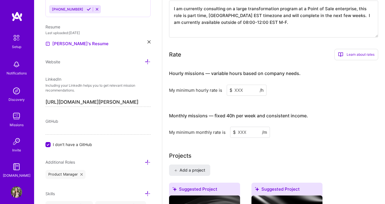
scroll to position [310, 0]
type textarea "I am currently consulting on a large transformation program at a Point of Sale …"
click at [243, 91] on input at bounding box center [247, 90] width 40 height 11
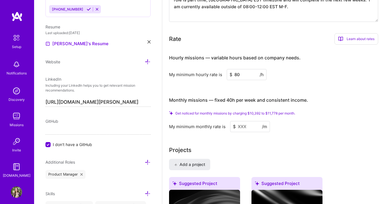
scroll to position [332, 0]
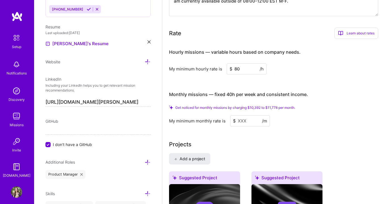
click at [237, 108] on span "Get noticed for monthly missions by charging $10,392 to $11,778 per month." at bounding box center [235, 107] width 120 height 4
click at [241, 69] on input "80" at bounding box center [247, 68] width 40 height 11
type input "8"
type input "80"
click at [250, 120] on input at bounding box center [250, 120] width 40 height 11
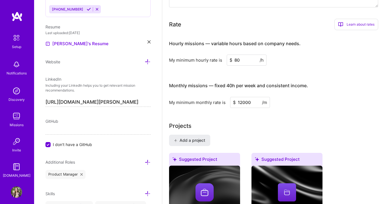
type input "12000"
click at [285, 129] on div "Projects" at bounding box center [273, 126] width 209 height 9
click at [240, 59] on input "80" at bounding box center [247, 60] width 40 height 11
type input "85"
click at [282, 105] on div "My minimum monthly rate is $ 12000 /m" at bounding box center [273, 102] width 209 height 11
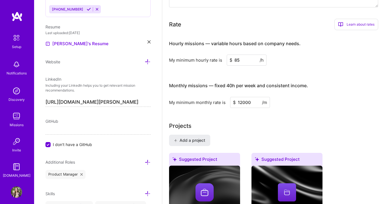
click at [252, 103] on input "12000" at bounding box center [250, 102] width 40 height 11
drag, startPoint x: 252, startPoint y: 103, endPoint x: 227, endPoint y: 103, distance: 24.4
click at [227, 103] on div "My minimum monthly rate is $ 12000 /m" at bounding box center [273, 102] width 209 height 11
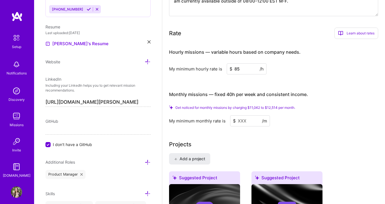
paste input "12000"
type input "12000"
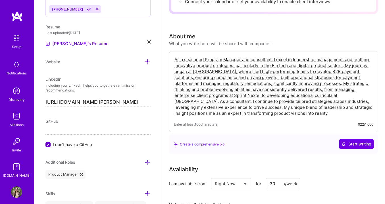
scroll to position [0, 0]
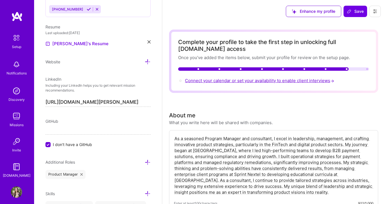
click at [295, 81] on span "Connect your calendar or set your availability to enable client interviews →" at bounding box center [260, 80] width 150 height 5
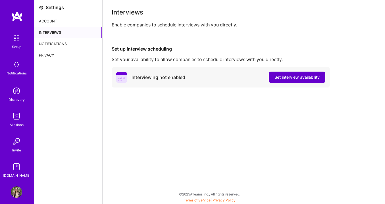
click at [290, 77] on span "Set interview availability" at bounding box center [297, 77] width 45 height 6
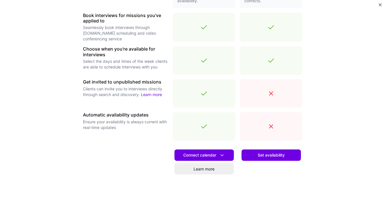
scroll to position [171, 0]
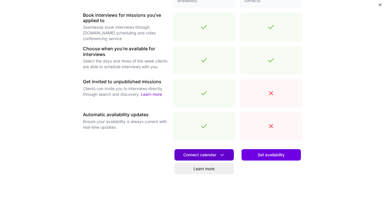
click at [224, 153] on icon at bounding box center [222, 155] width 6 height 6
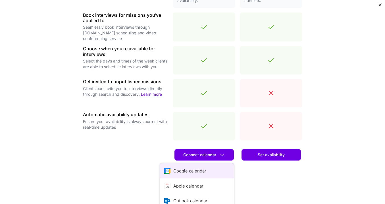
scroll to position [194, 0]
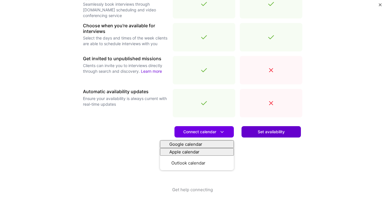
click at [273, 132] on span "Set availability" at bounding box center [271, 132] width 27 height 6
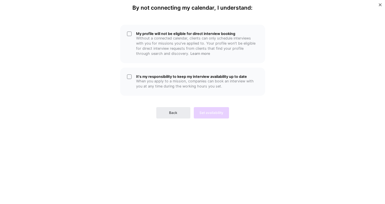
scroll to position [0, 0]
click at [171, 113] on span "Back" at bounding box center [173, 112] width 8 height 5
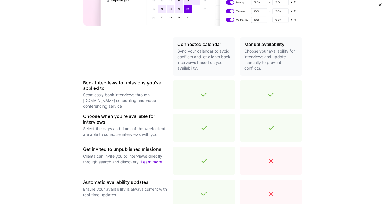
scroll to position [194, 0]
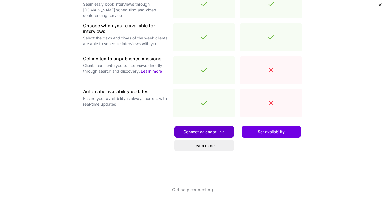
click at [214, 129] on span "Connect calendar" at bounding box center [204, 132] width 42 height 6
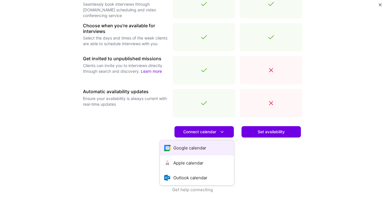
click at [186, 150] on button "Google calendar" at bounding box center [197, 147] width 74 height 15
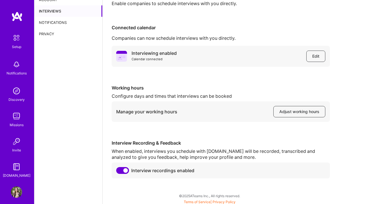
scroll to position [23, 0]
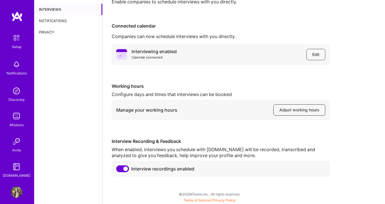
click at [304, 111] on span "Adjust working hours" at bounding box center [299, 110] width 40 height 6
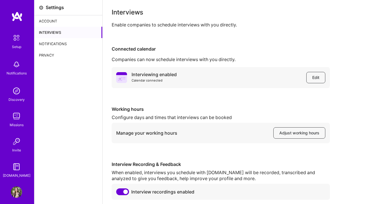
click at [49, 19] on div "Account" at bounding box center [68, 20] width 68 height 11
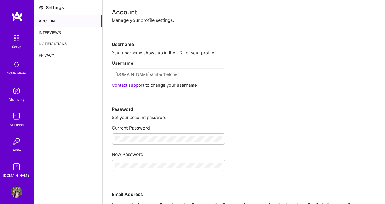
click at [52, 33] on div "Interviews" at bounding box center [68, 32] width 68 height 11
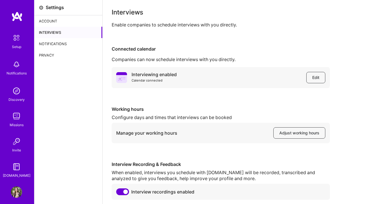
click at [53, 43] on div "Notifications" at bounding box center [68, 43] width 68 height 11
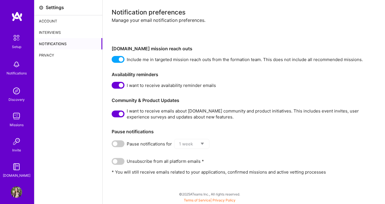
click at [48, 55] on div "Privacy" at bounding box center [68, 54] width 68 height 11
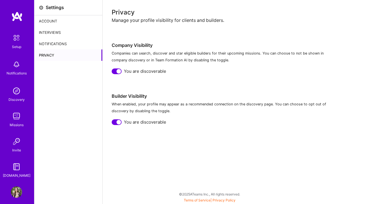
click at [17, 44] on div "Setup" at bounding box center [16, 47] width 9 height 6
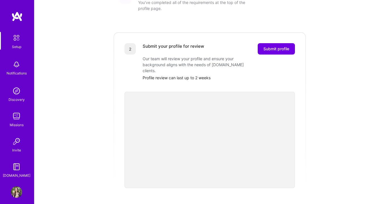
scroll to position [98, 0]
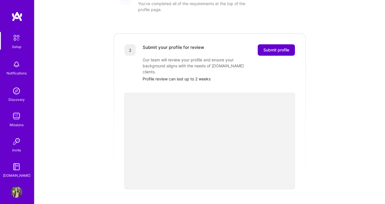
click at [281, 47] on span "Submit profile" at bounding box center [276, 50] width 26 height 6
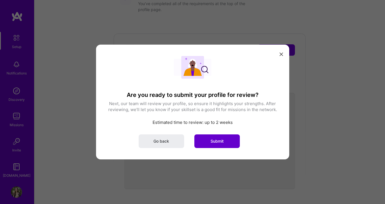
click at [221, 142] on span "Submit" at bounding box center [217, 141] width 13 height 6
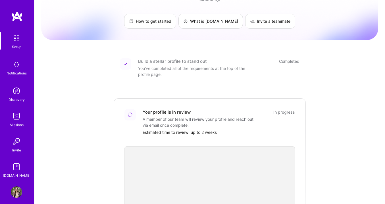
scroll to position [0, 0]
